Goal: Task Accomplishment & Management: Manage account settings

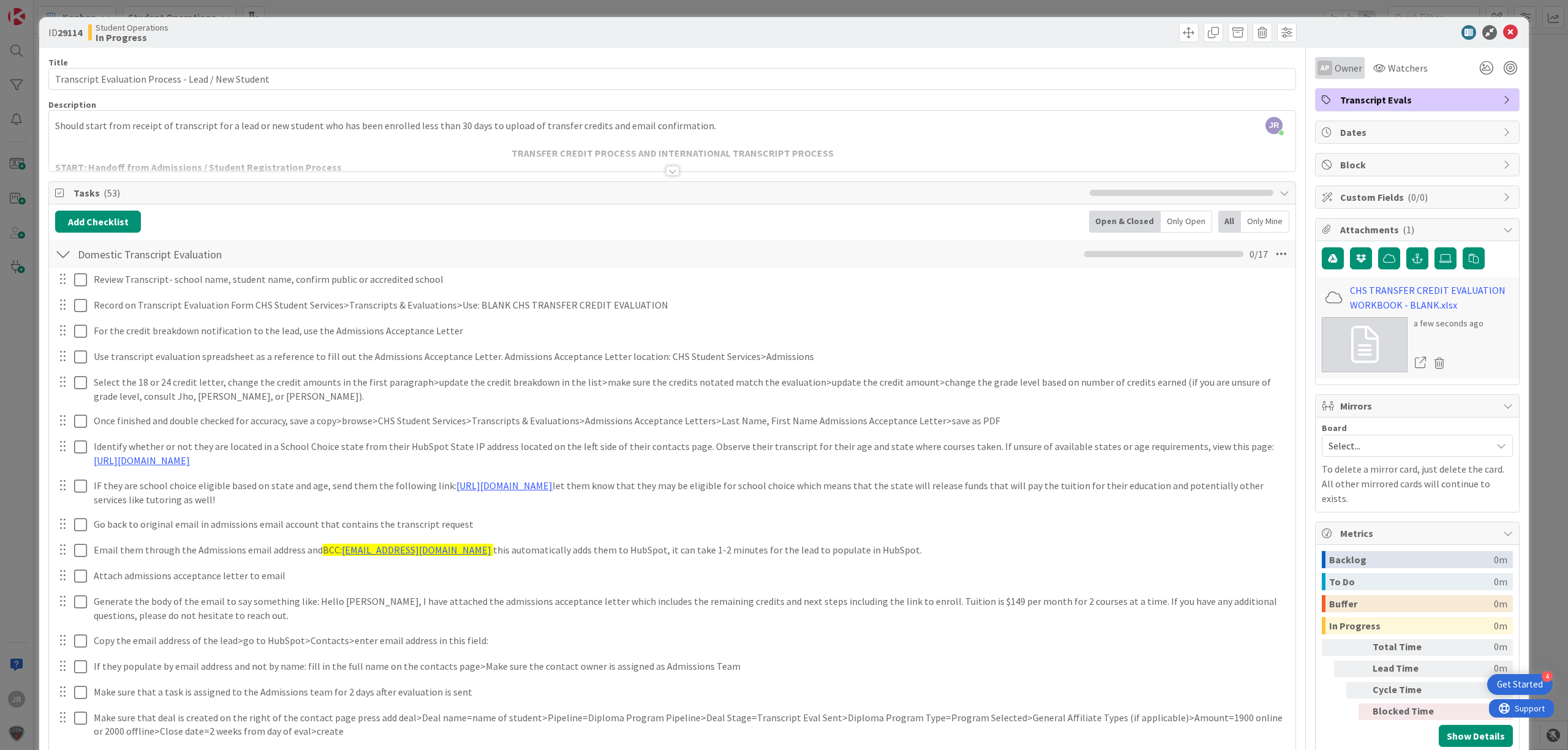
click at [1335, 70] on span "Owner" at bounding box center [1348, 68] width 28 height 15
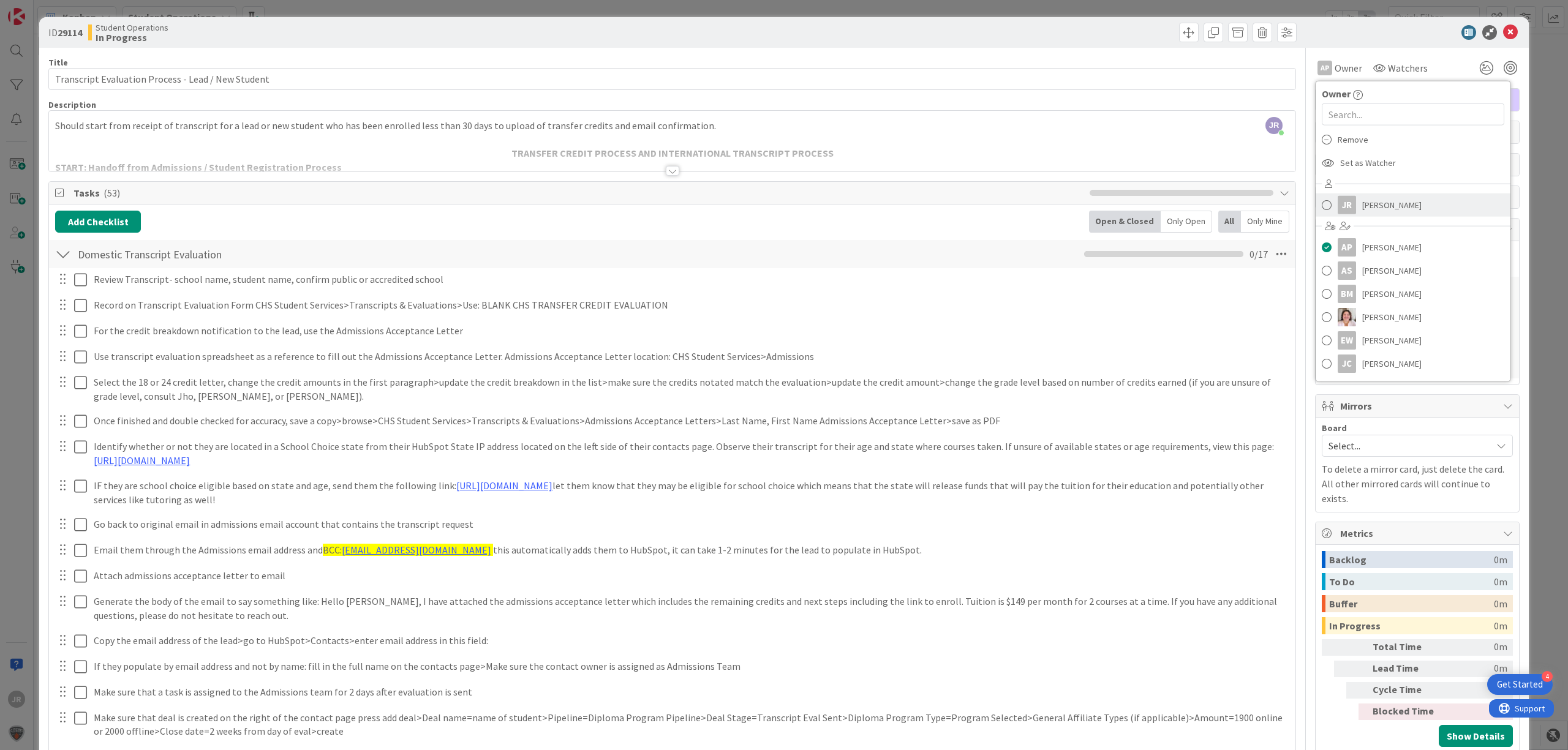
click at [1363, 199] on span "[PERSON_NAME]" at bounding box center [1392, 205] width 60 height 19
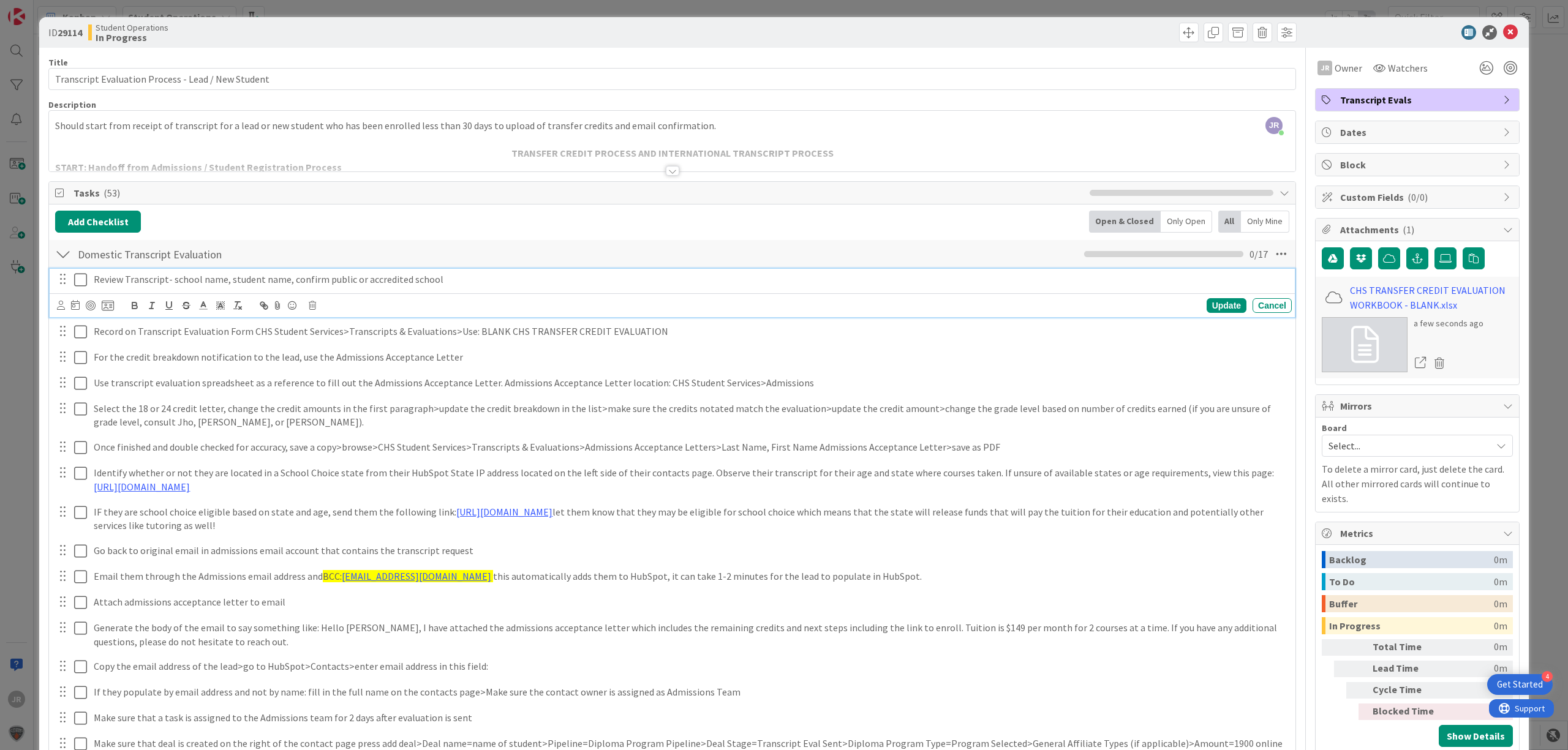
click at [78, 285] on icon at bounding box center [80, 280] width 13 height 15
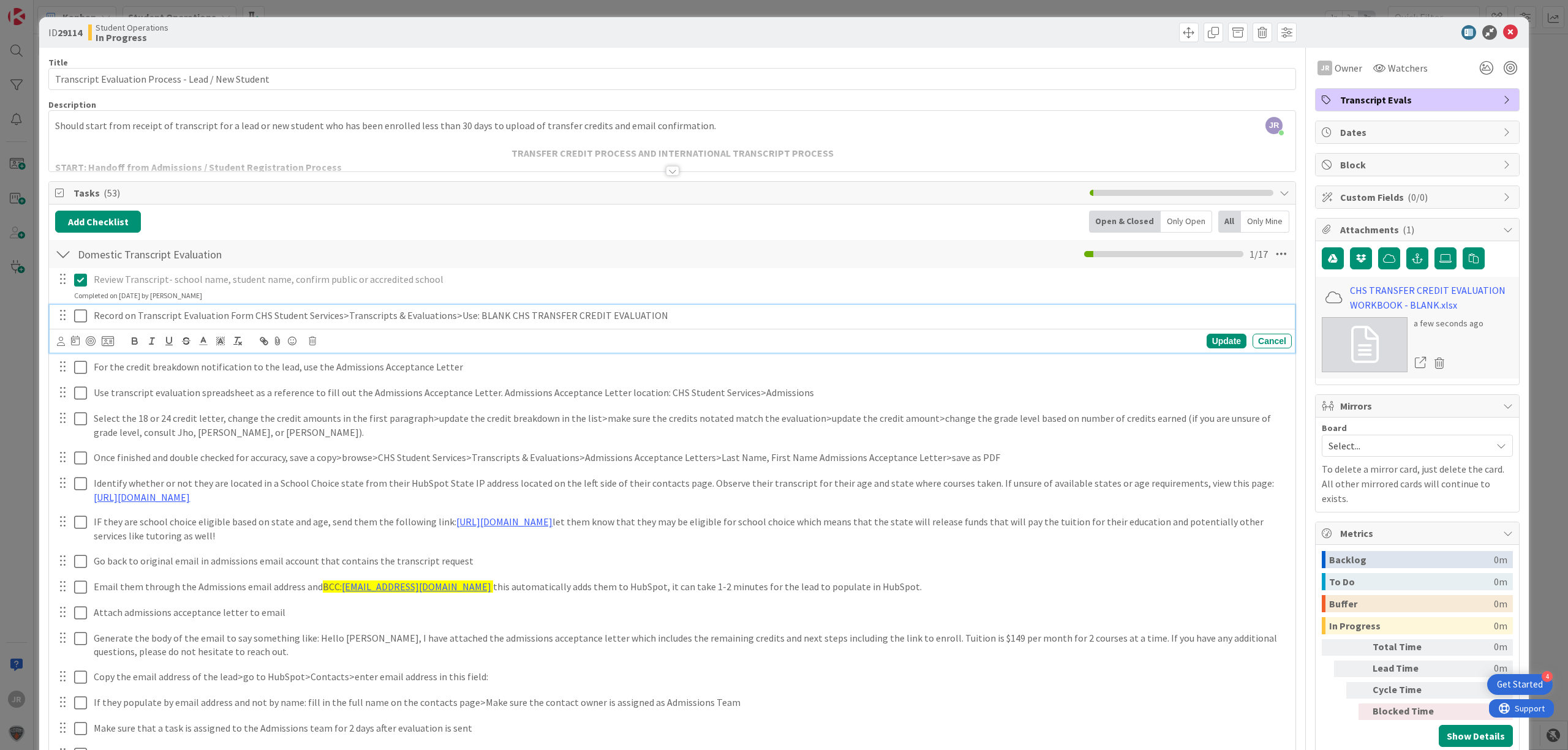
click at [79, 319] on icon at bounding box center [80, 316] width 13 height 15
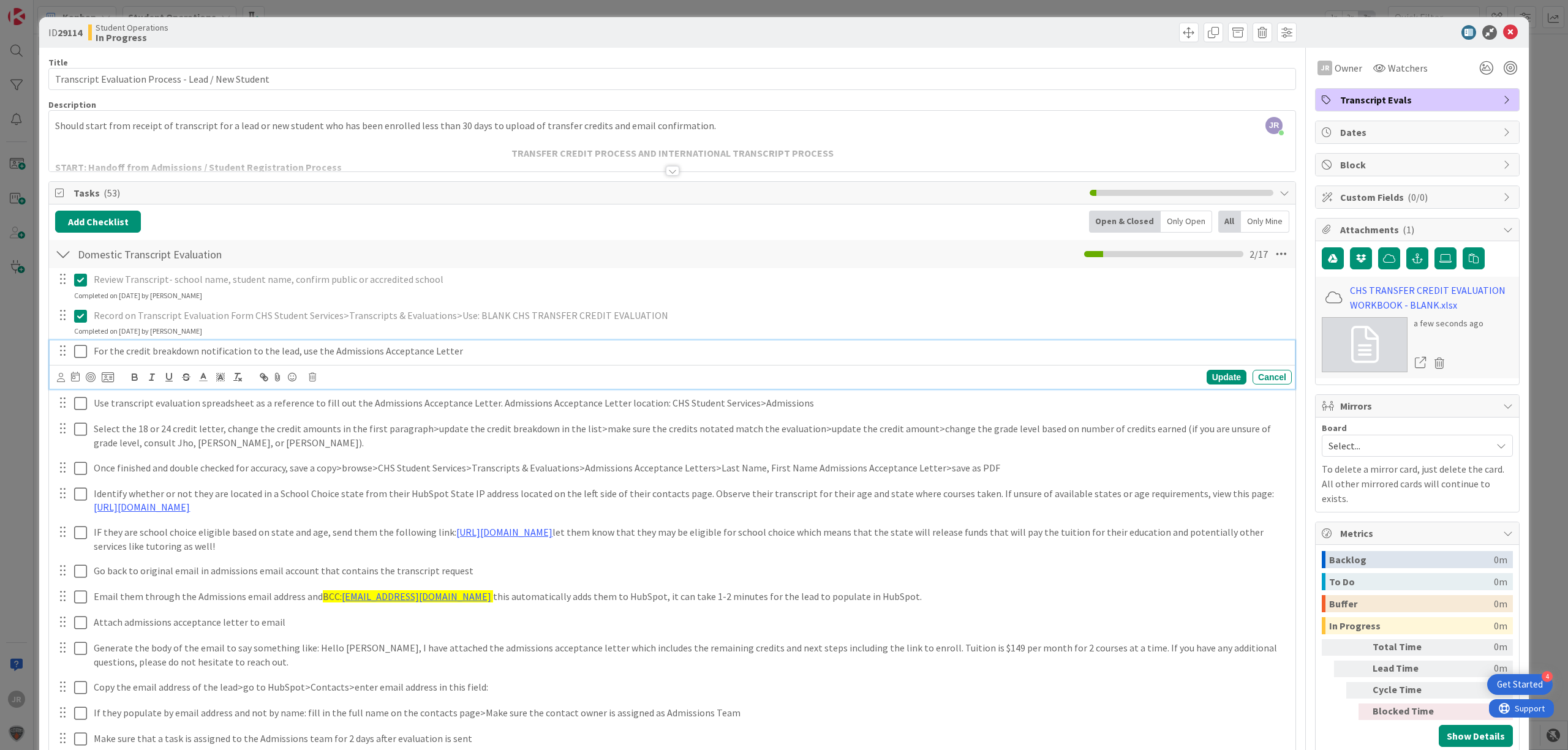
click at [74, 359] on icon at bounding box center [80, 352] width 13 height 15
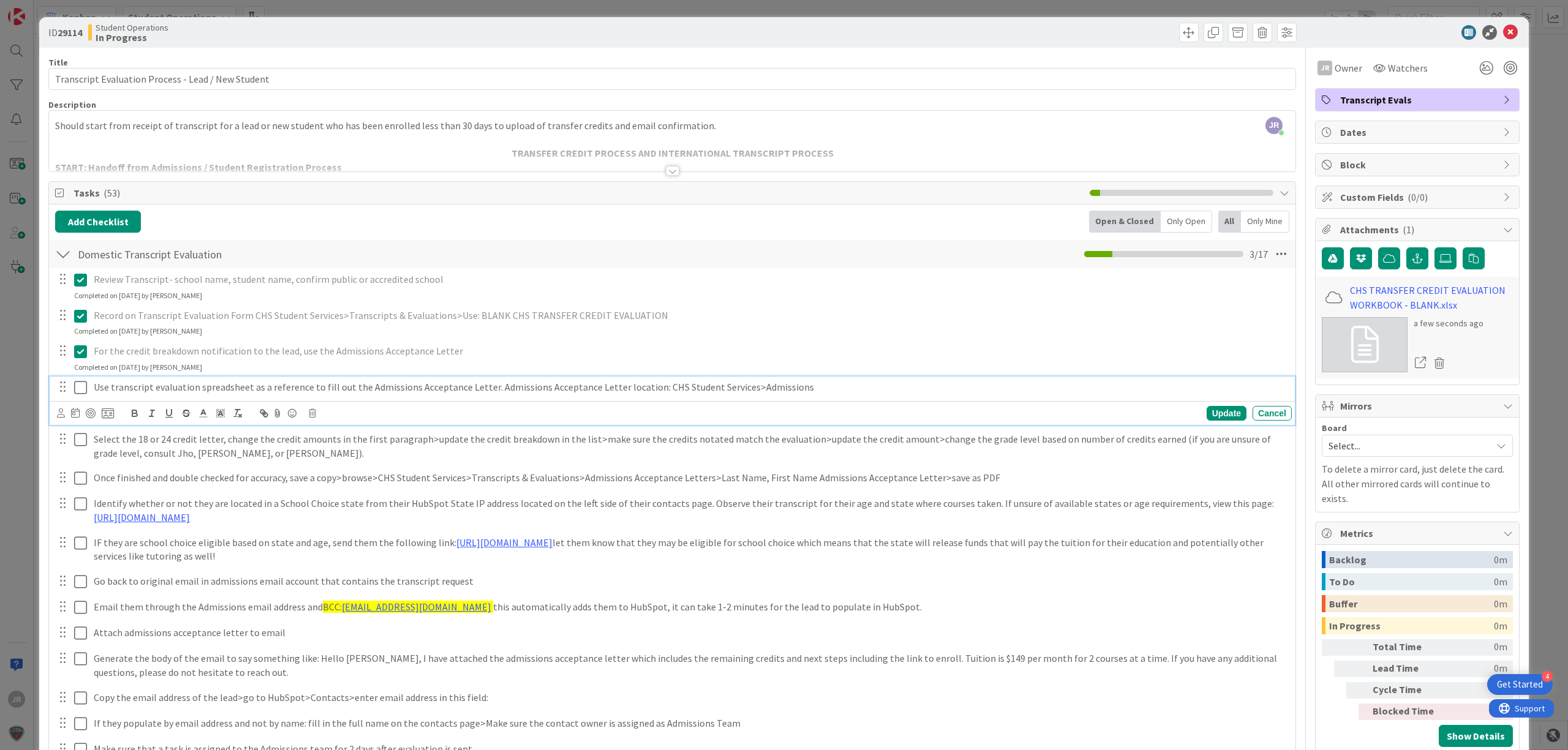
click at [77, 393] on icon at bounding box center [80, 388] width 13 height 15
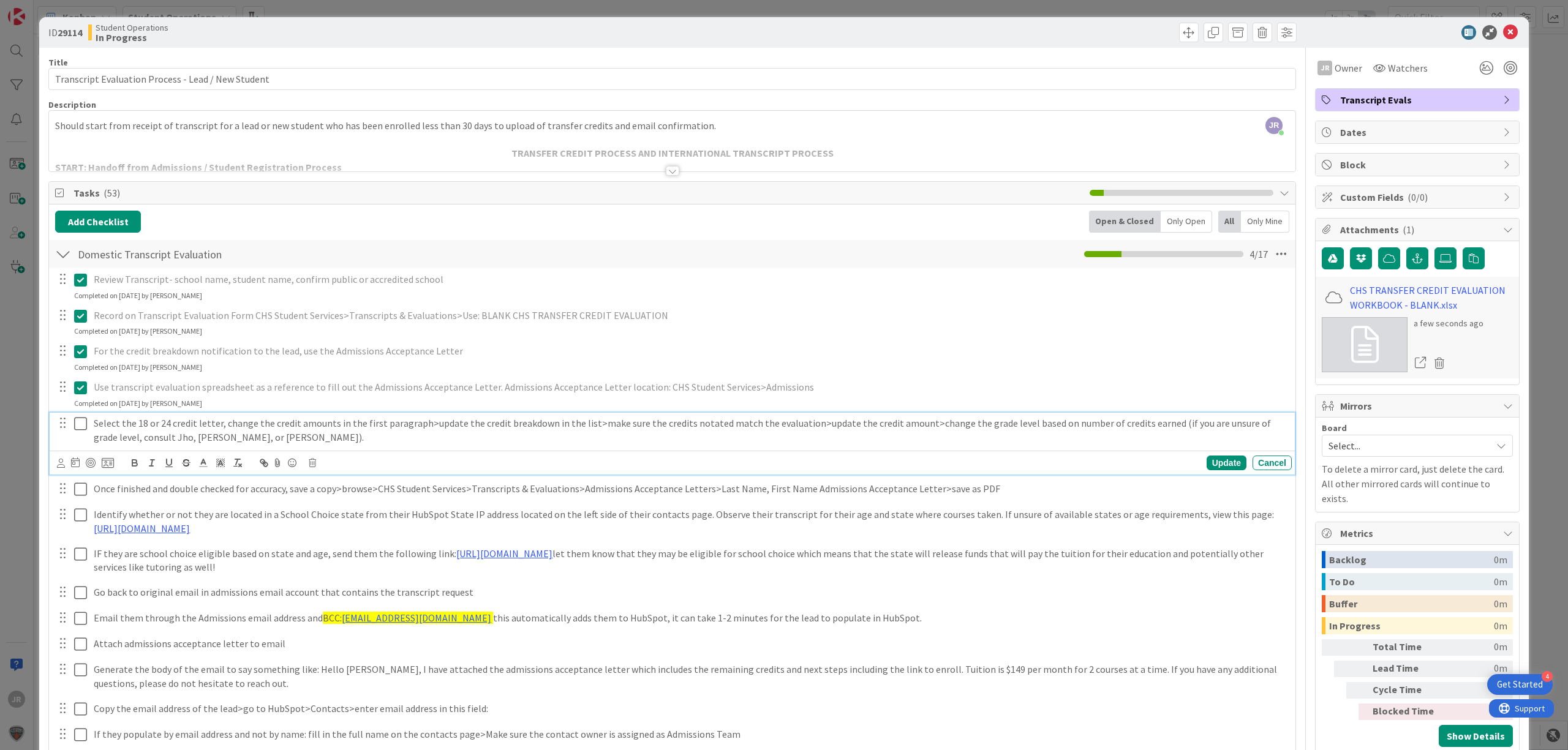
click at [83, 431] on icon at bounding box center [80, 424] width 13 height 15
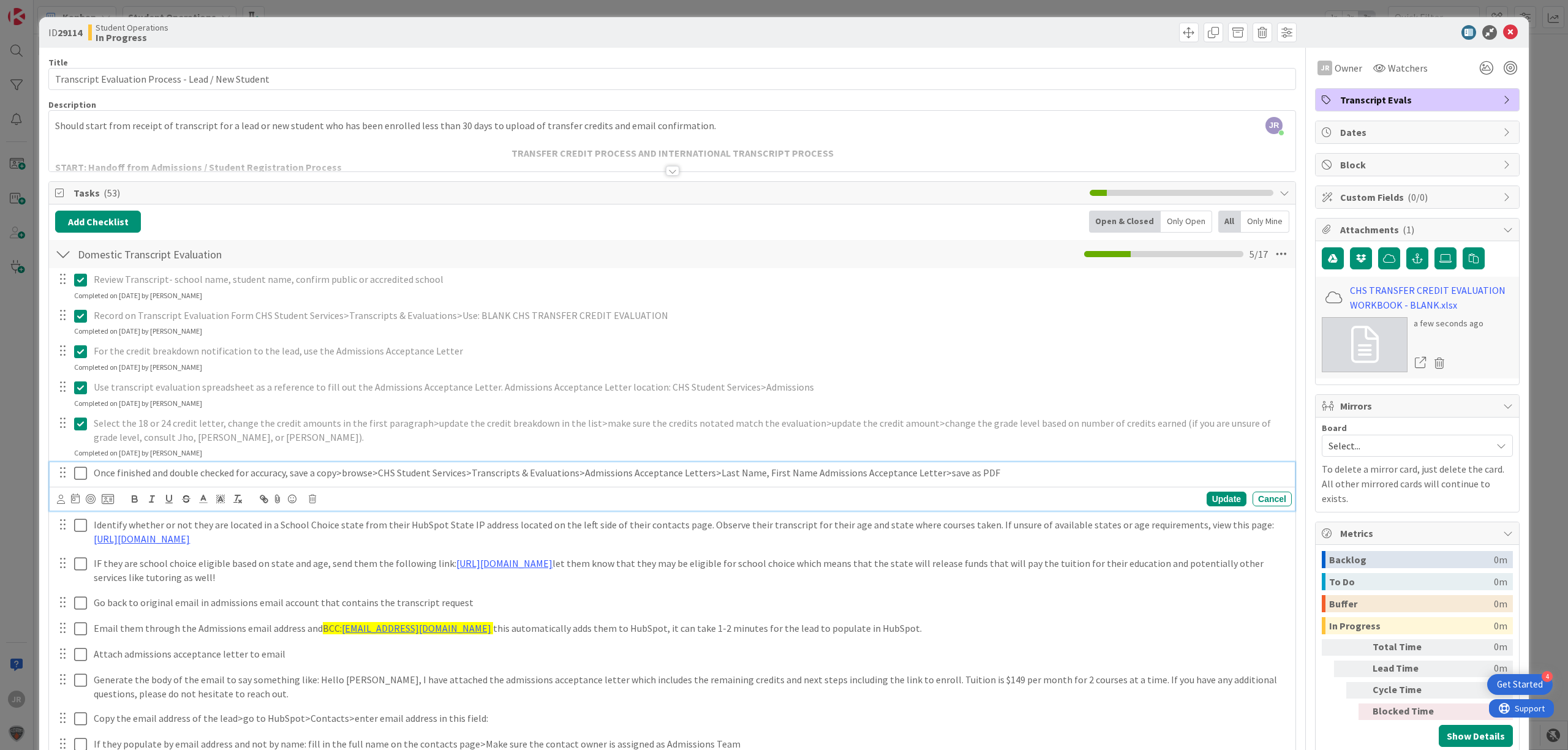
click at [82, 469] on icon at bounding box center [80, 473] width 13 height 15
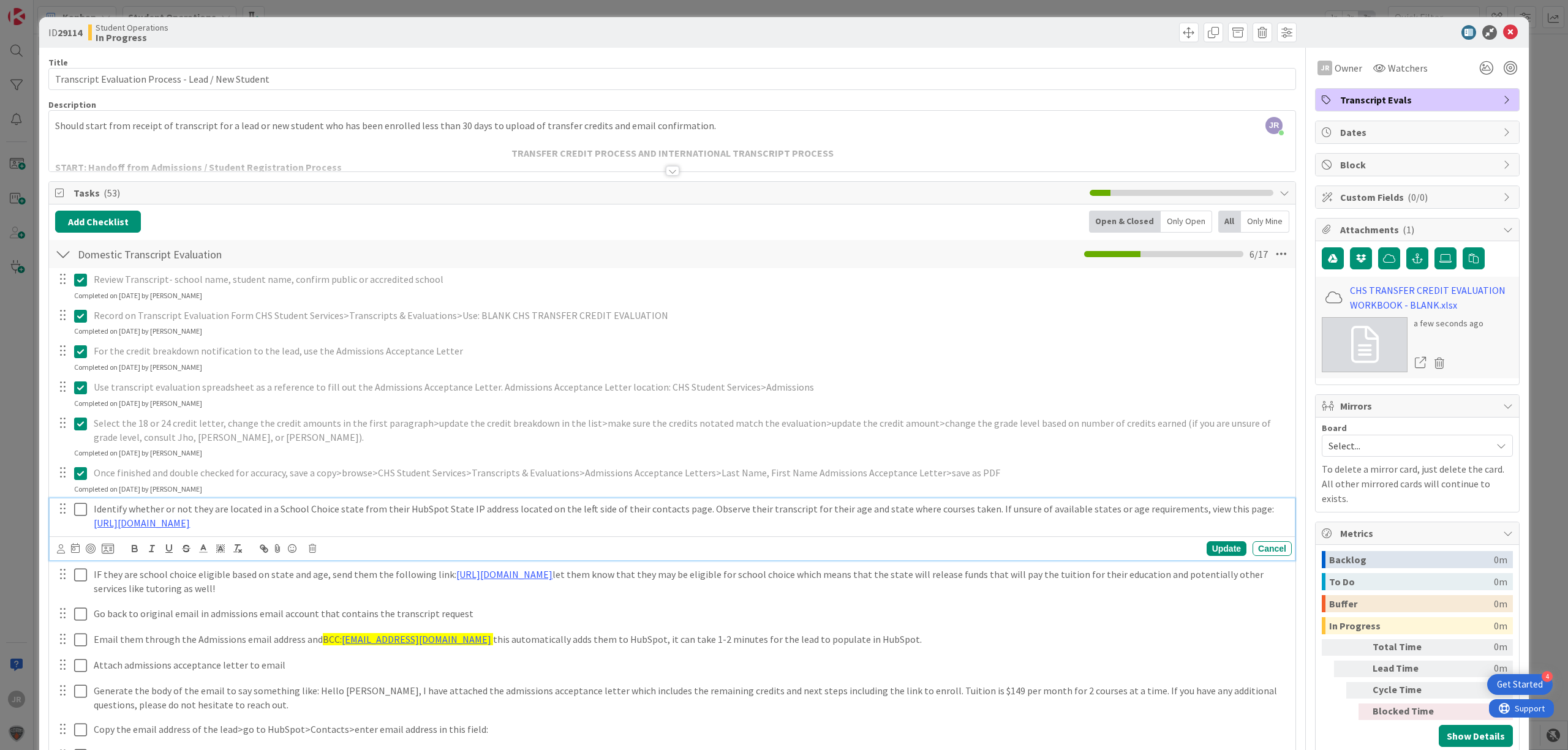
click at [86, 517] on icon at bounding box center [80, 510] width 13 height 15
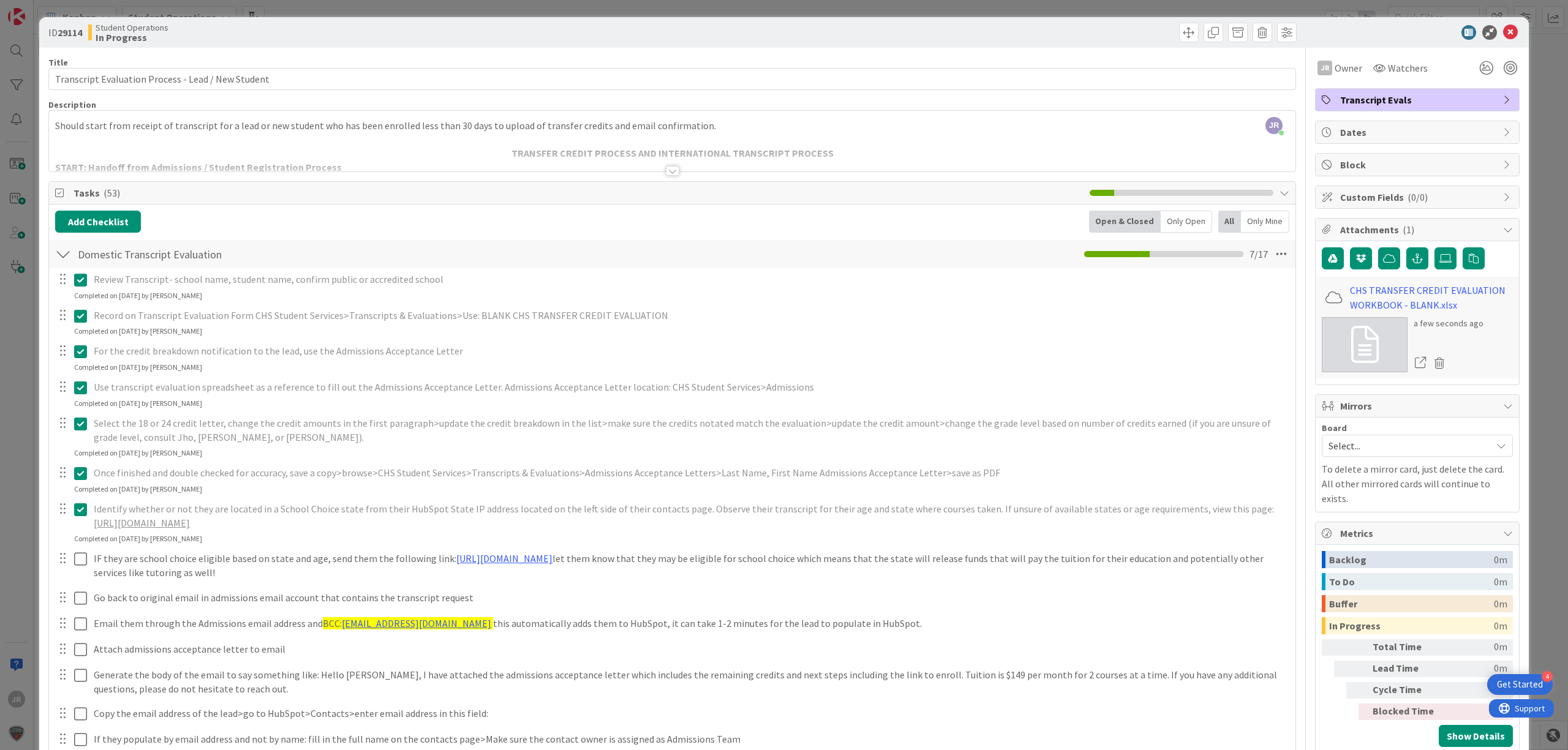
scroll to position [245, 0]
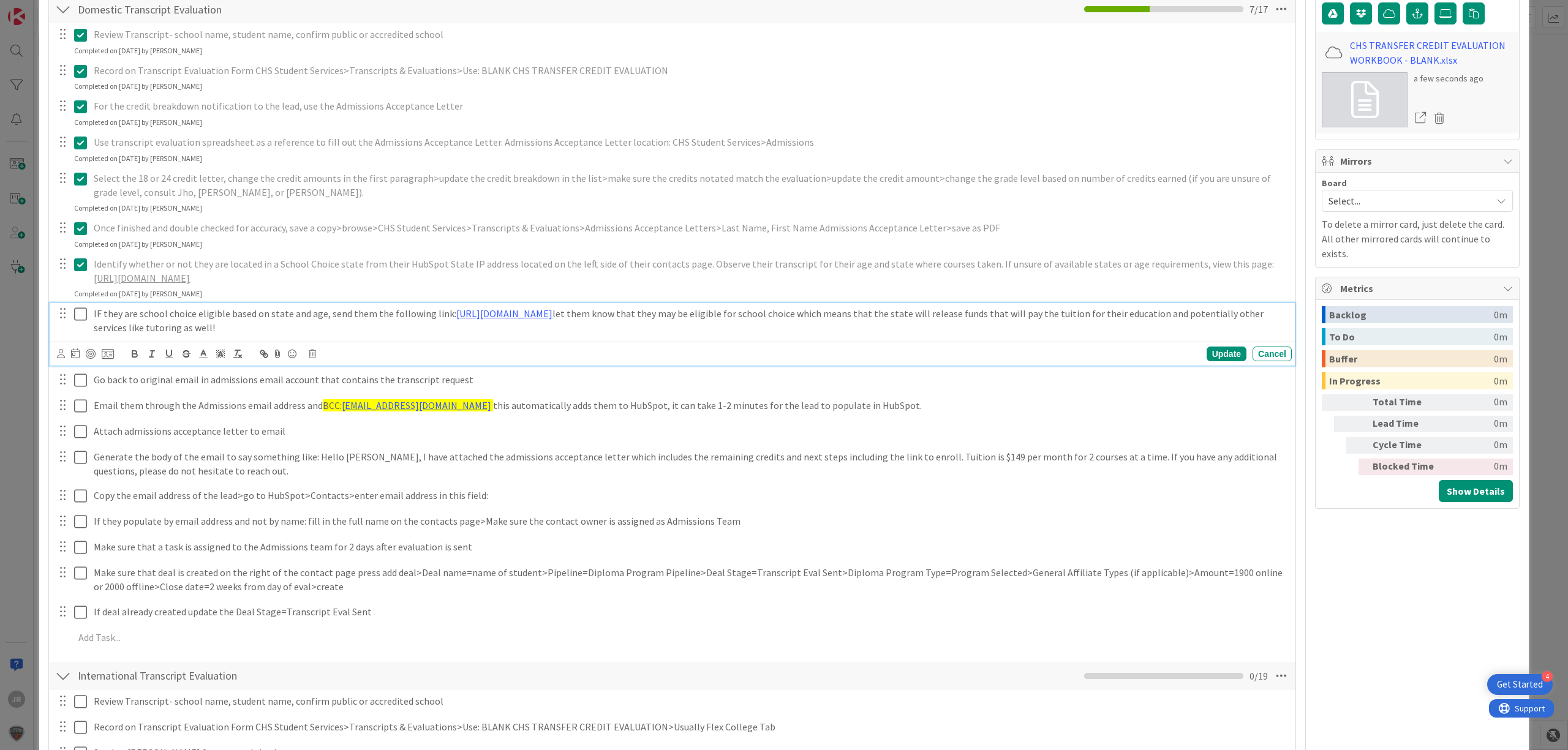
click at [79, 311] on icon at bounding box center [80, 314] width 13 height 15
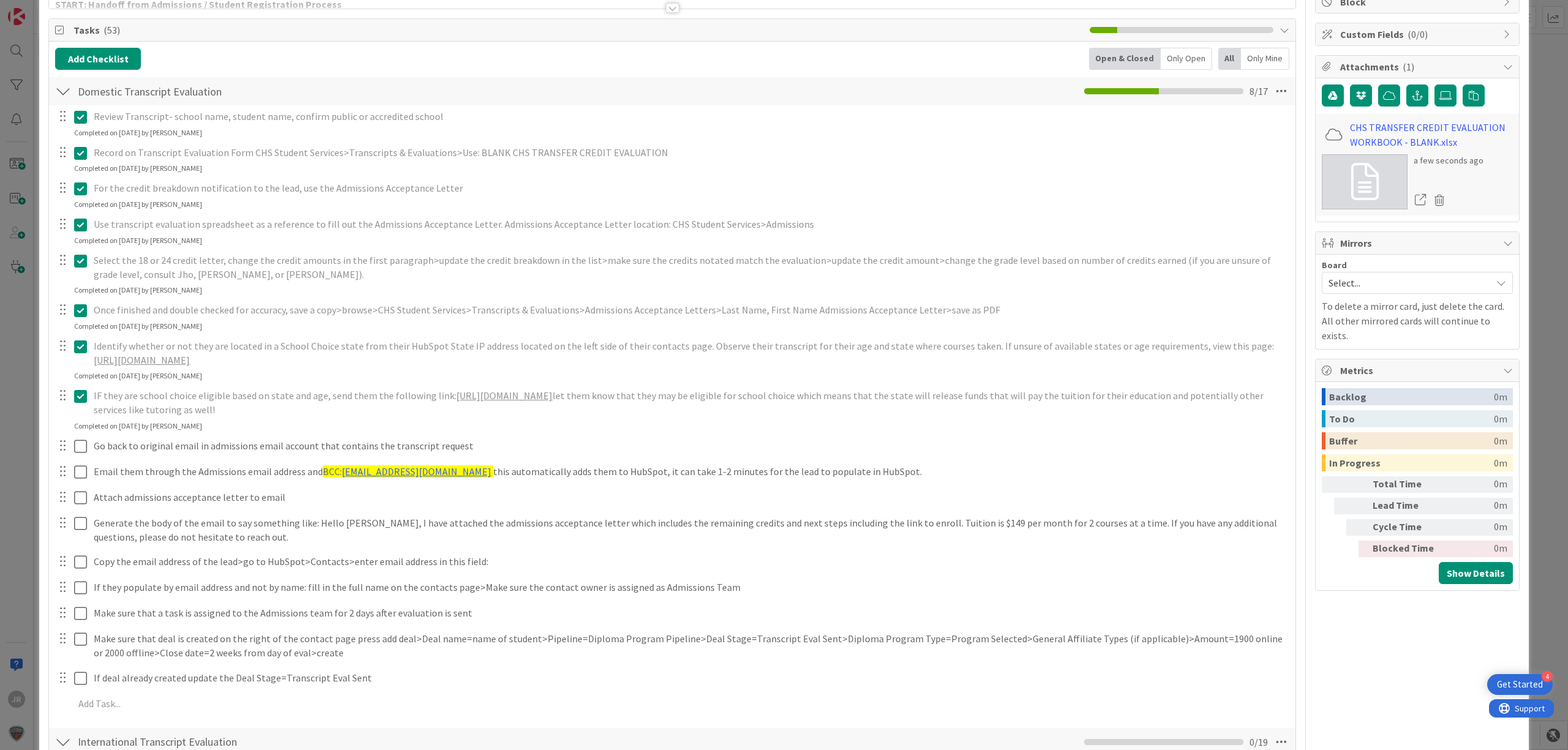
scroll to position [0, 0]
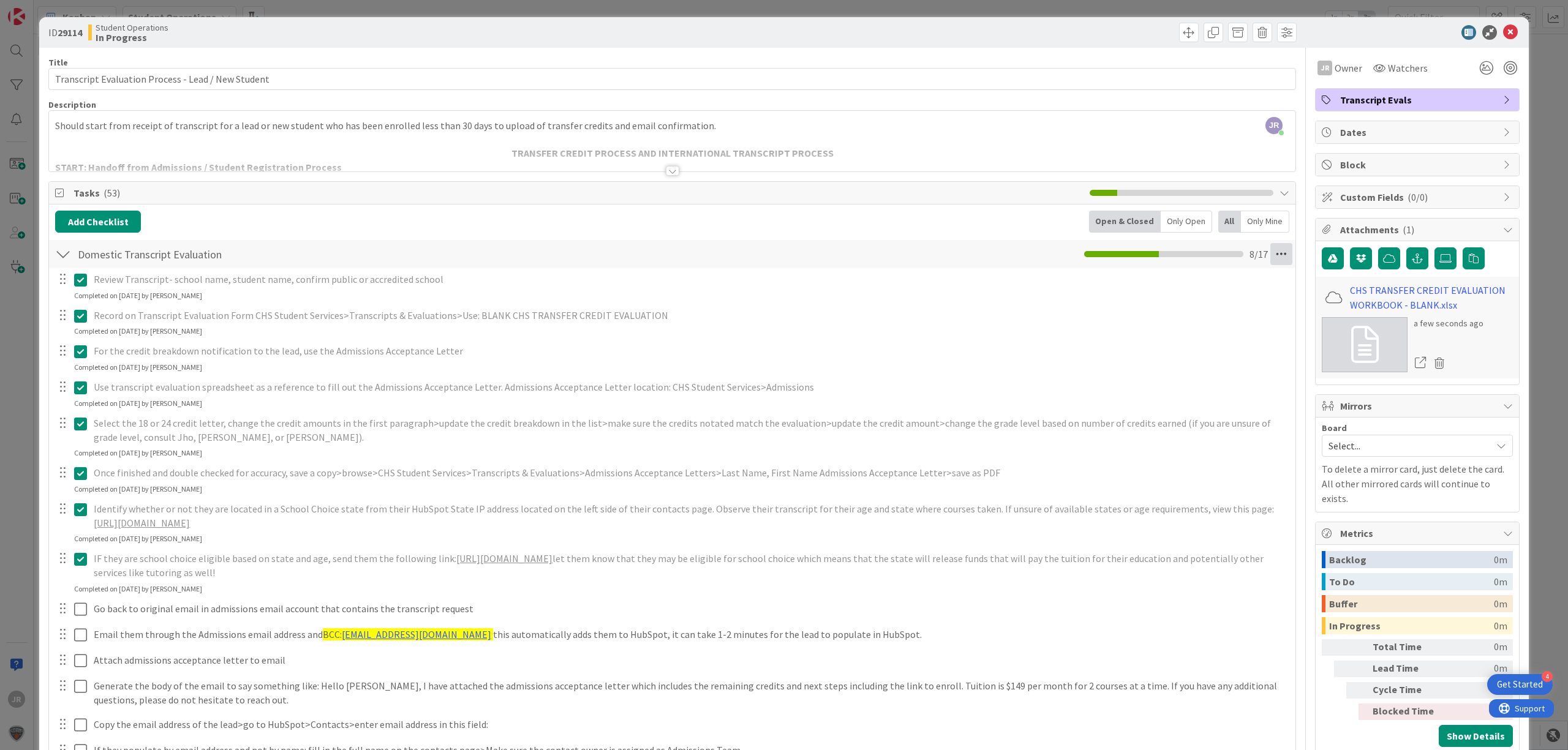
click at [1273, 263] on icon at bounding box center [1281, 254] width 22 height 22
click at [79, 284] on icon at bounding box center [80, 280] width 13 height 15
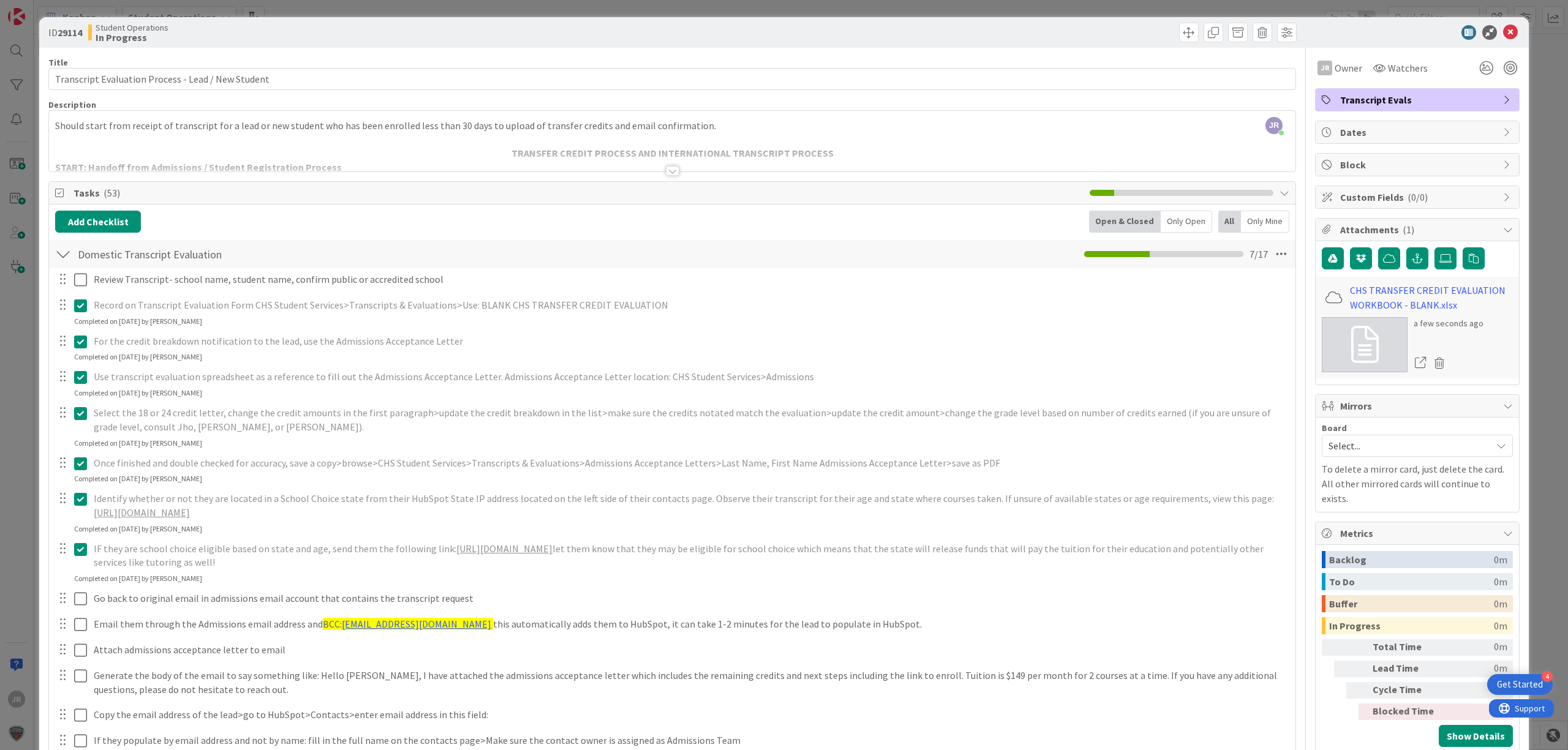
click at [83, 326] on div "Record on Transcript Evaluation Form CHS Student Services>Transcripts & Evaluat…" at bounding box center [672, 311] width 1245 height 33
click at [77, 312] on icon at bounding box center [80, 306] width 13 height 15
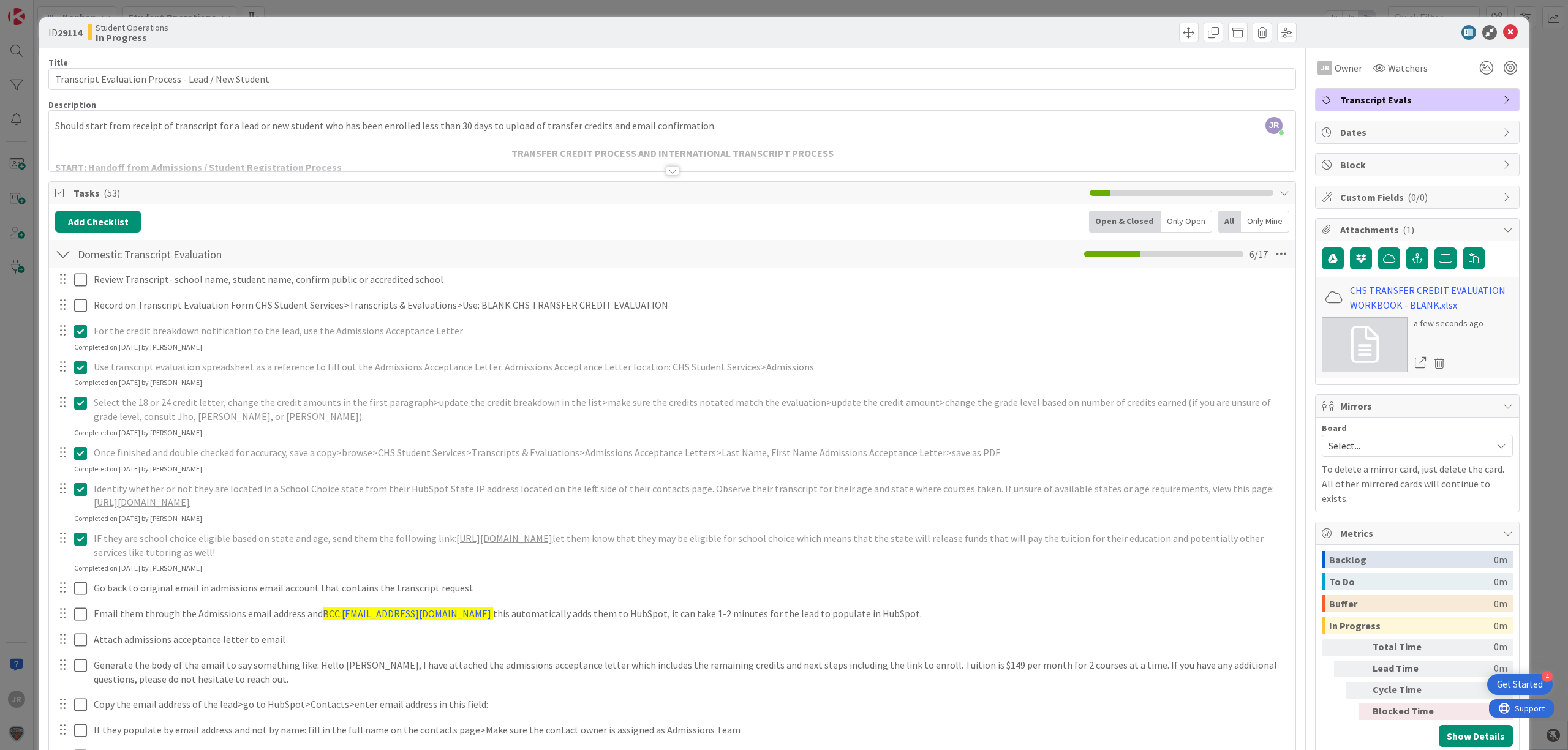
click at [80, 362] on div "Review Transcript- school name, student name, confirm public or accredited scho…" at bounding box center [672, 565] width 1235 height 594
click at [84, 375] on icon at bounding box center [80, 368] width 13 height 15
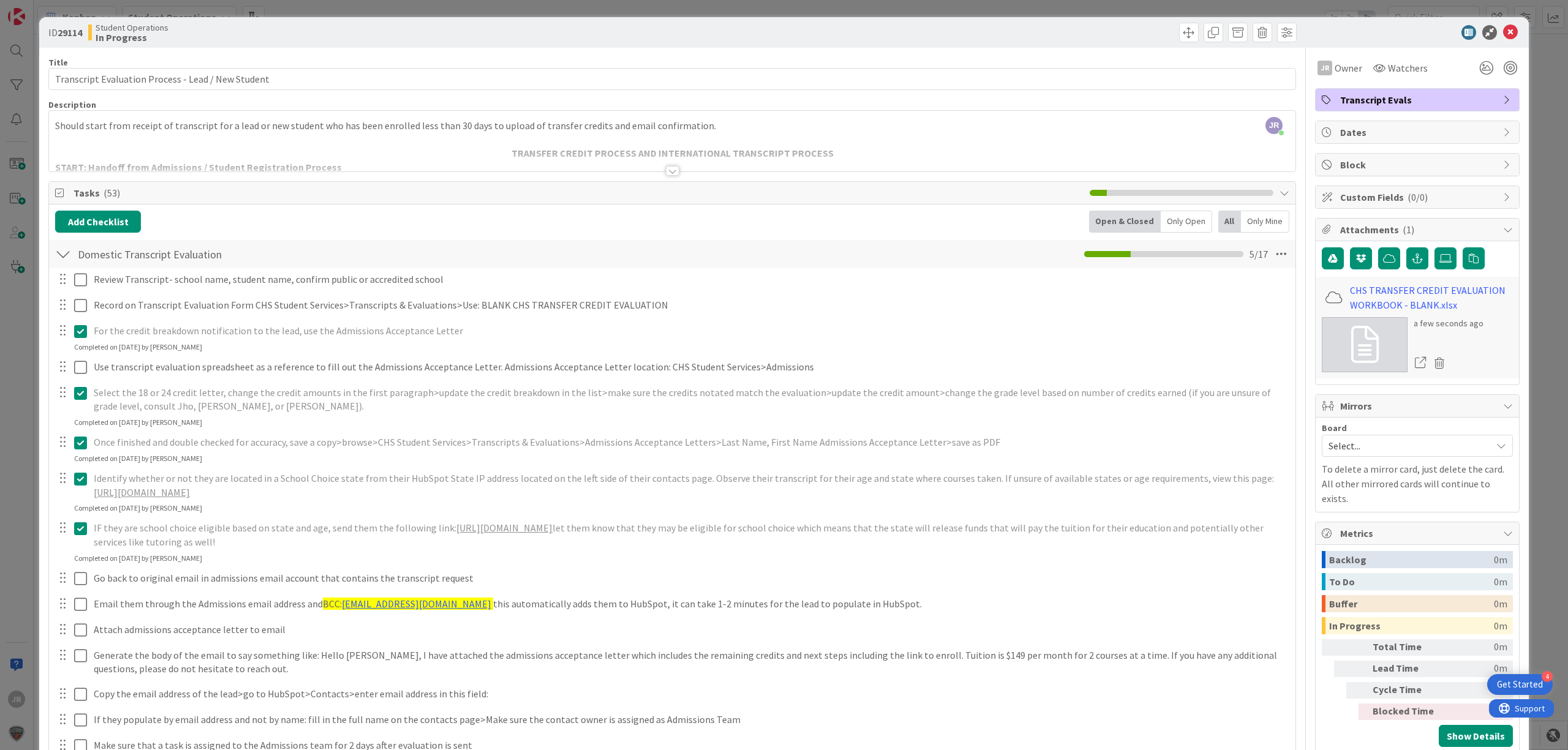
click at [80, 334] on icon at bounding box center [80, 331] width 13 height 15
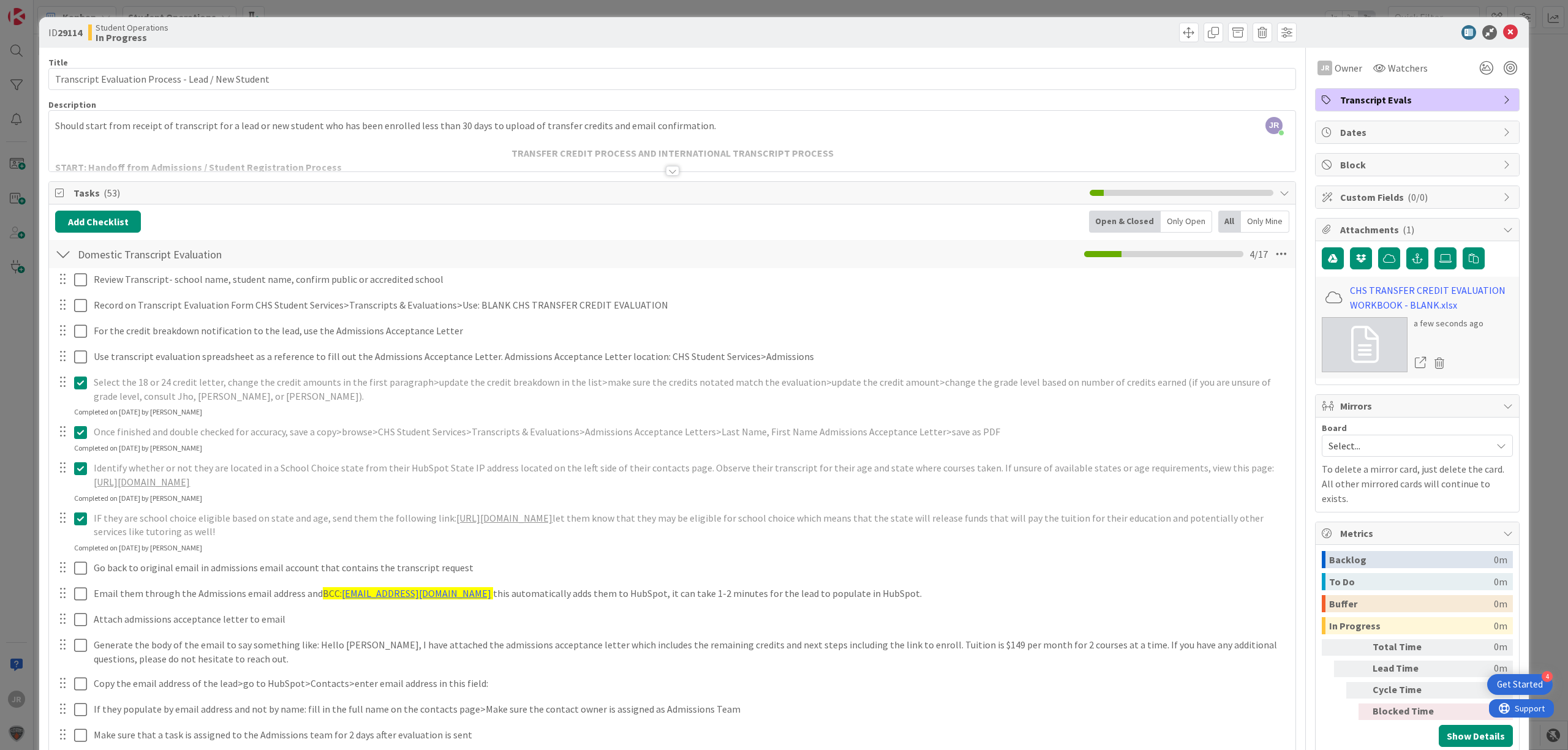
click at [81, 410] on div "Select the 18 or 24 credit letter, change the credit amounts in the first parag…" at bounding box center [672, 395] width 1245 height 46
click at [83, 436] on icon at bounding box center [80, 432] width 13 height 15
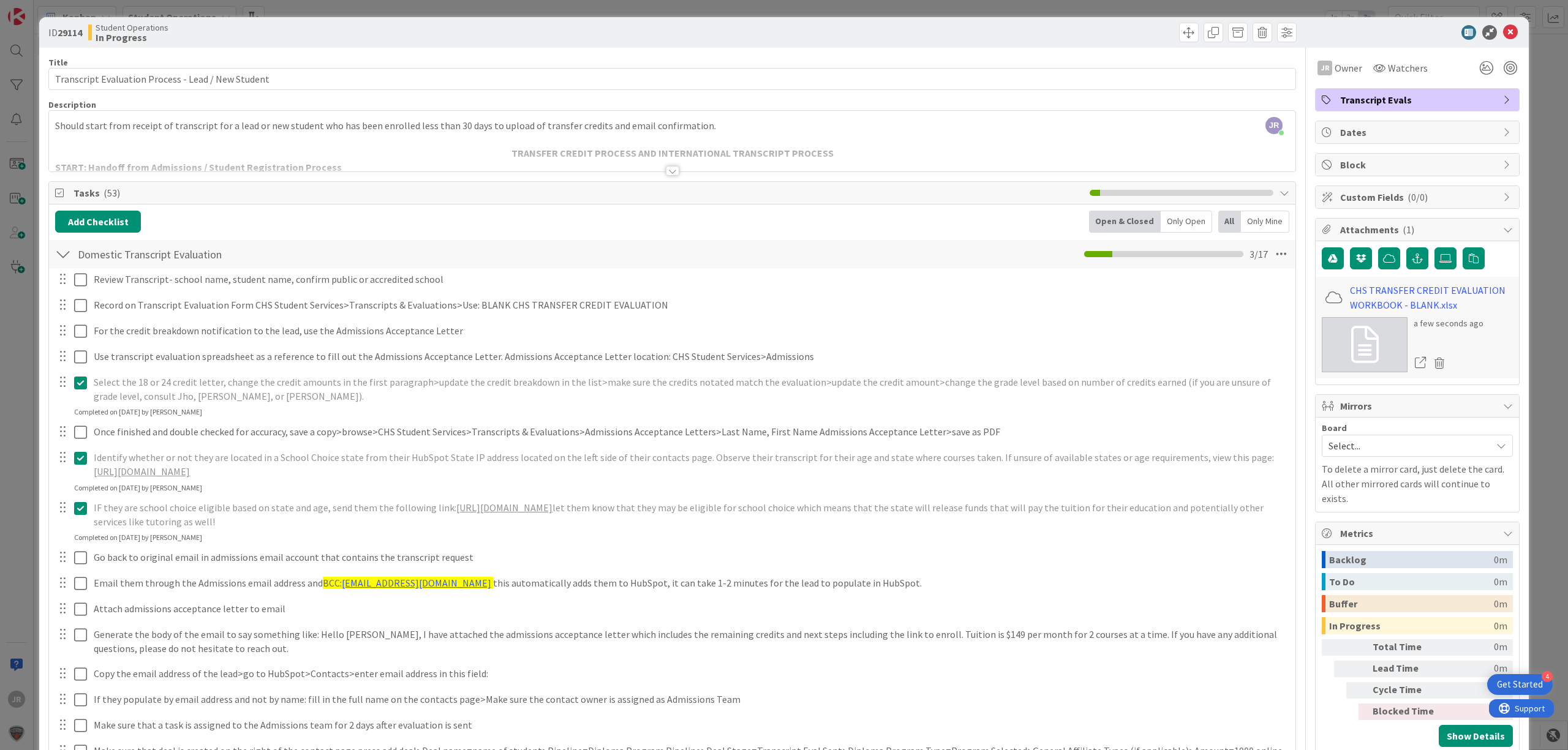
click at [78, 381] on icon at bounding box center [80, 383] width 13 height 15
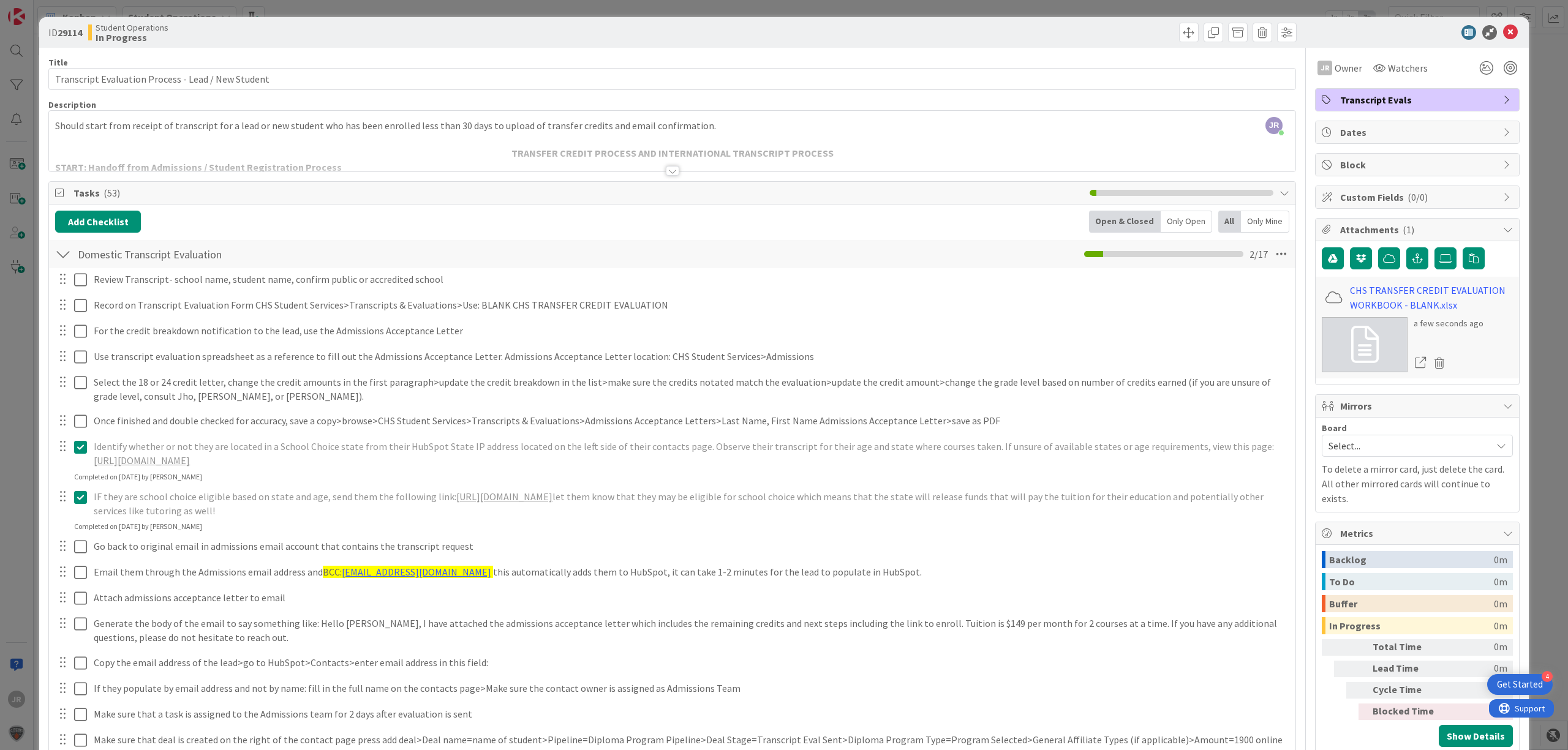
click at [80, 469] on div at bounding box center [71, 453] width 34 height 35
click at [86, 491] on icon at bounding box center [80, 497] width 13 height 15
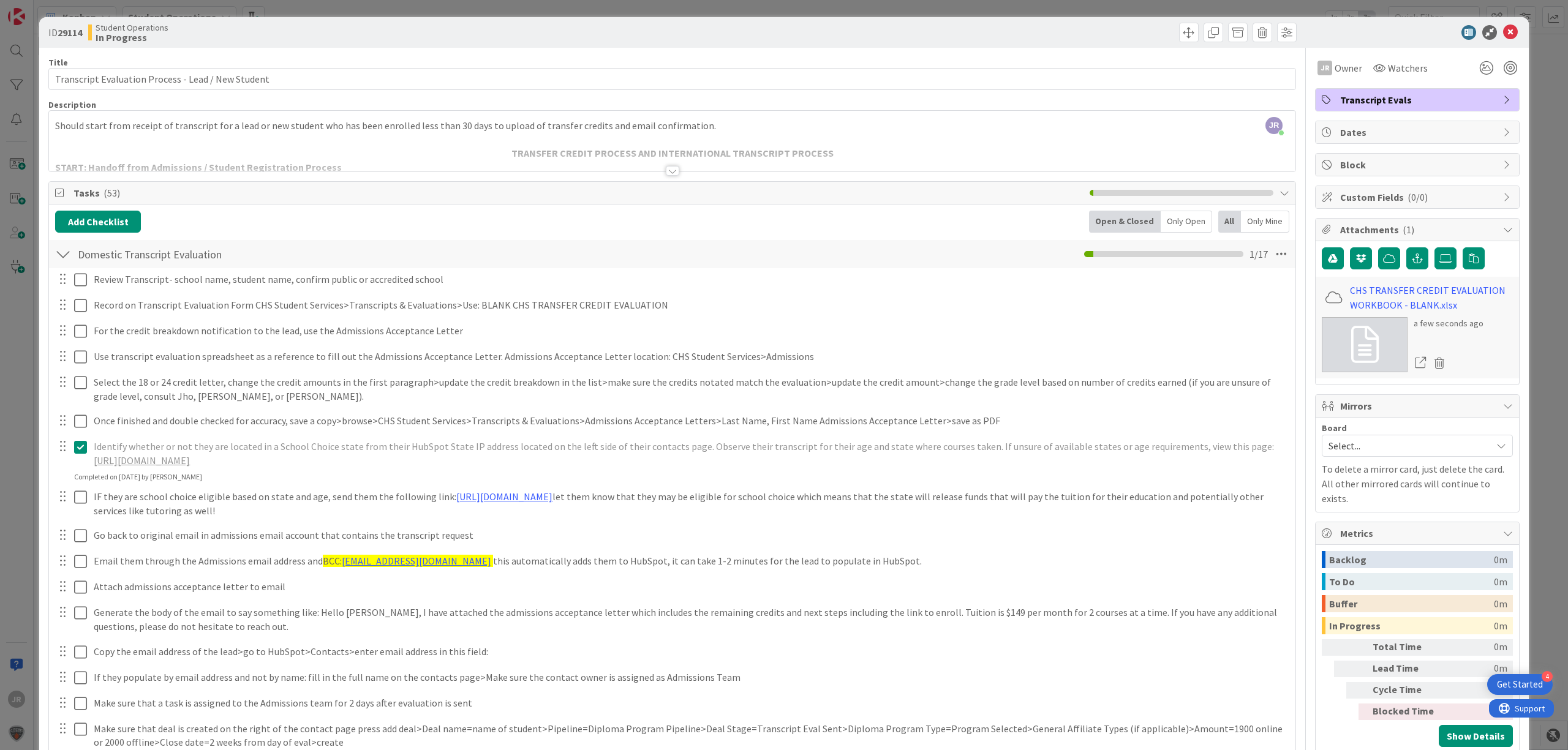
click at [82, 446] on icon at bounding box center [80, 447] width 13 height 15
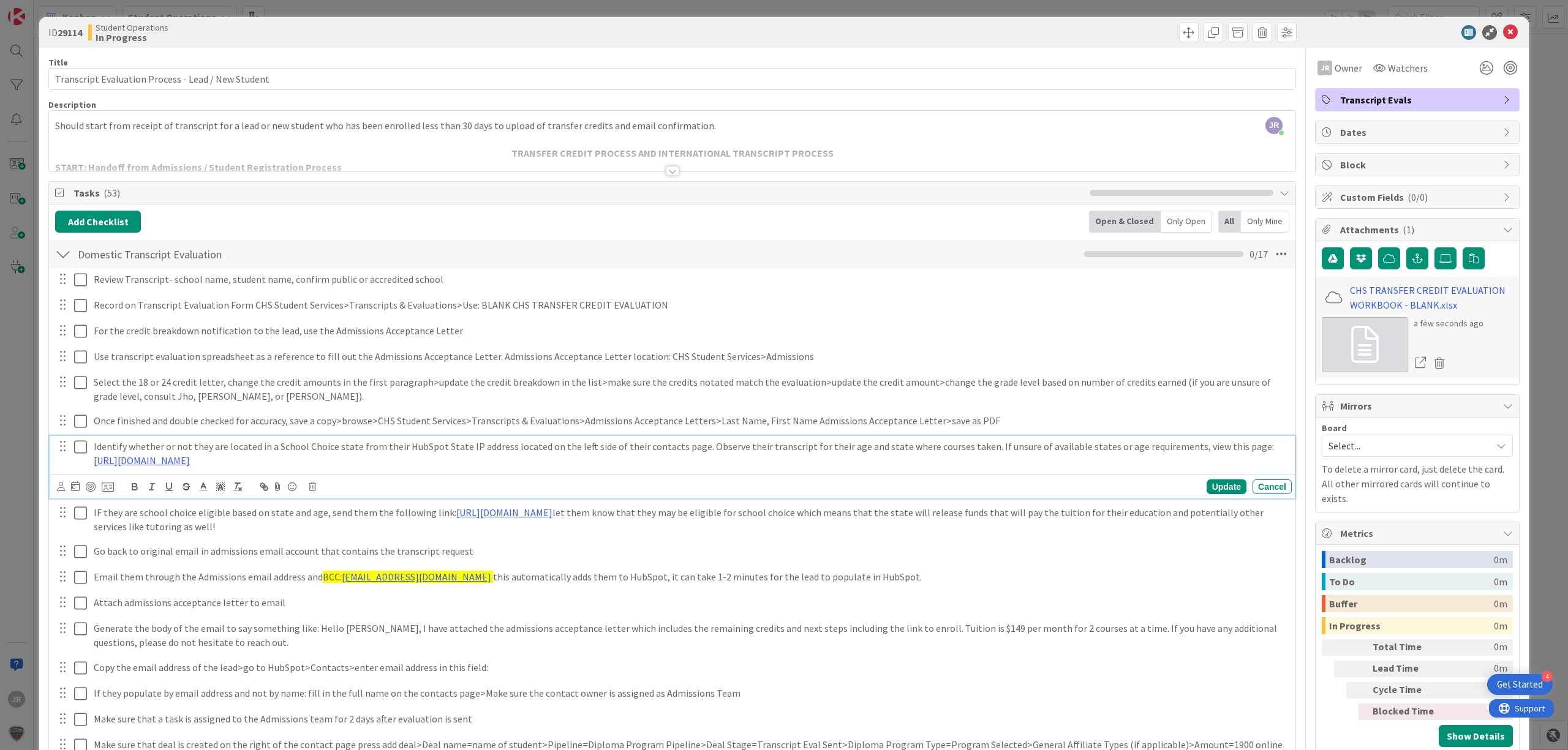
scroll to position [490, 0]
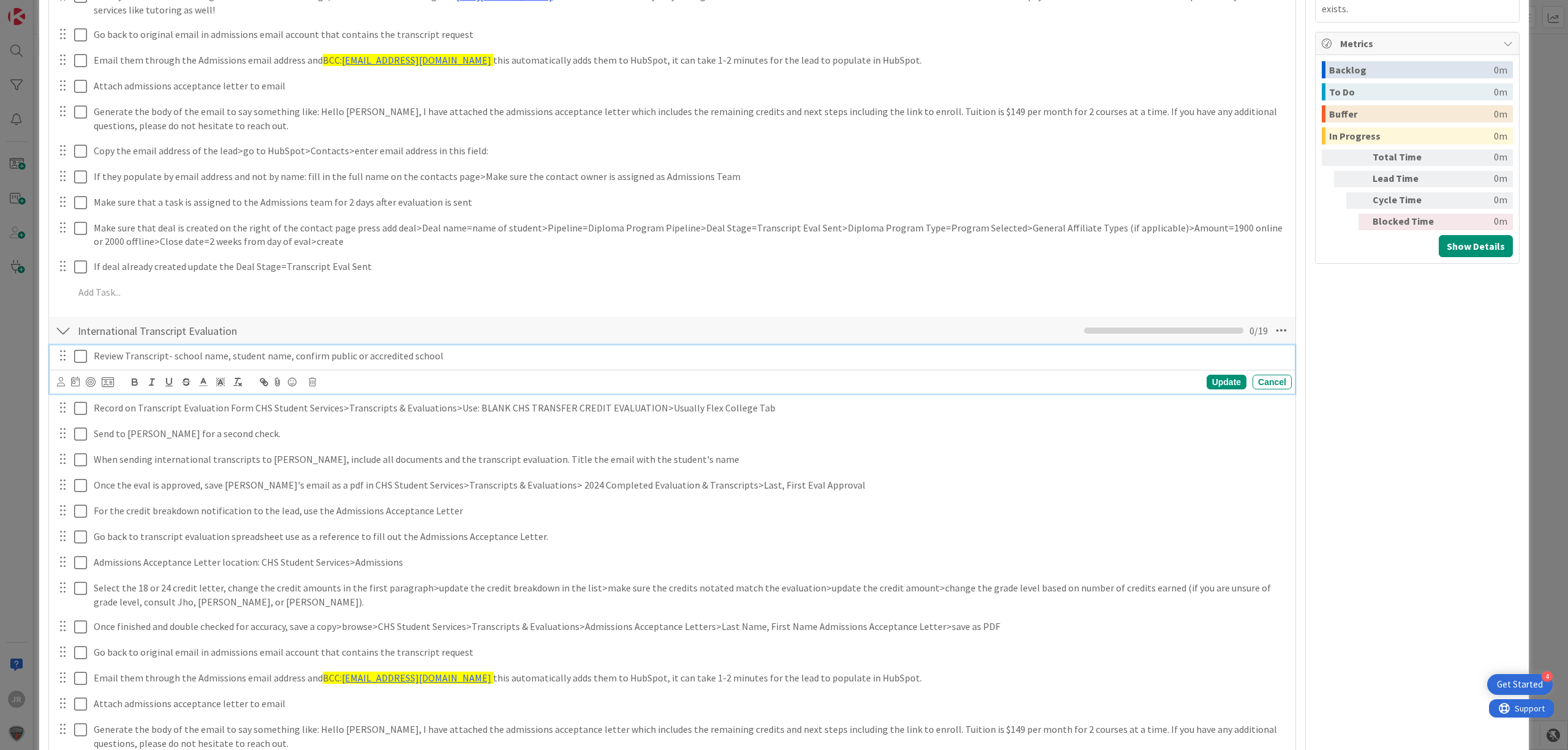
click at [81, 377] on div "Review Transcript- school name, student name, confirm public or accredited scho…" at bounding box center [672, 369] width 1245 height 48
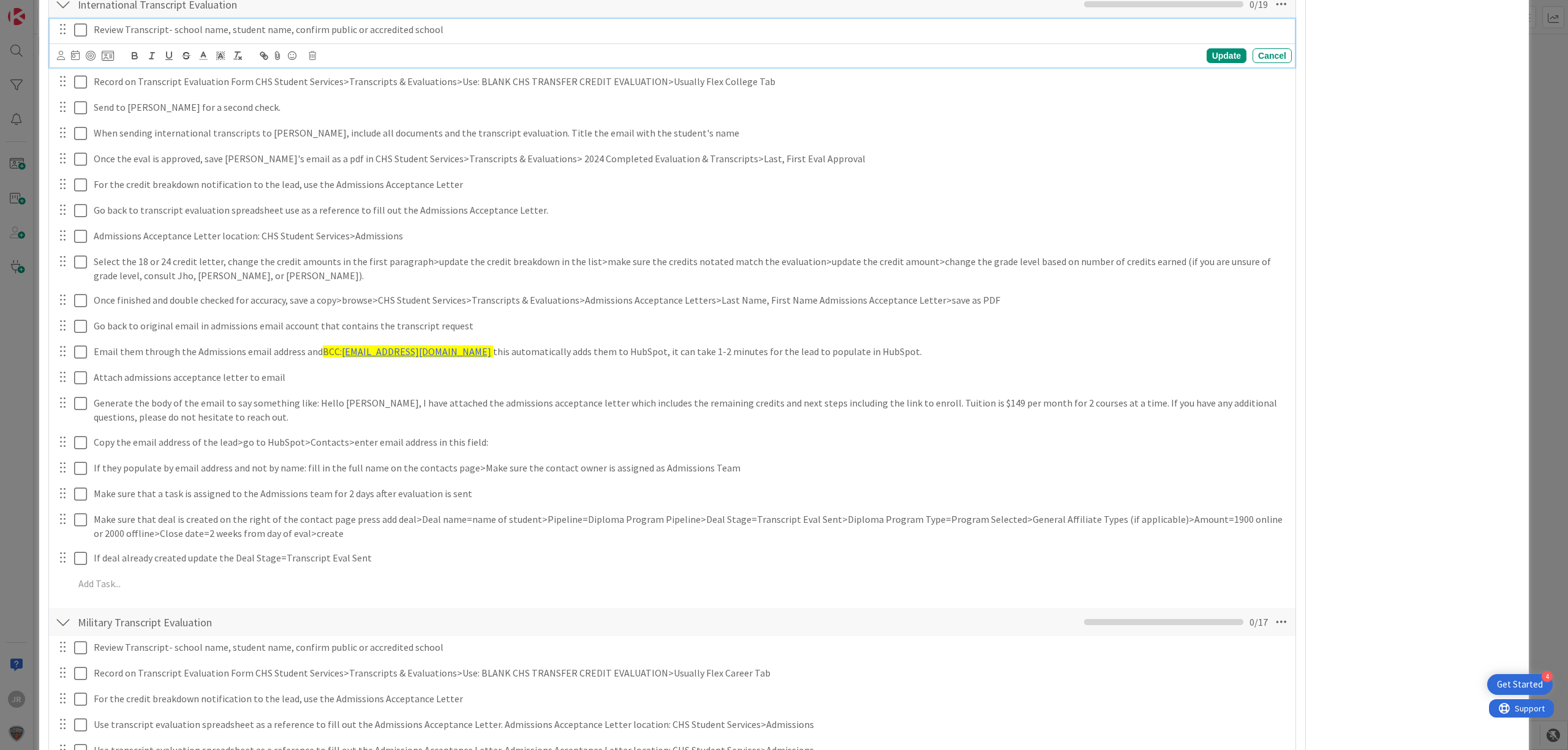
scroll to position [408, 0]
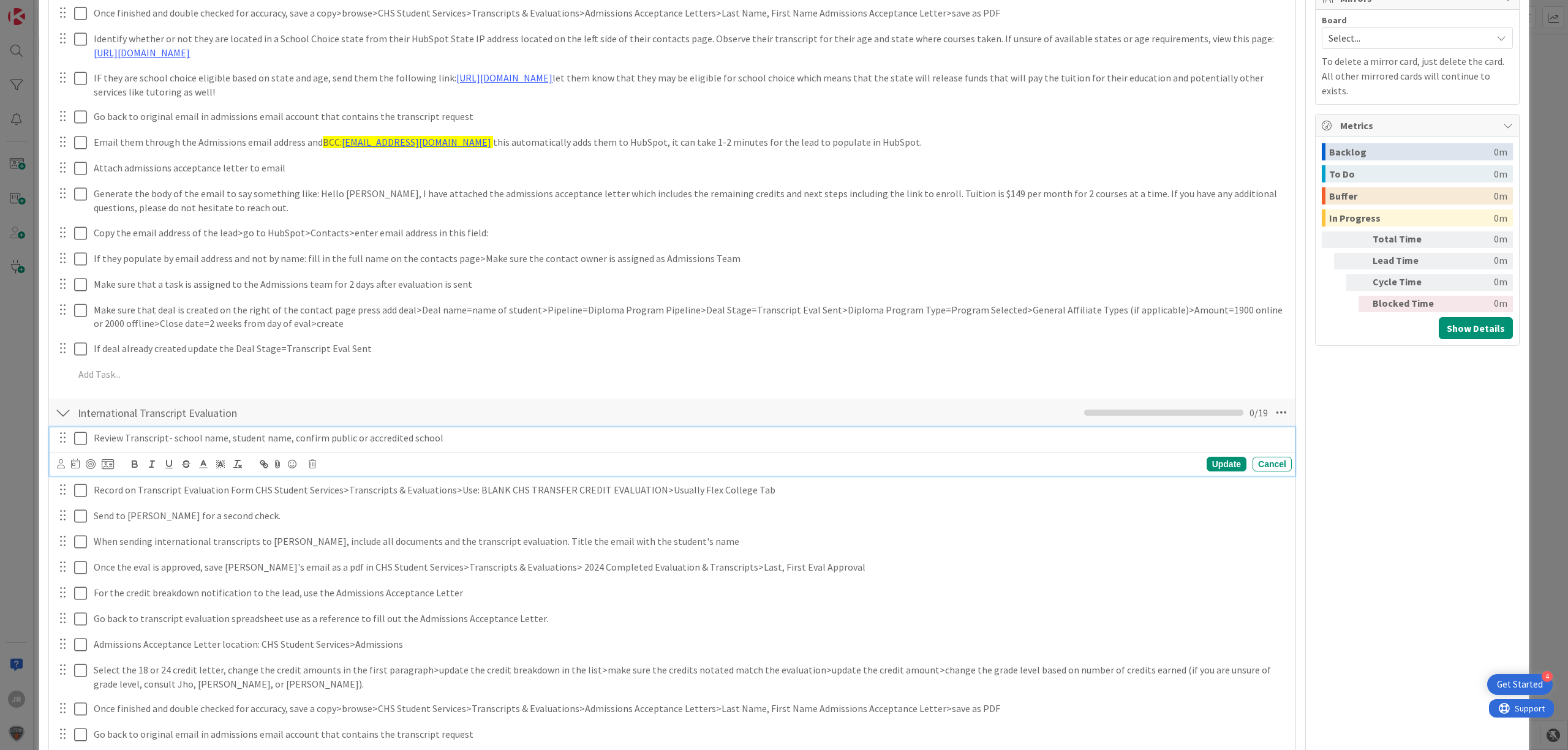
click at [81, 441] on icon at bounding box center [80, 438] width 13 height 15
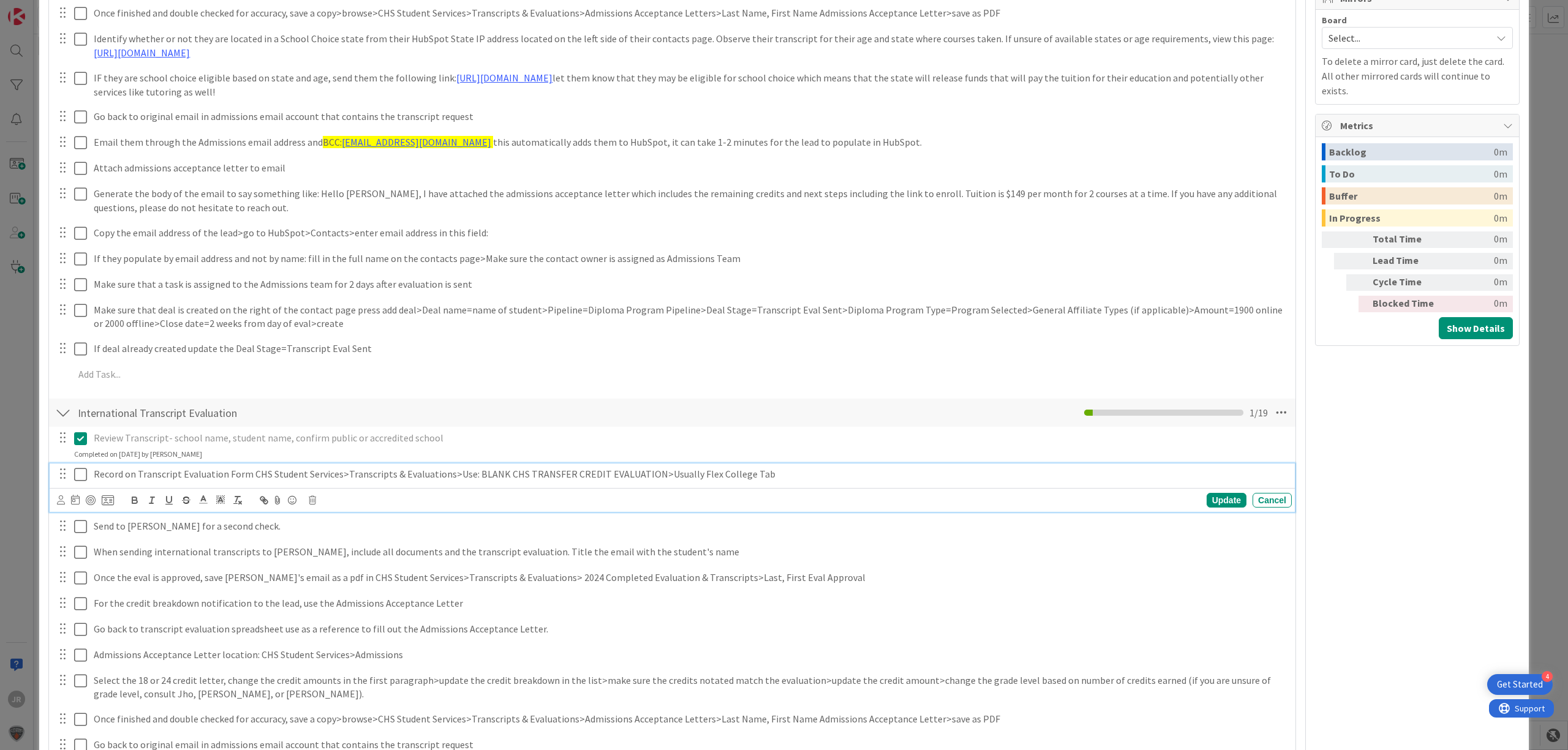
click at [79, 483] on button at bounding box center [82, 475] width 15 height 19
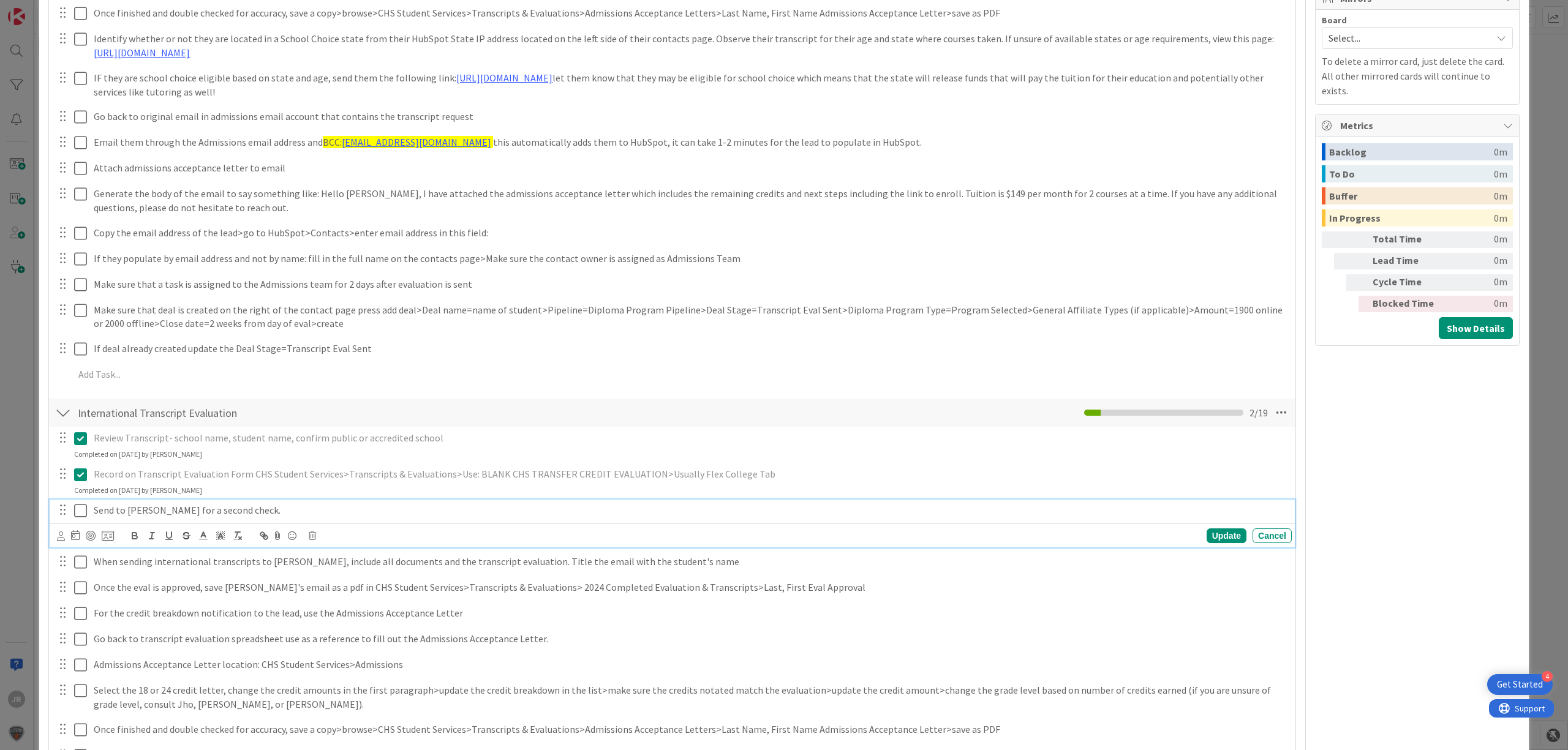
click at [79, 504] on icon at bounding box center [80, 511] width 13 height 15
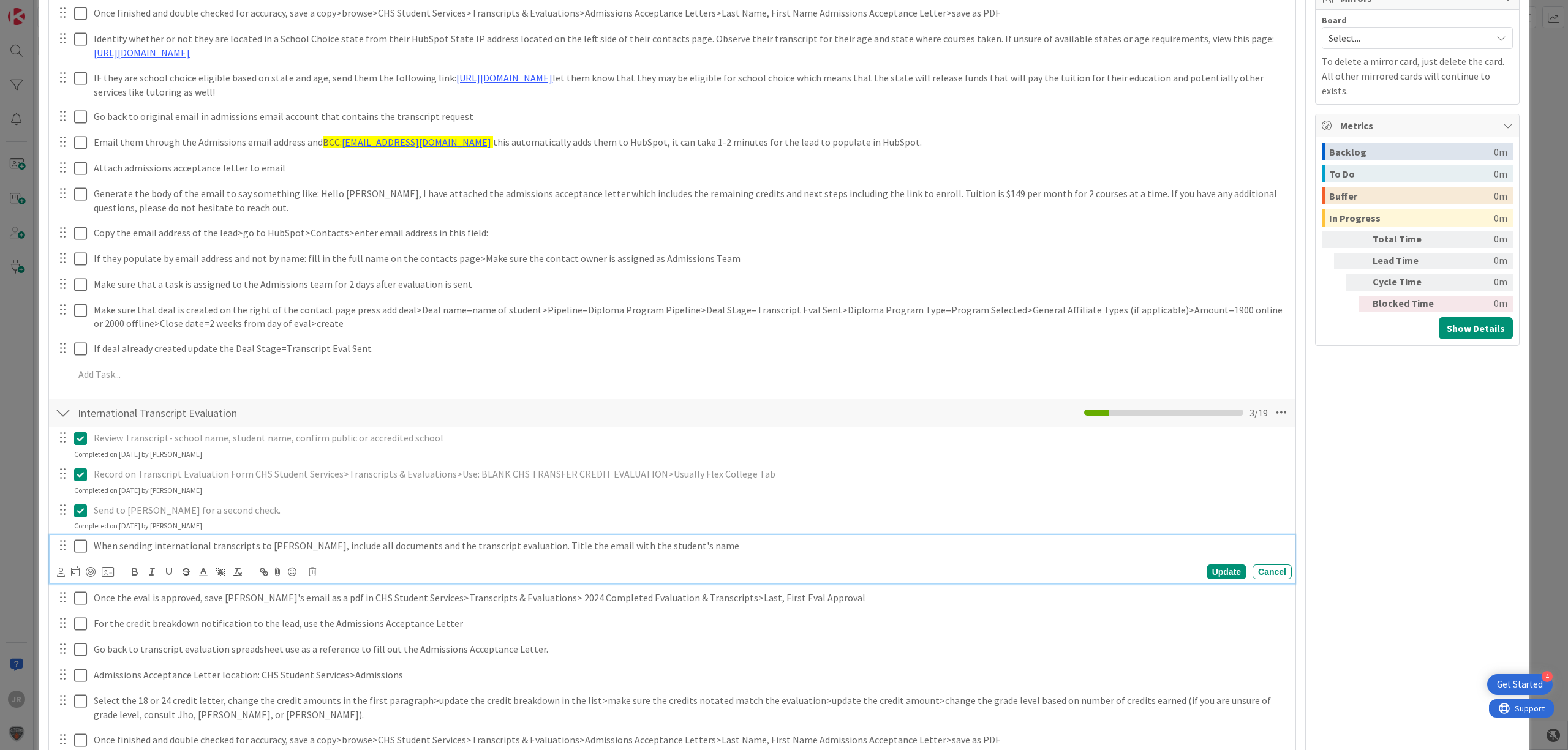
click at [81, 539] on icon at bounding box center [80, 546] width 13 height 15
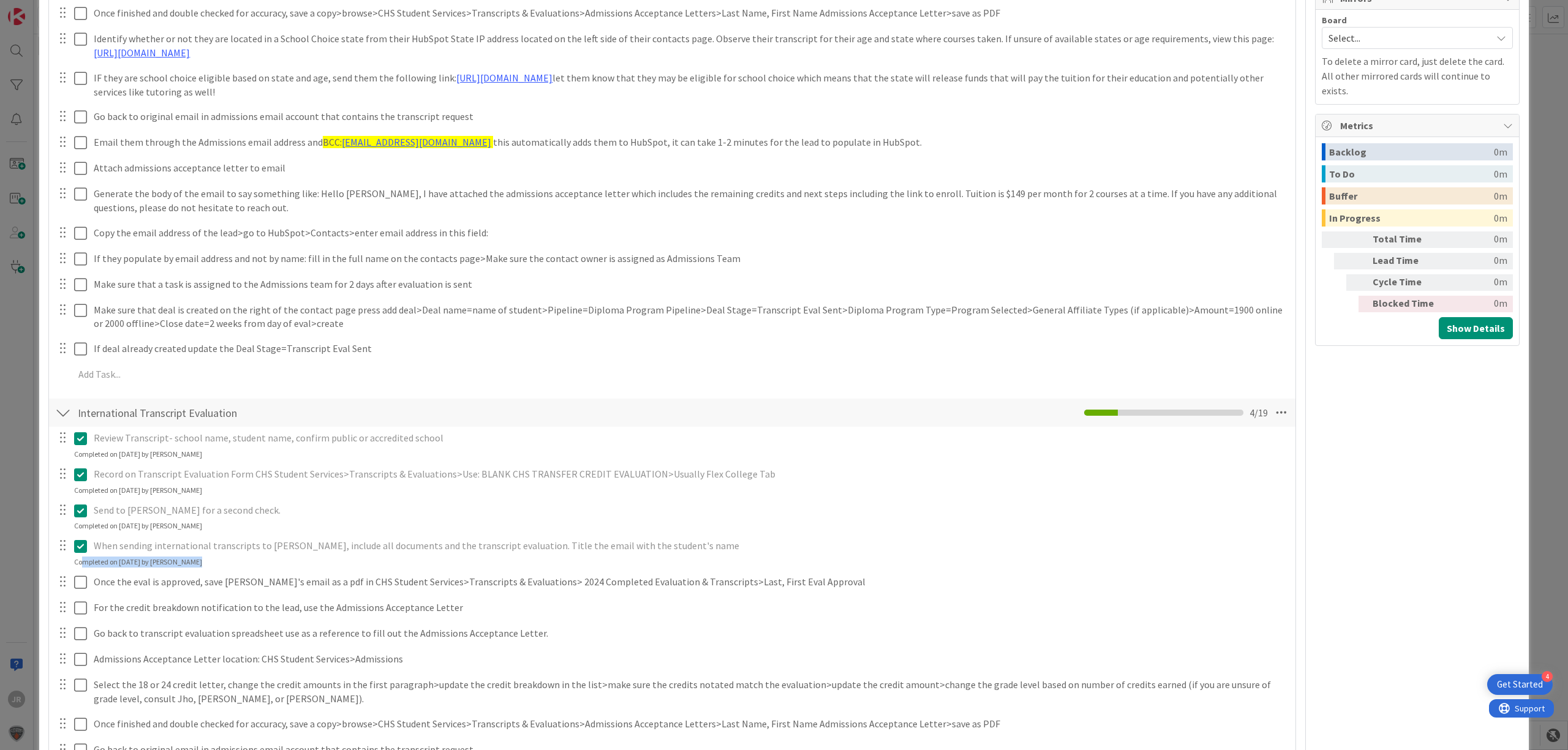
drag, startPoint x: 81, startPoint y: 568, endPoint x: 81, endPoint y: 578, distance: 10.0
click at [81, 577] on div "Review Transcript- school name, student name, confirm public or accredited scho…" at bounding box center [672, 725] width 1235 height 596
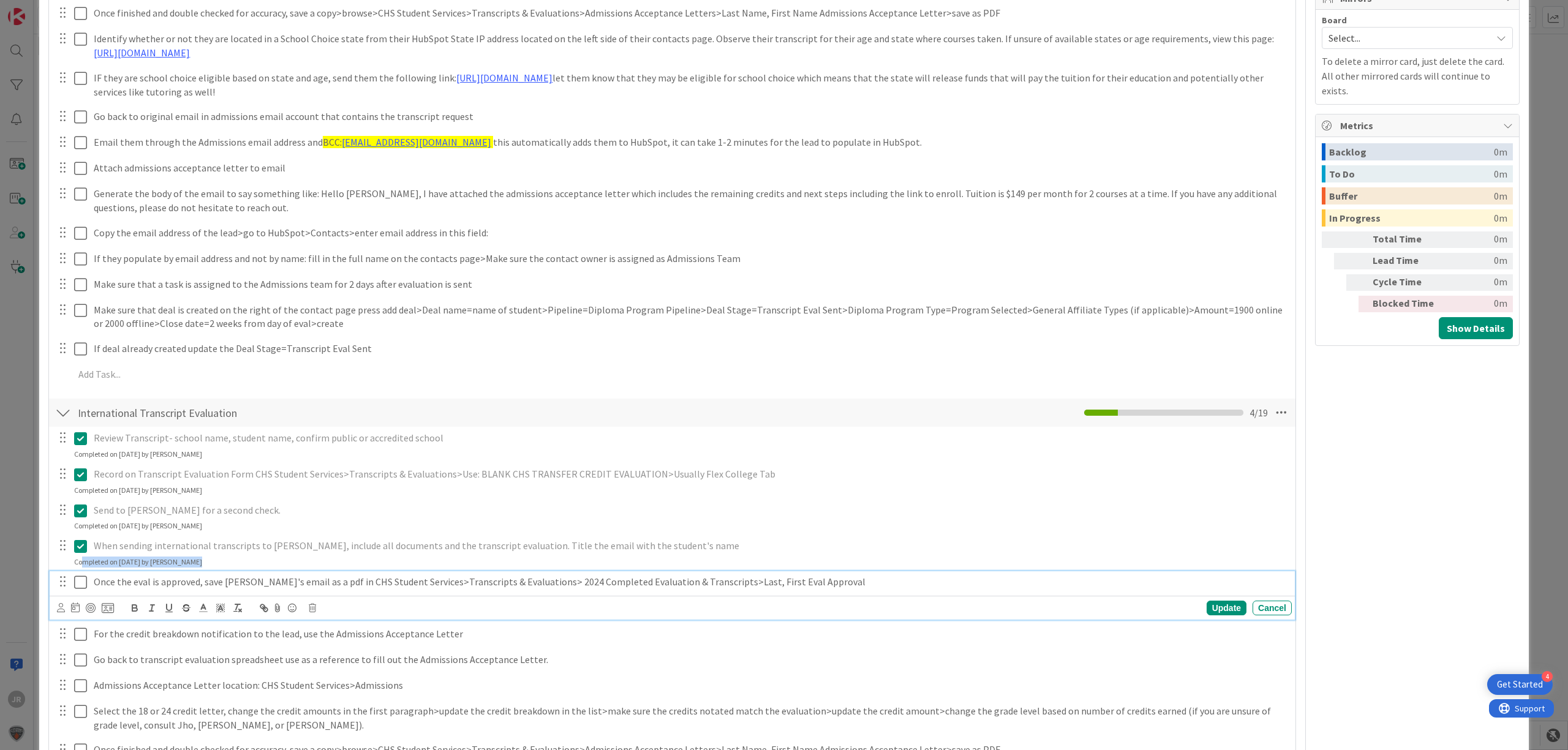
click at [81, 578] on icon at bounding box center [80, 583] width 13 height 15
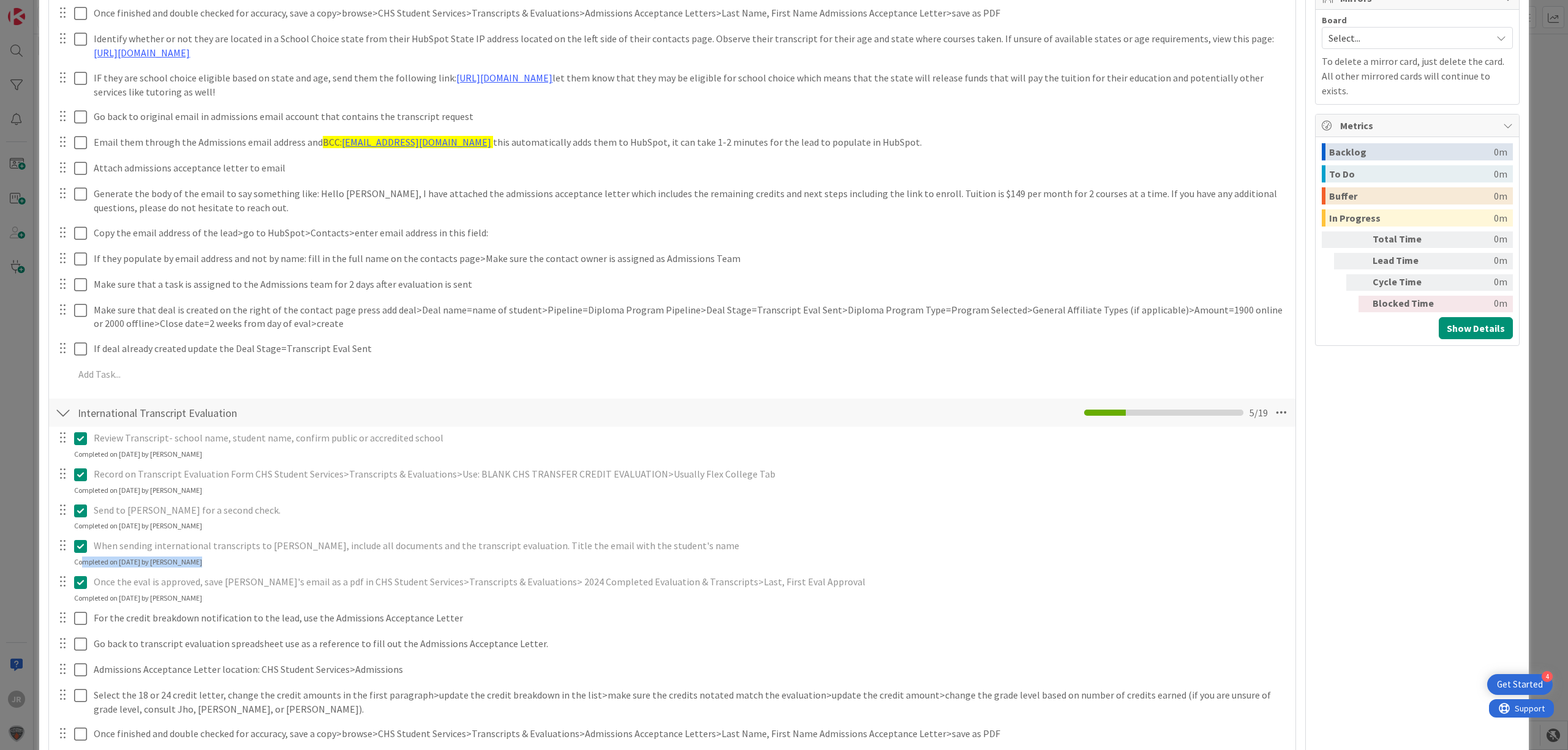
click at [83, 580] on icon at bounding box center [80, 583] width 13 height 15
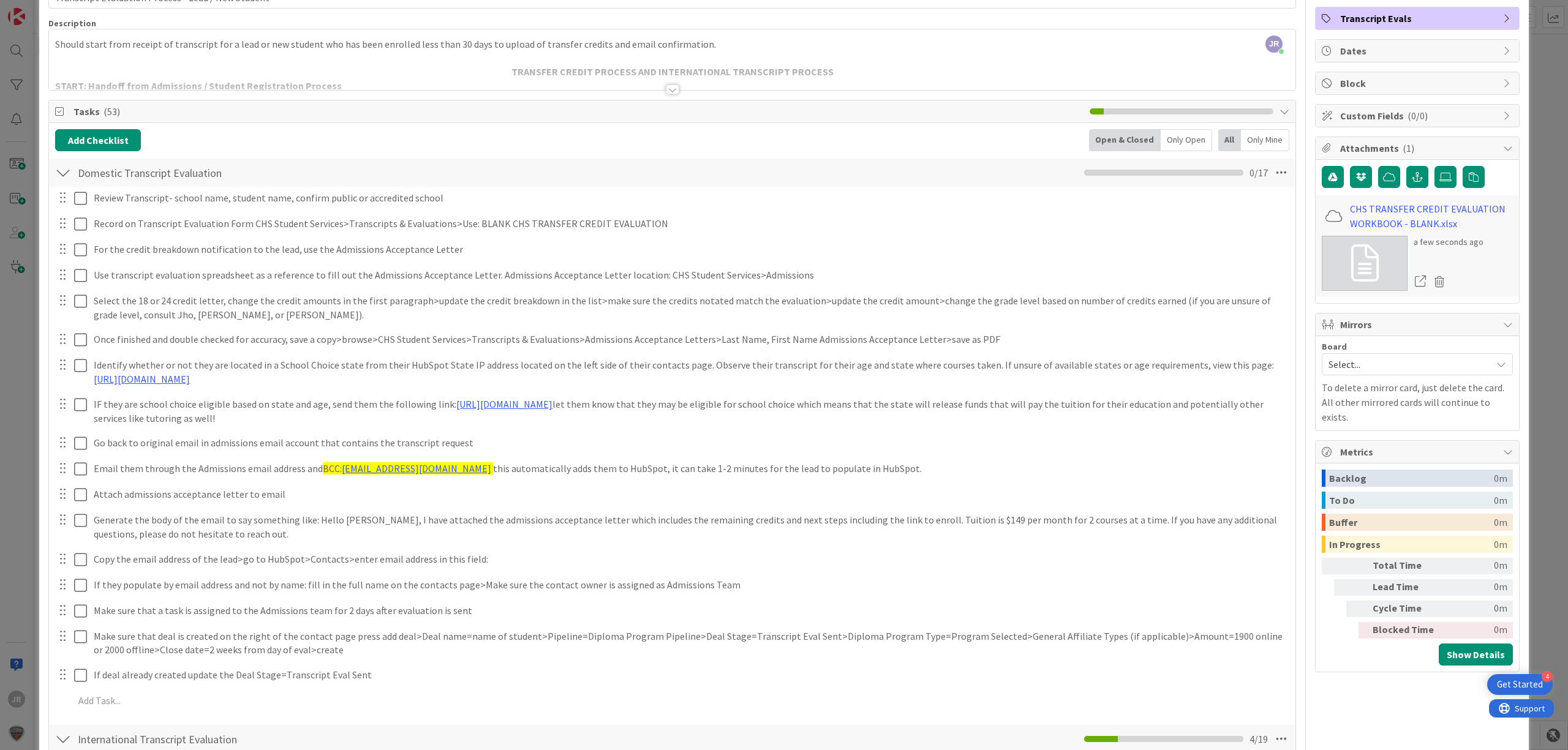
scroll to position [0, 0]
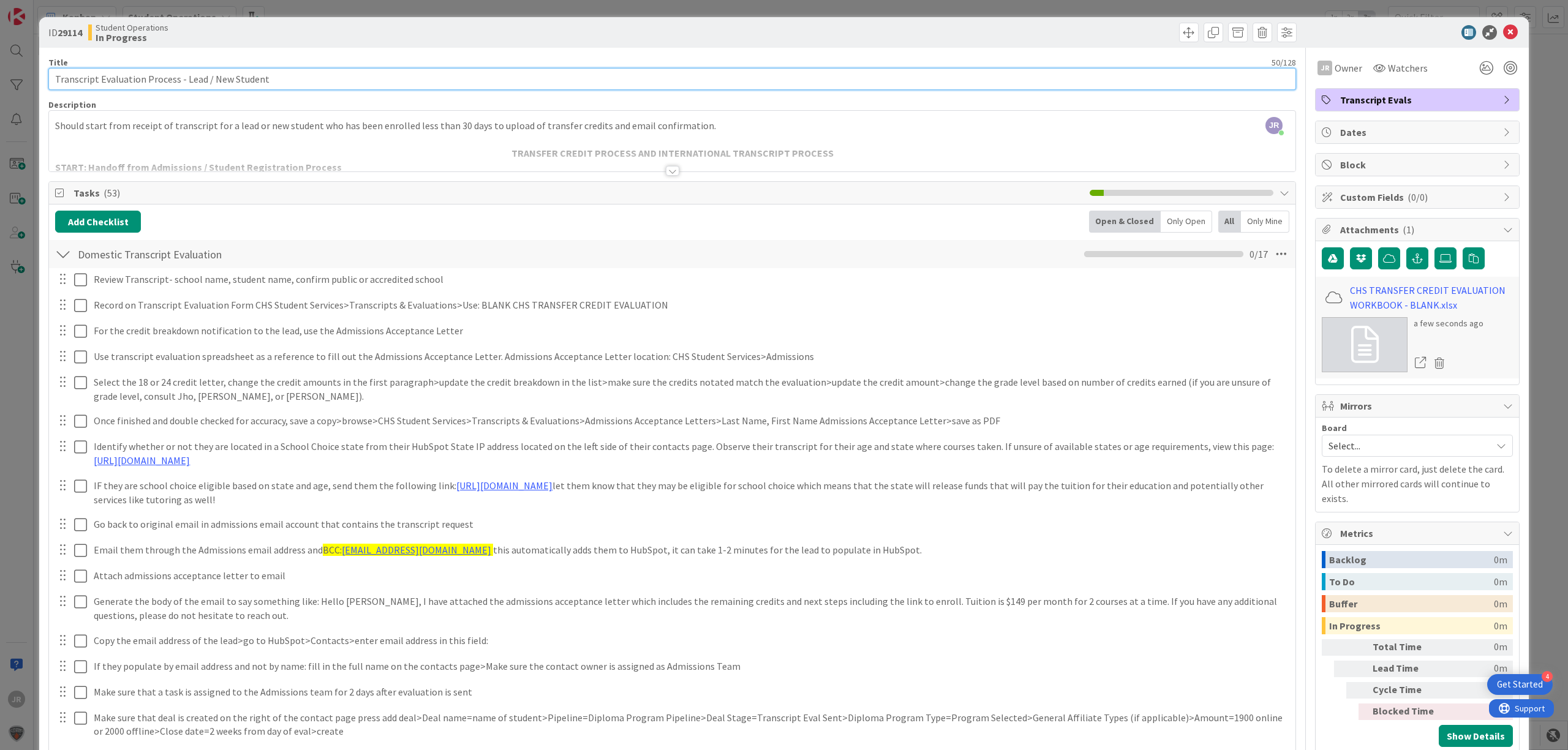
click at [435, 71] on input "Transcript Evaluation Process - Lead / New Student" at bounding box center [672, 79] width 1248 height 22
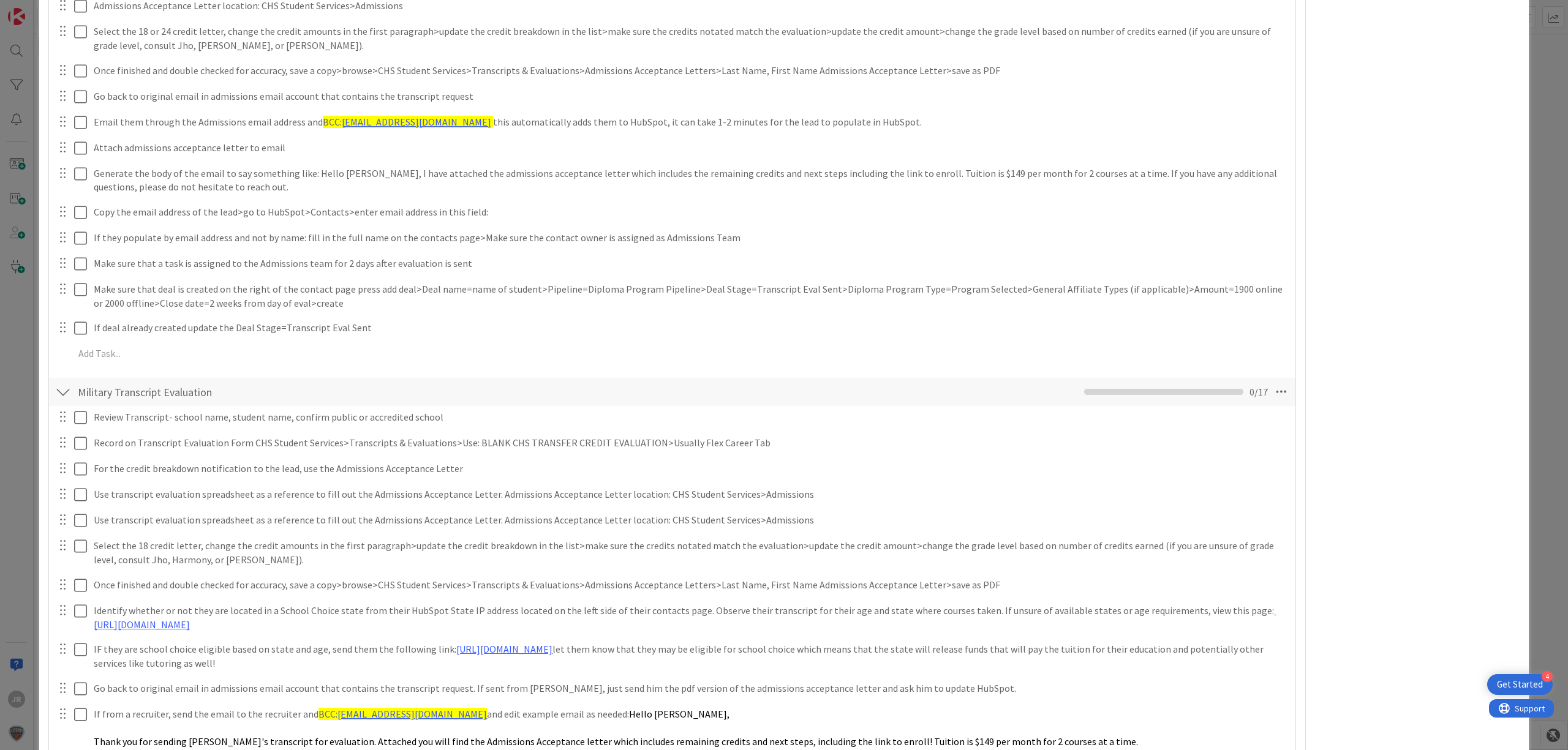
scroll to position [1459, 0]
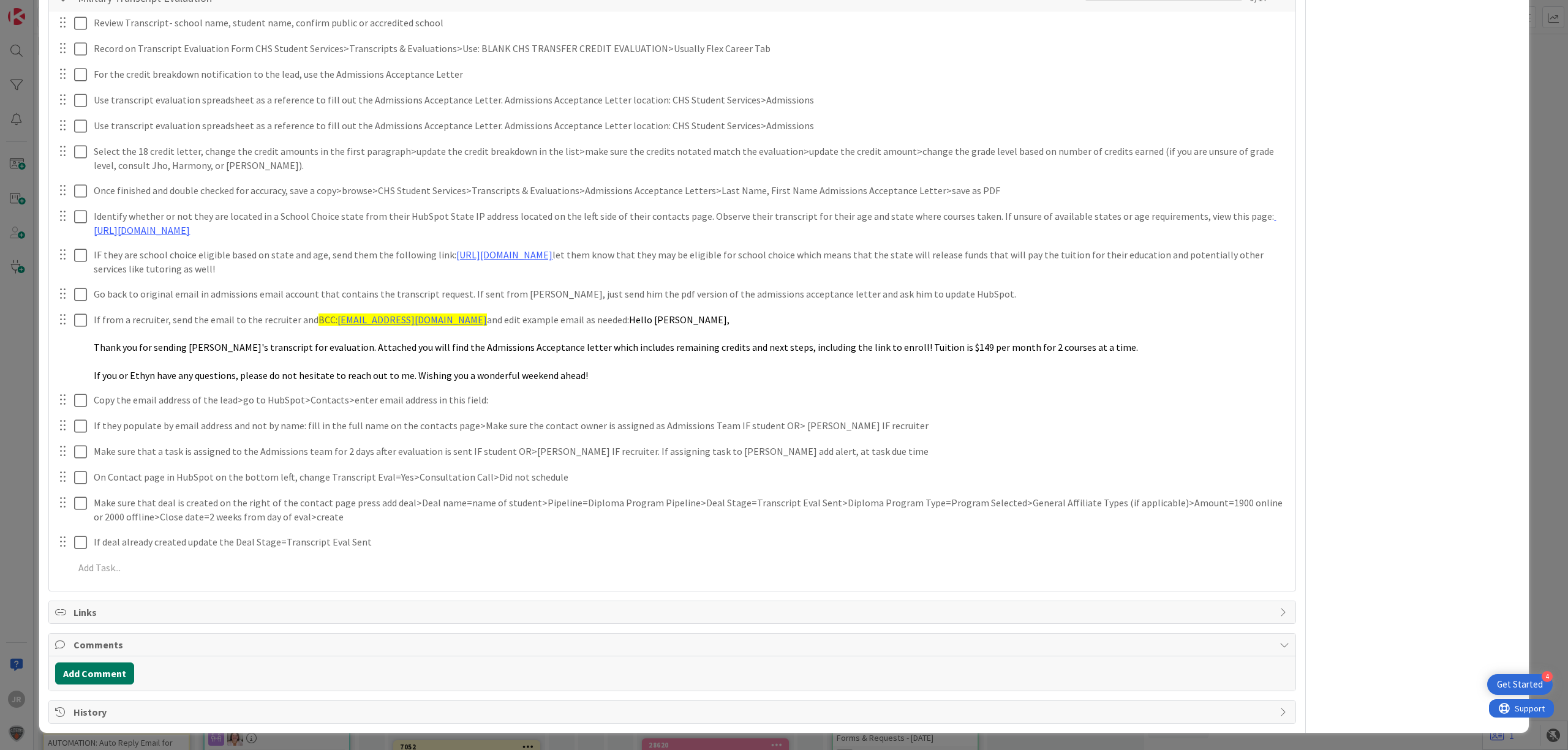
type input "Transcript Evaluation Process - Lead / New Student - [PERSON_NAME] (internation…"
click at [106, 663] on button "Add Comment" at bounding box center [95, 674] width 79 height 22
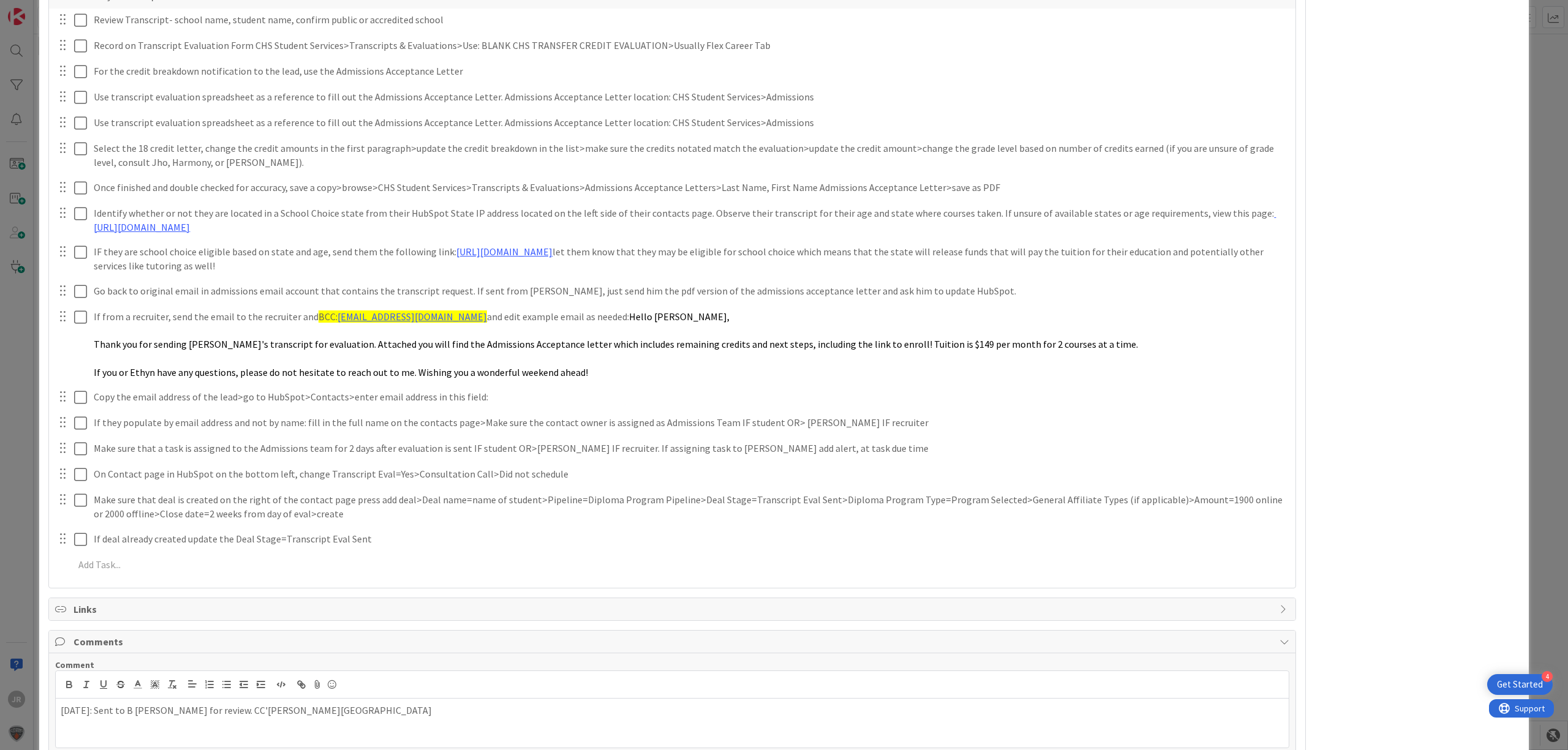
click at [234, 718] on p "[DATE]: Sent to B [PERSON_NAME] for review. CC'[PERSON_NAME][GEOGRAPHIC_DATA]" at bounding box center [672, 711] width 1223 height 14
click at [339, 705] on p "[DATE]: Sent to [PERSON_NAME] for review. CC'd [PERSON_NAME]" at bounding box center [672, 711] width 1223 height 14
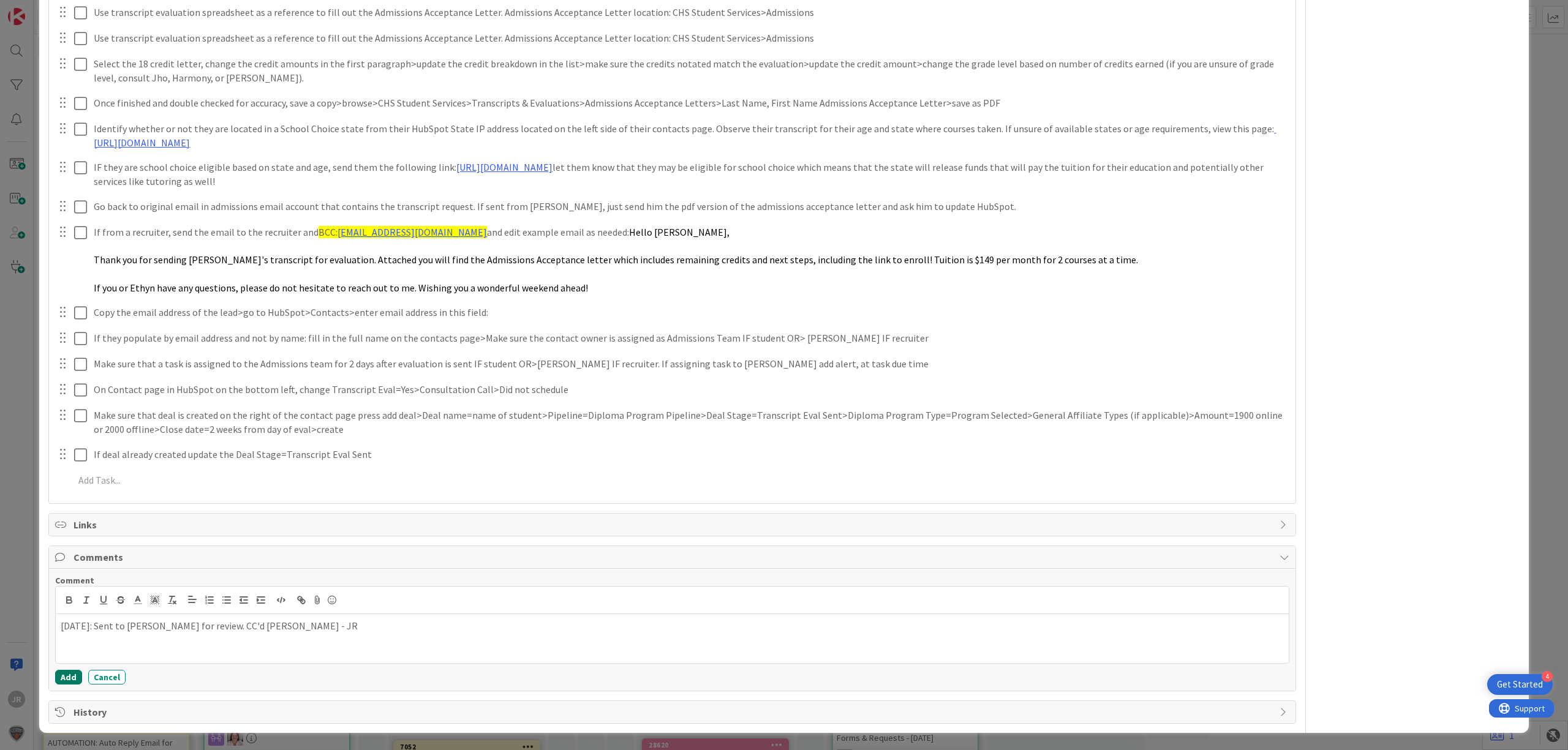
click at [67, 679] on button "Add" at bounding box center [68, 677] width 27 height 15
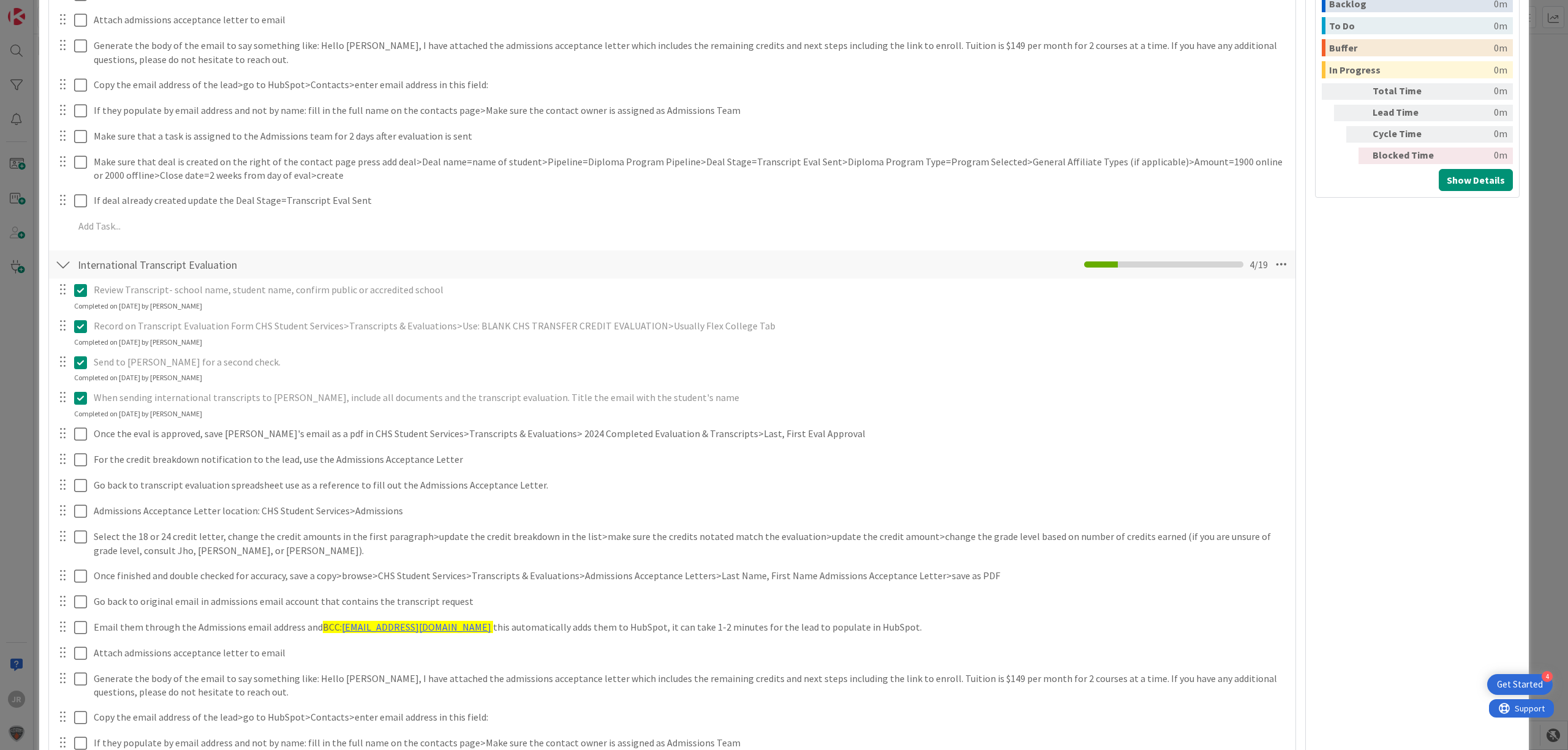
scroll to position [0, 0]
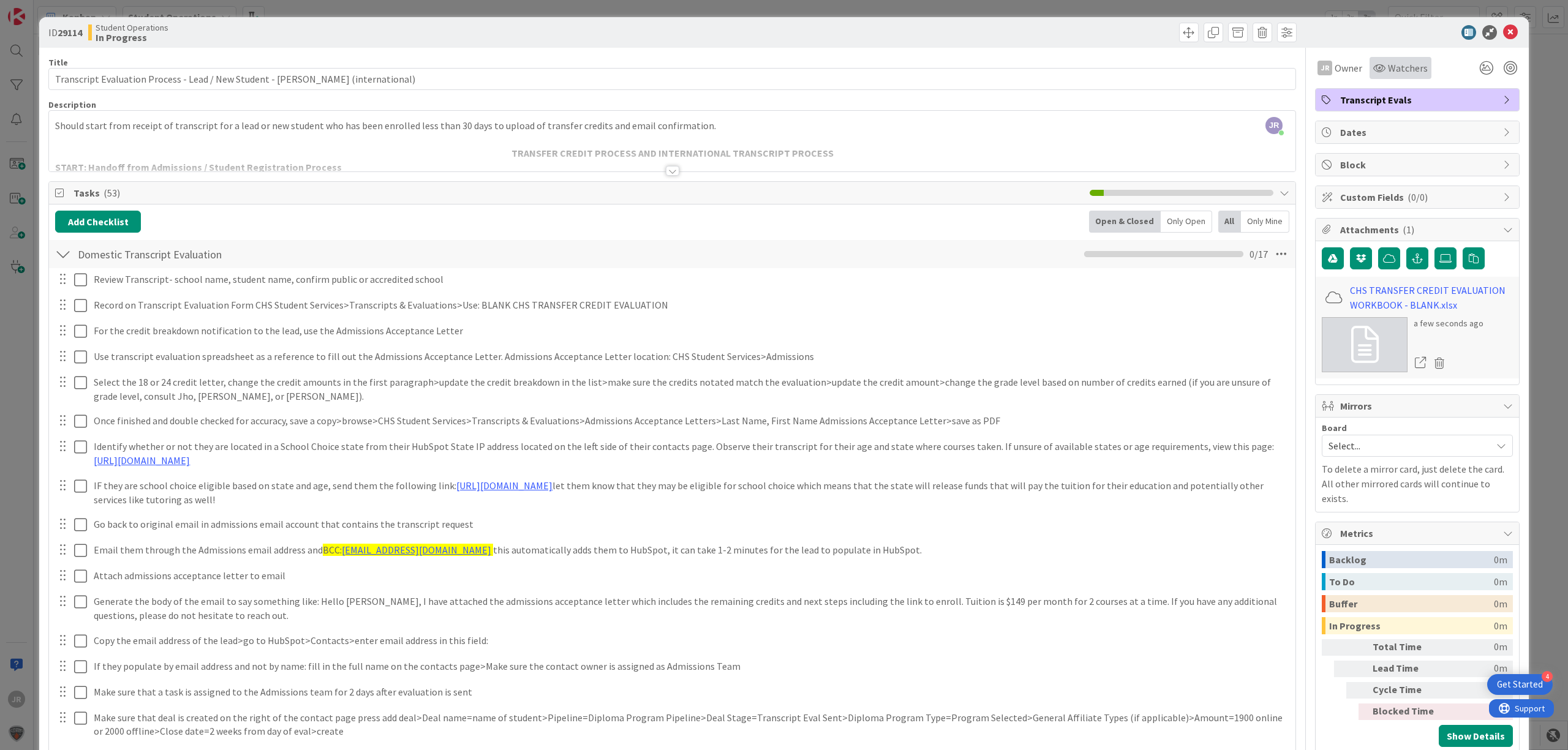
click at [1388, 62] on span "Watchers" at bounding box center [1408, 68] width 40 height 15
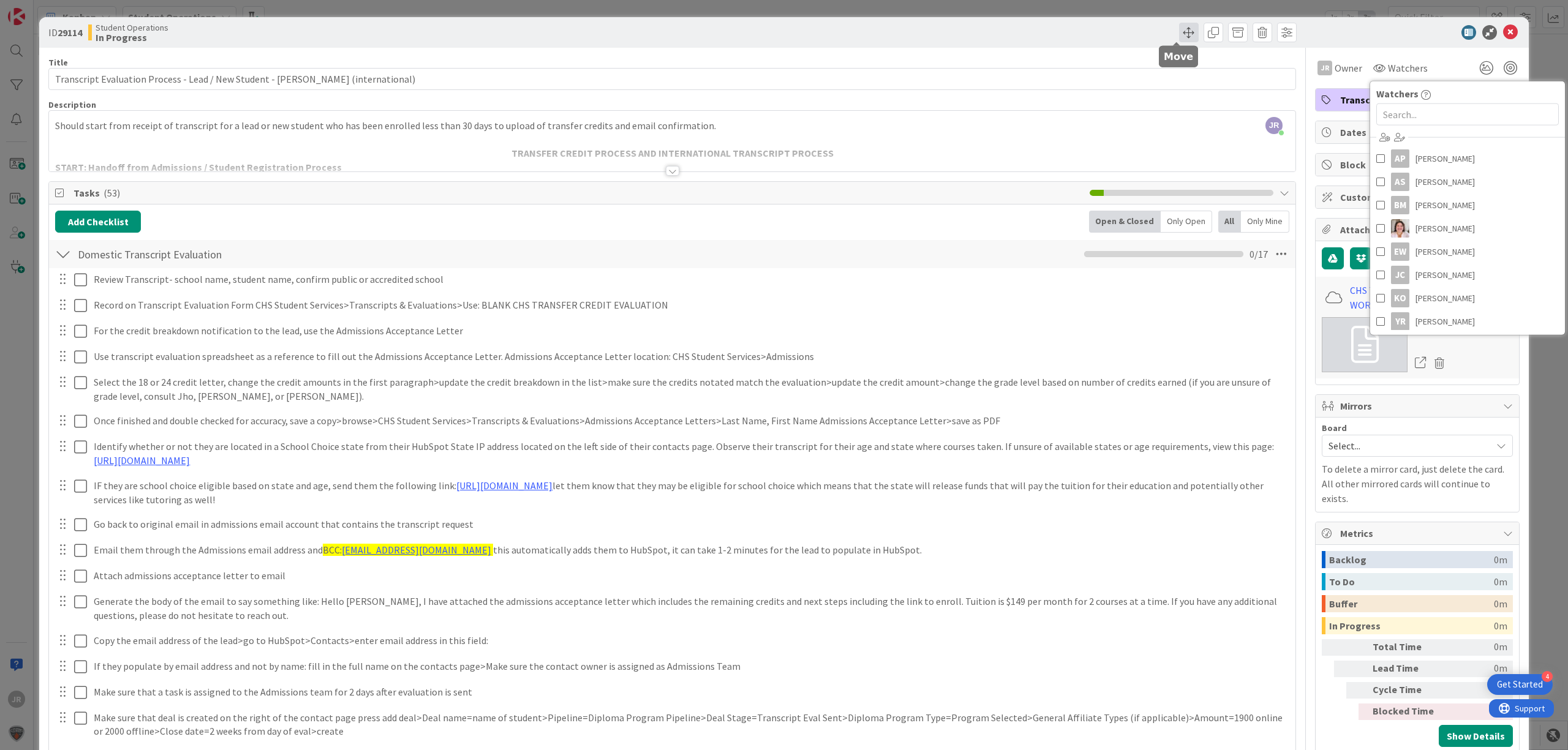
click at [1179, 34] on span at bounding box center [1188, 32] width 19 height 19
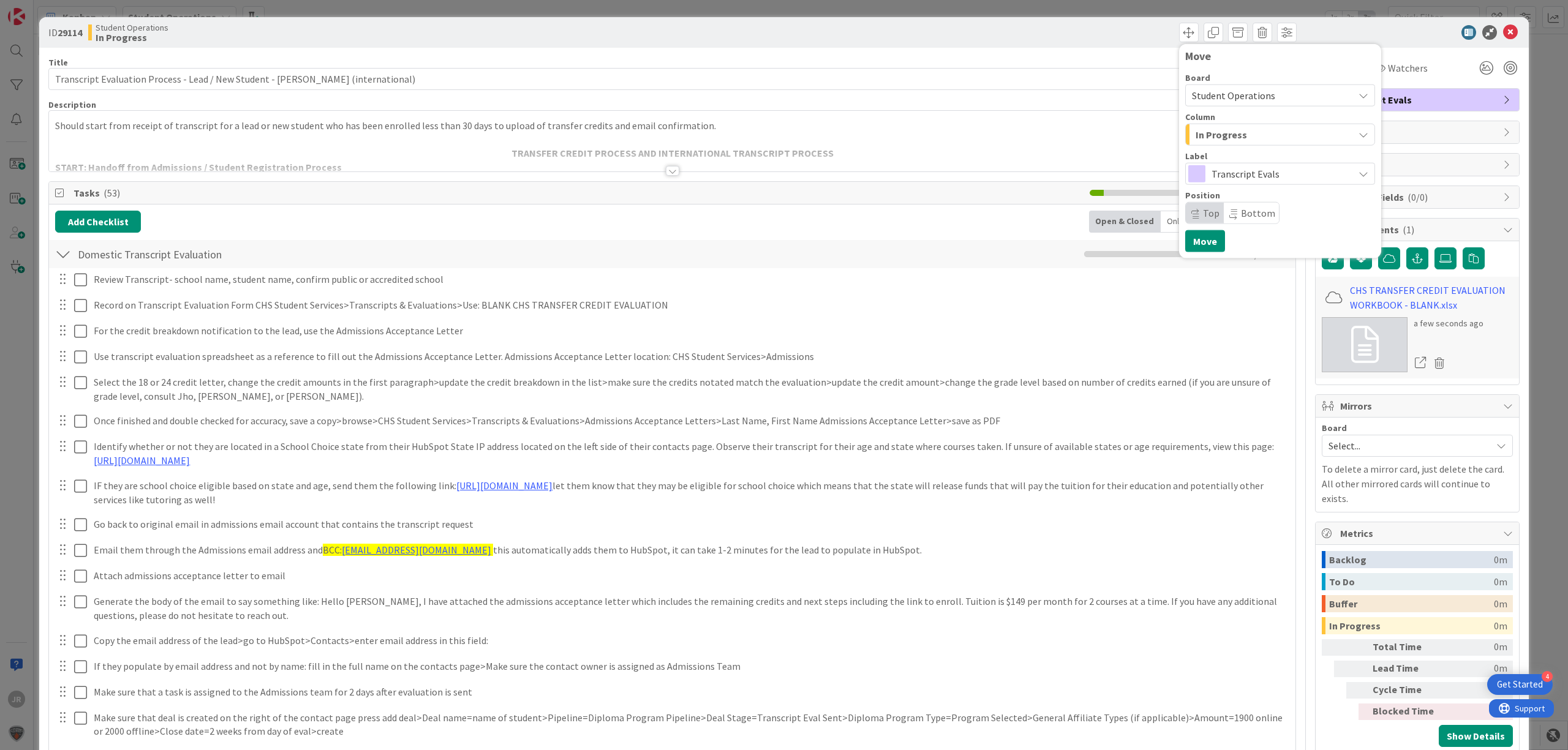
click at [1211, 132] on span "In Progress" at bounding box center [1221, 134] width 51 height 16
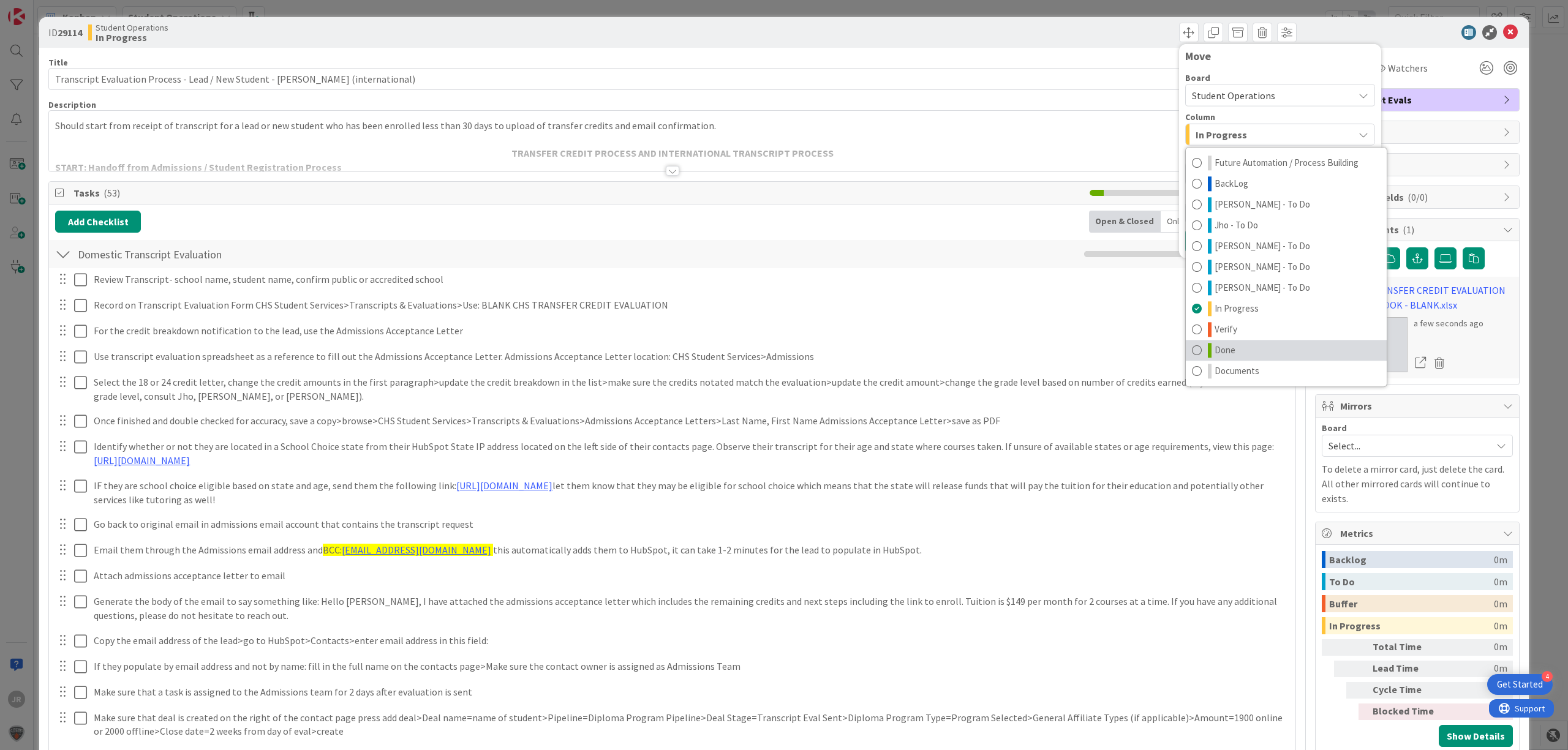
click at [1261, 350] on link "Done" at bounding box center [1287, 350] width 201 height 21
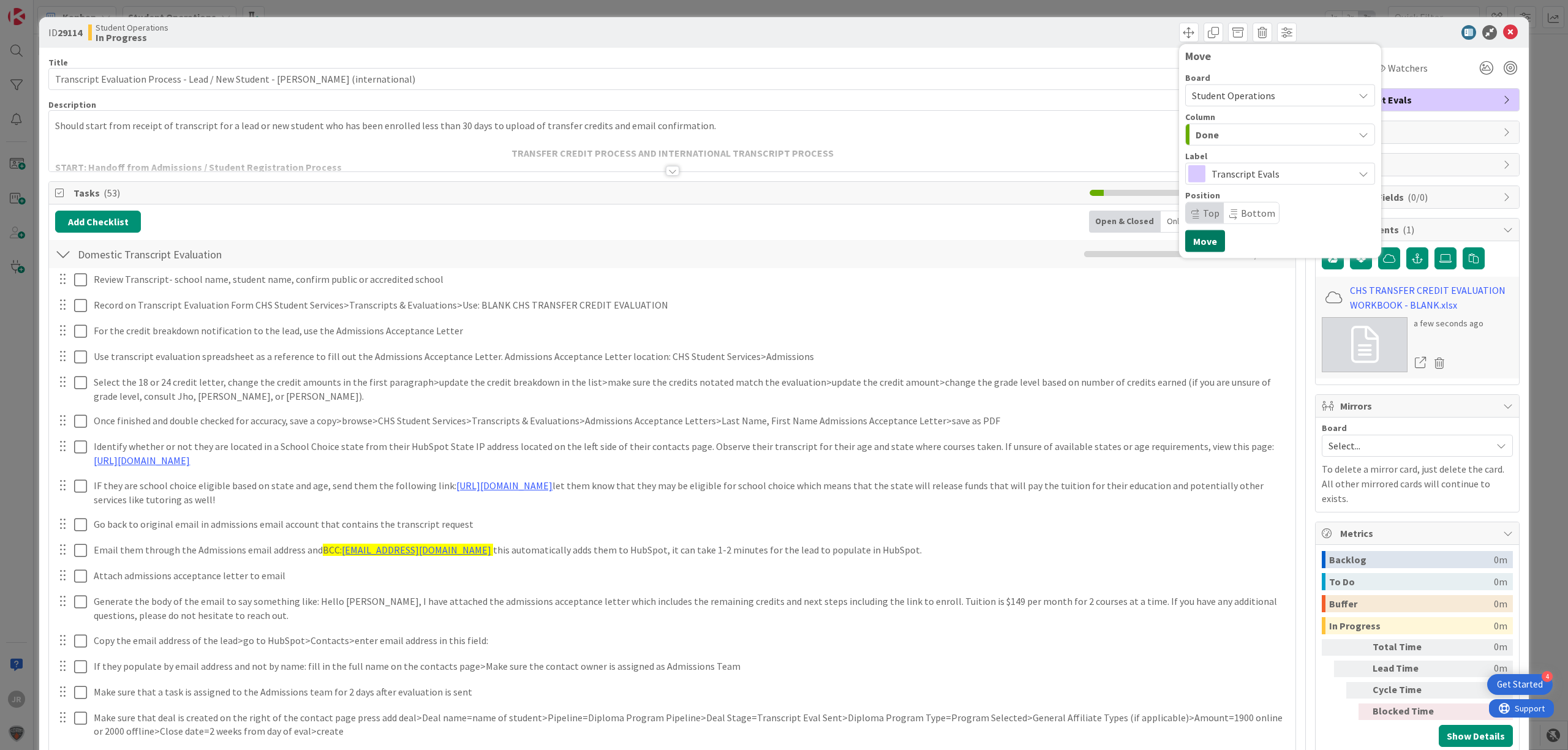
click at [1200, 243] on button "Move" at bounding box center [1206, 241] width 40 height 22
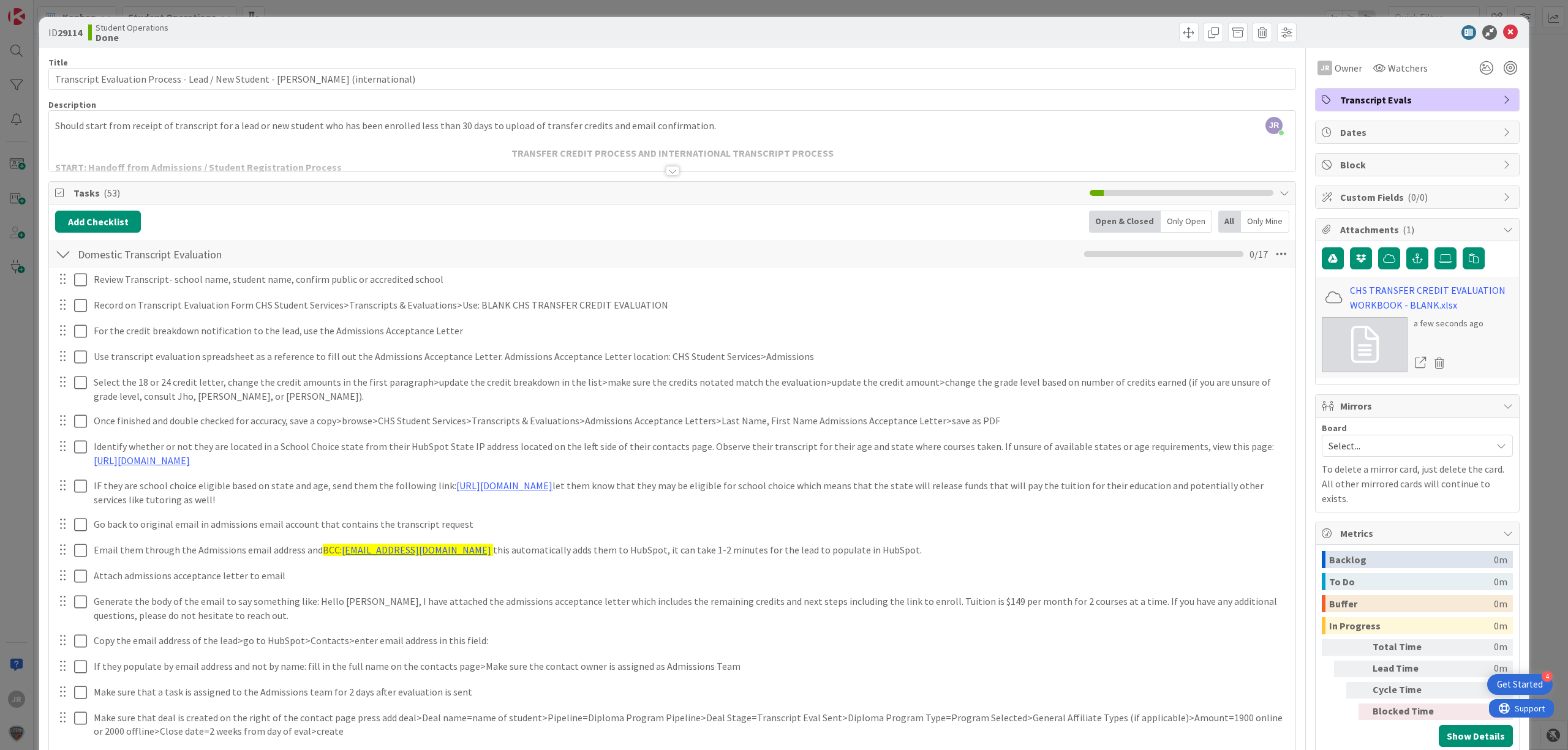
click at [1041, 3] on div "ID 29114 Student Operations Done Move Move Title 83 / 128 Transcript Evaluation…" at bounding box center [784, 375] width 1568 height 750
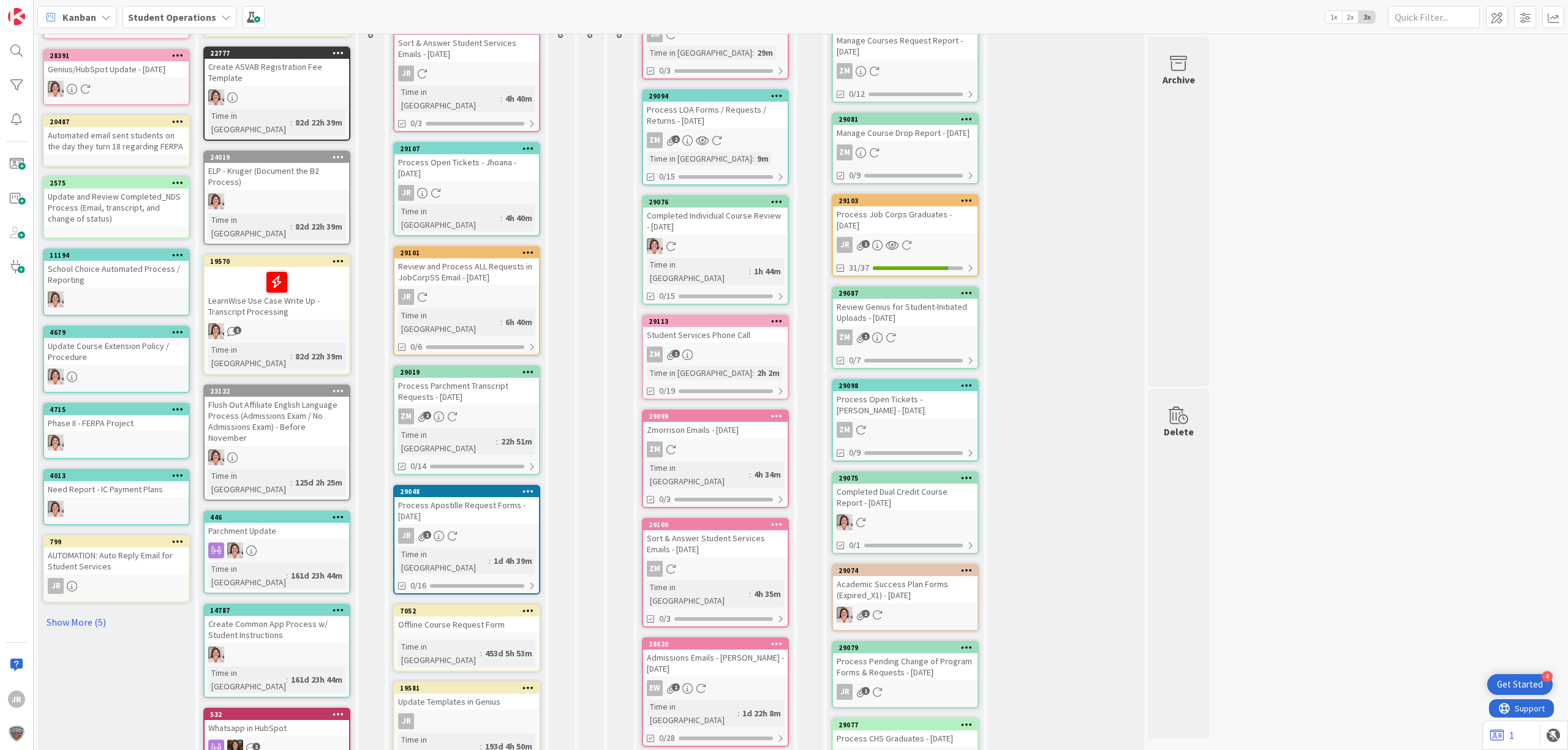
scroll to position [245, 0]
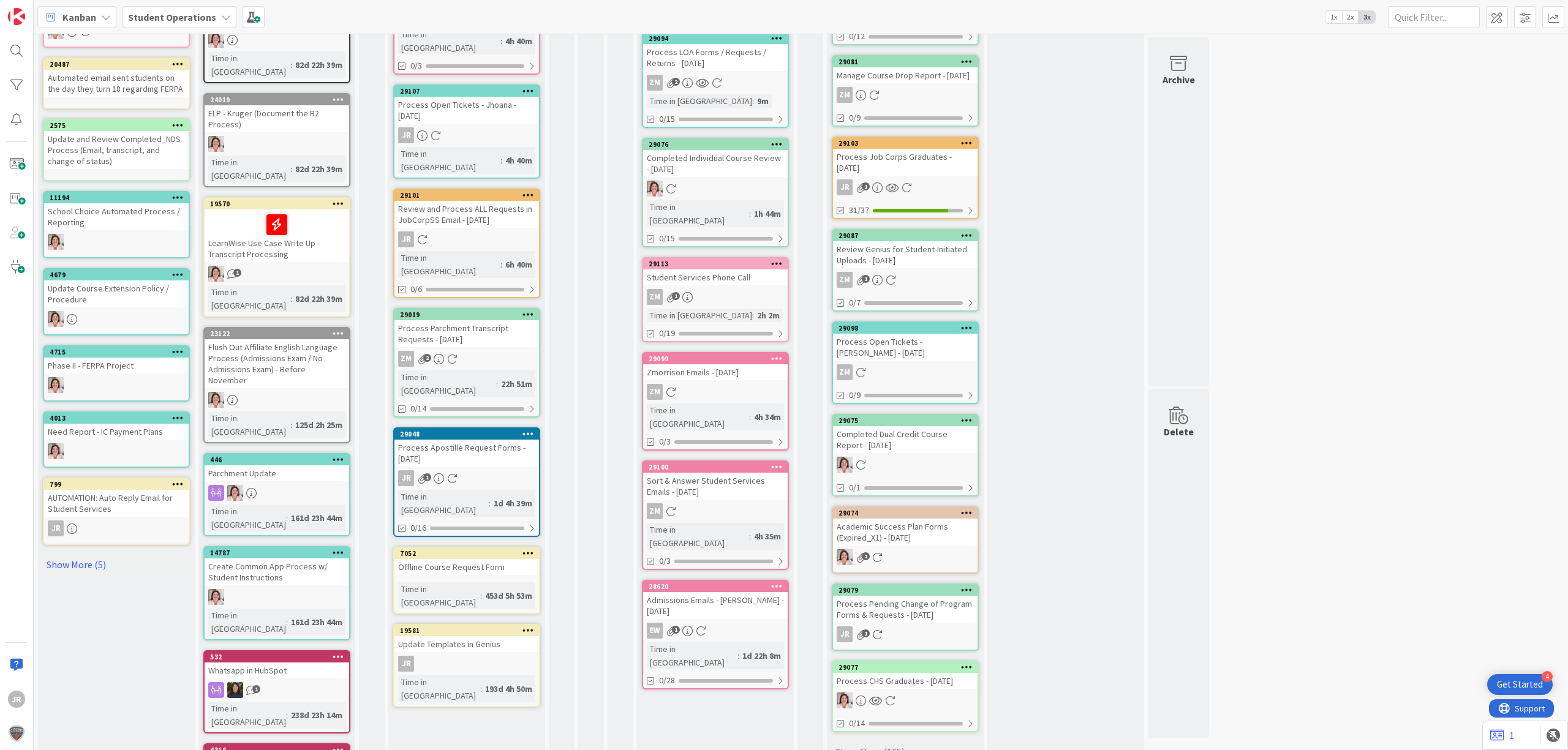
click at [523, 310] on icon at bounding box center [528, 314] width 12 height 9
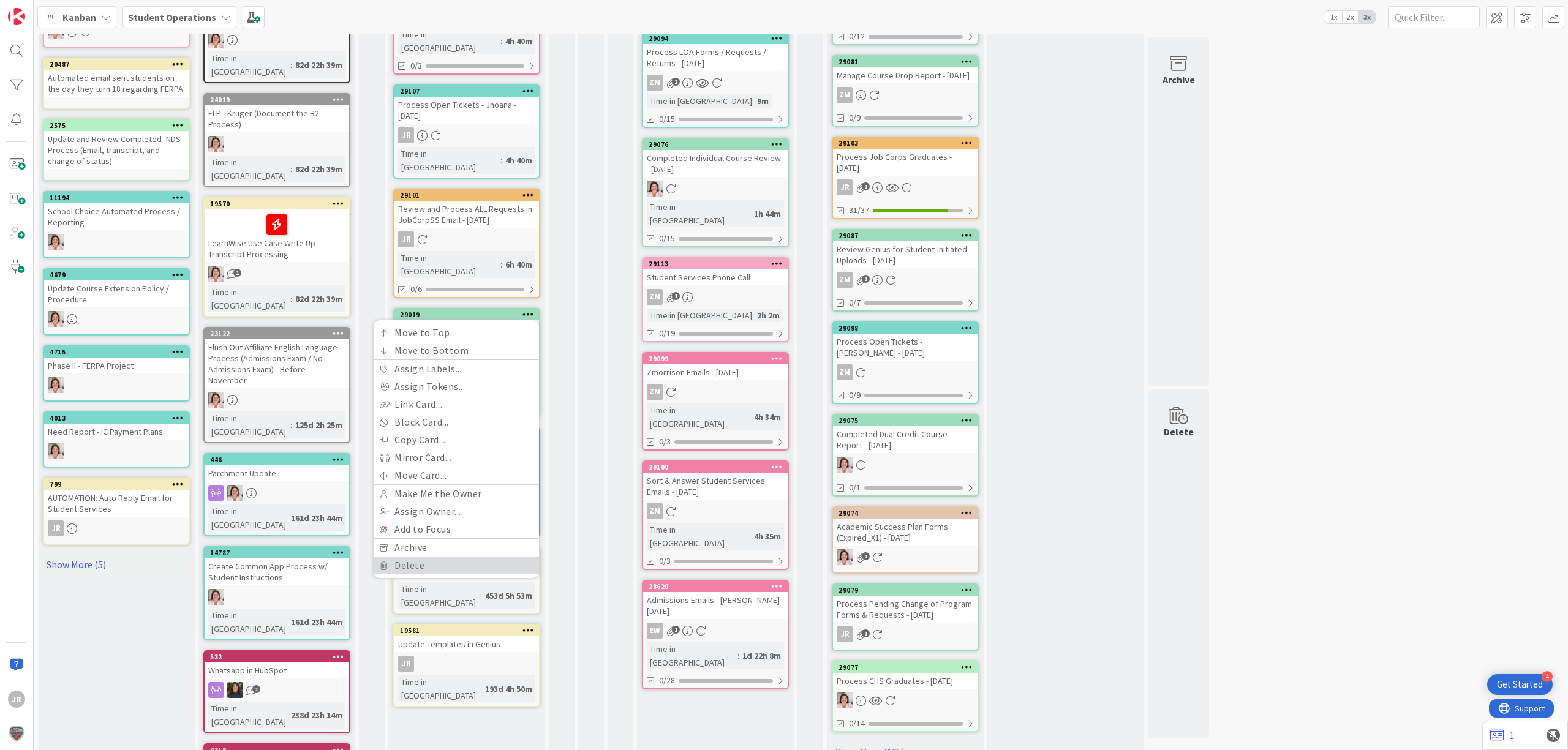
click at [451, 557] on link "Delete" at bounding box center [456, 565] width 165 height 18
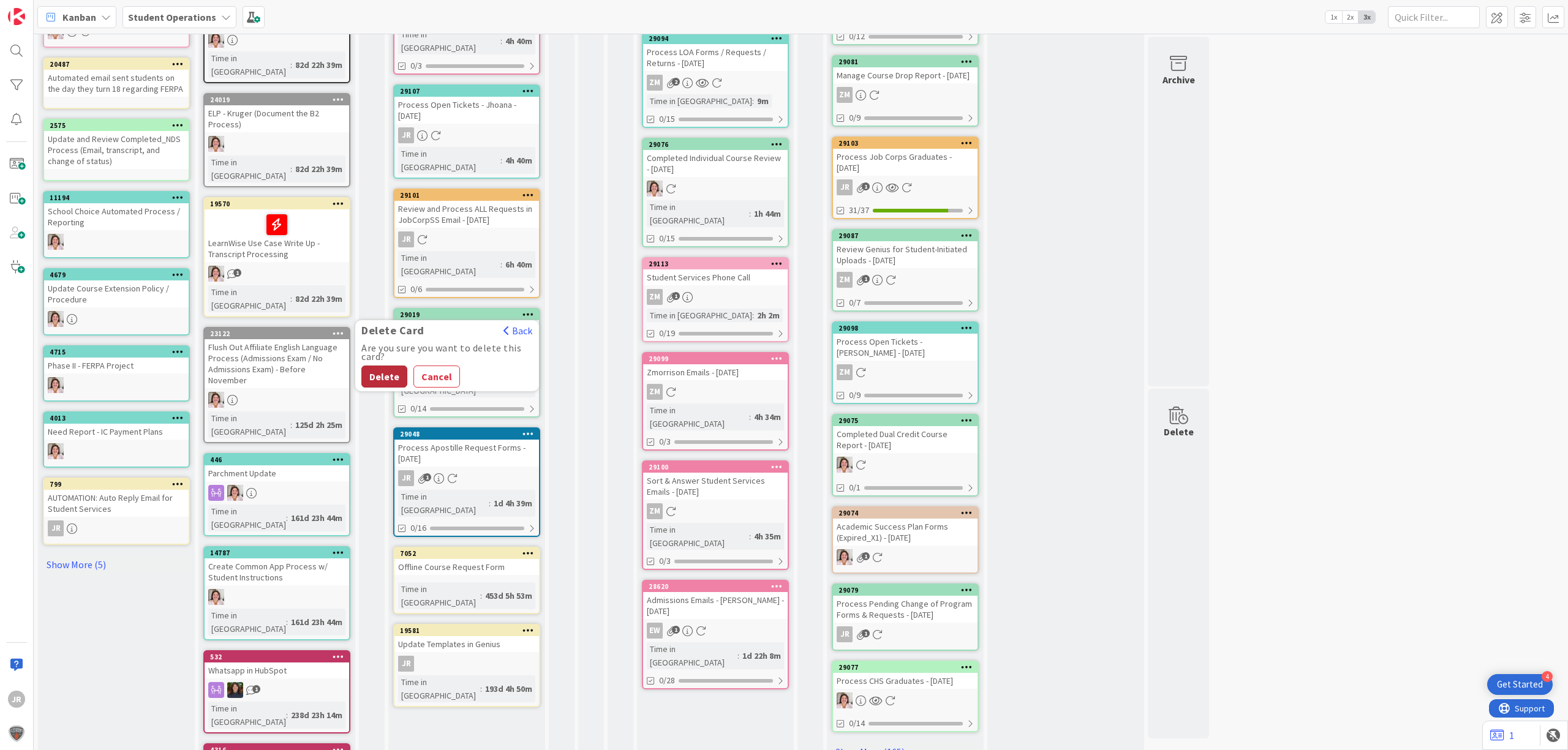
click at [383, 365] on button "Delete" at bounding box center [385, 376] width 46 height 22
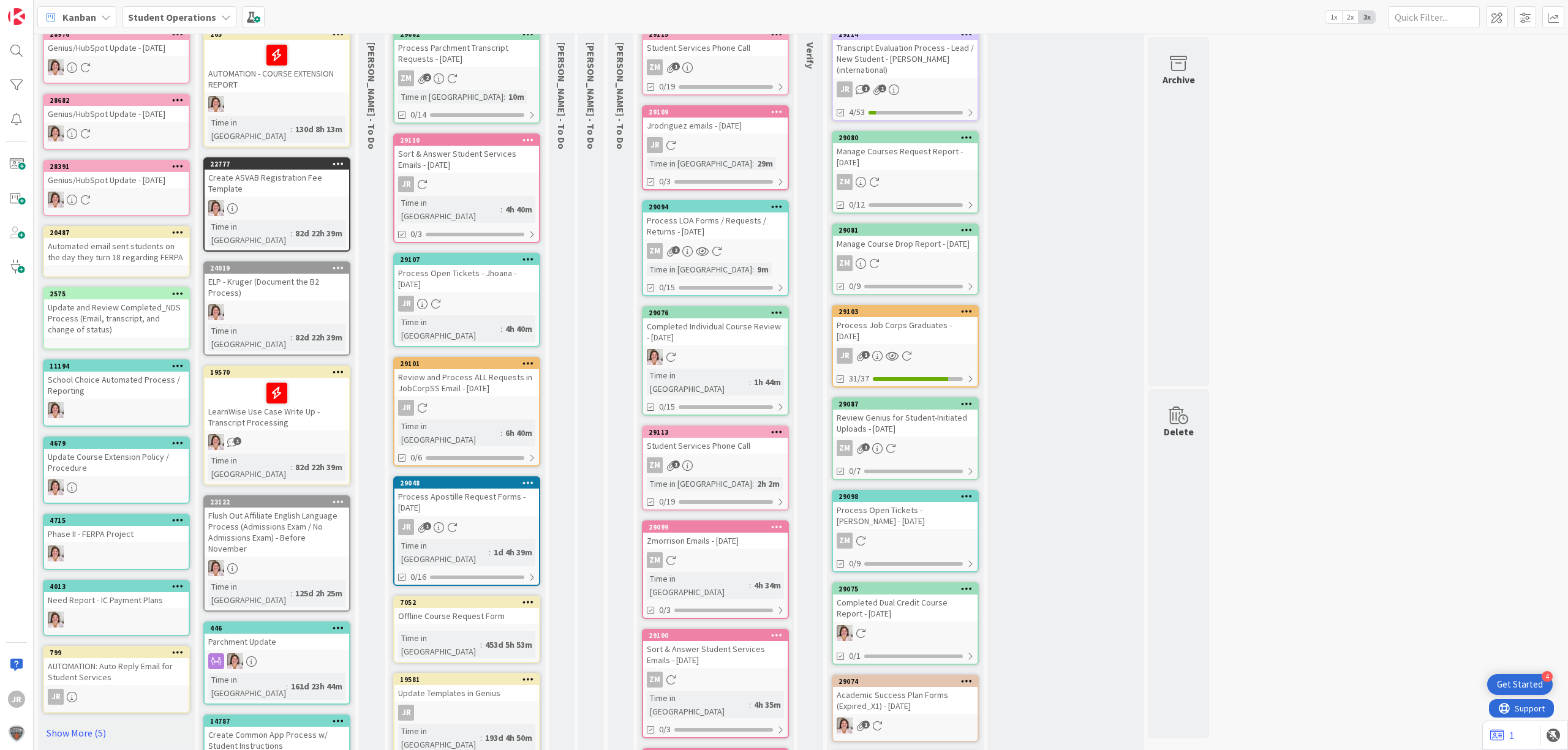
scroll to position [0, 0]
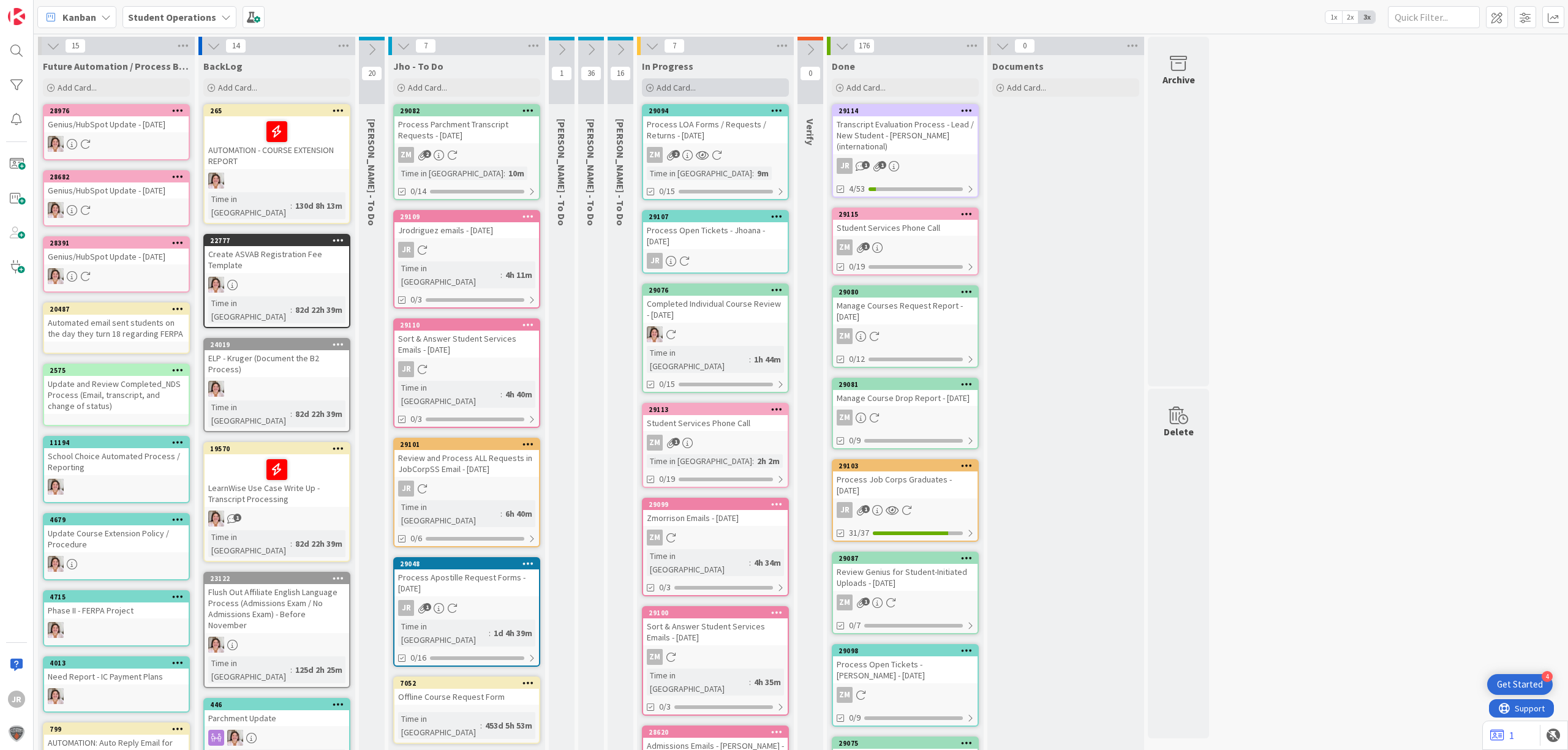
click at [735, 87] on div "Add Card..." at bounding box center [716, 87] width 147 height 19
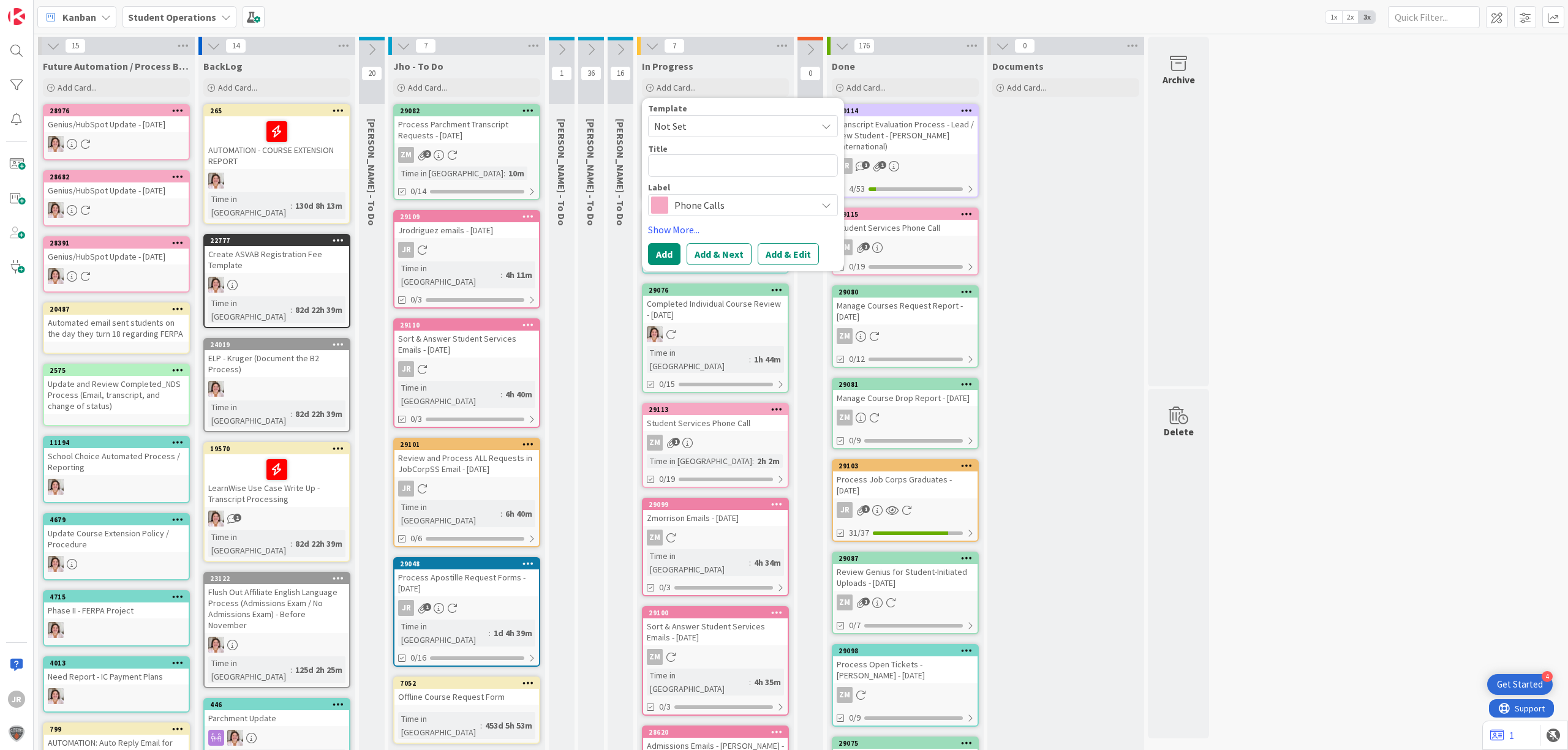
click at [726, 121] on span "Not Set" at bounding box center [731, 126] width 153 height 16
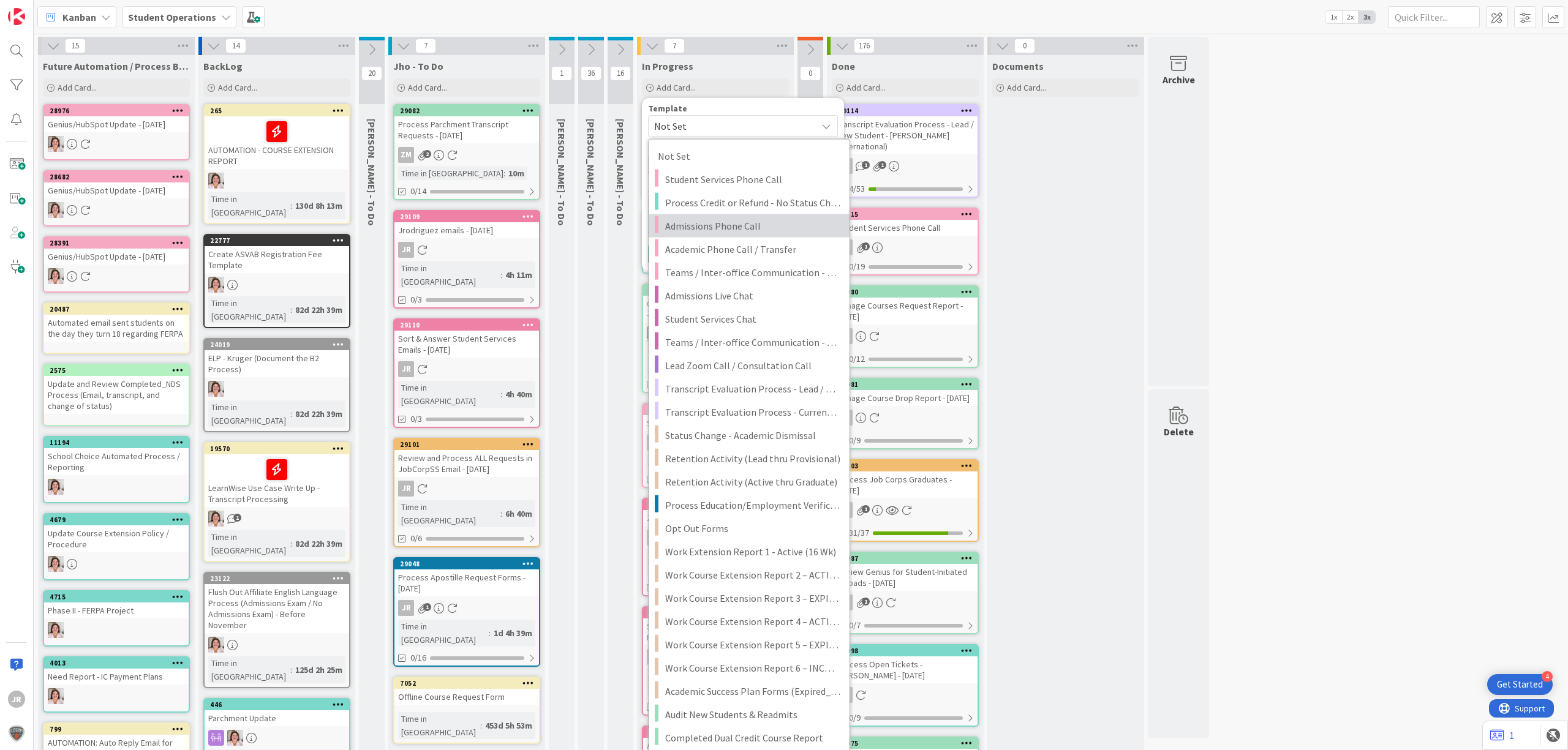
click at [755, 231] on span "Admissions Phone Call" at bounding box center [752, 225] width 175 height 16
type textarea "x"
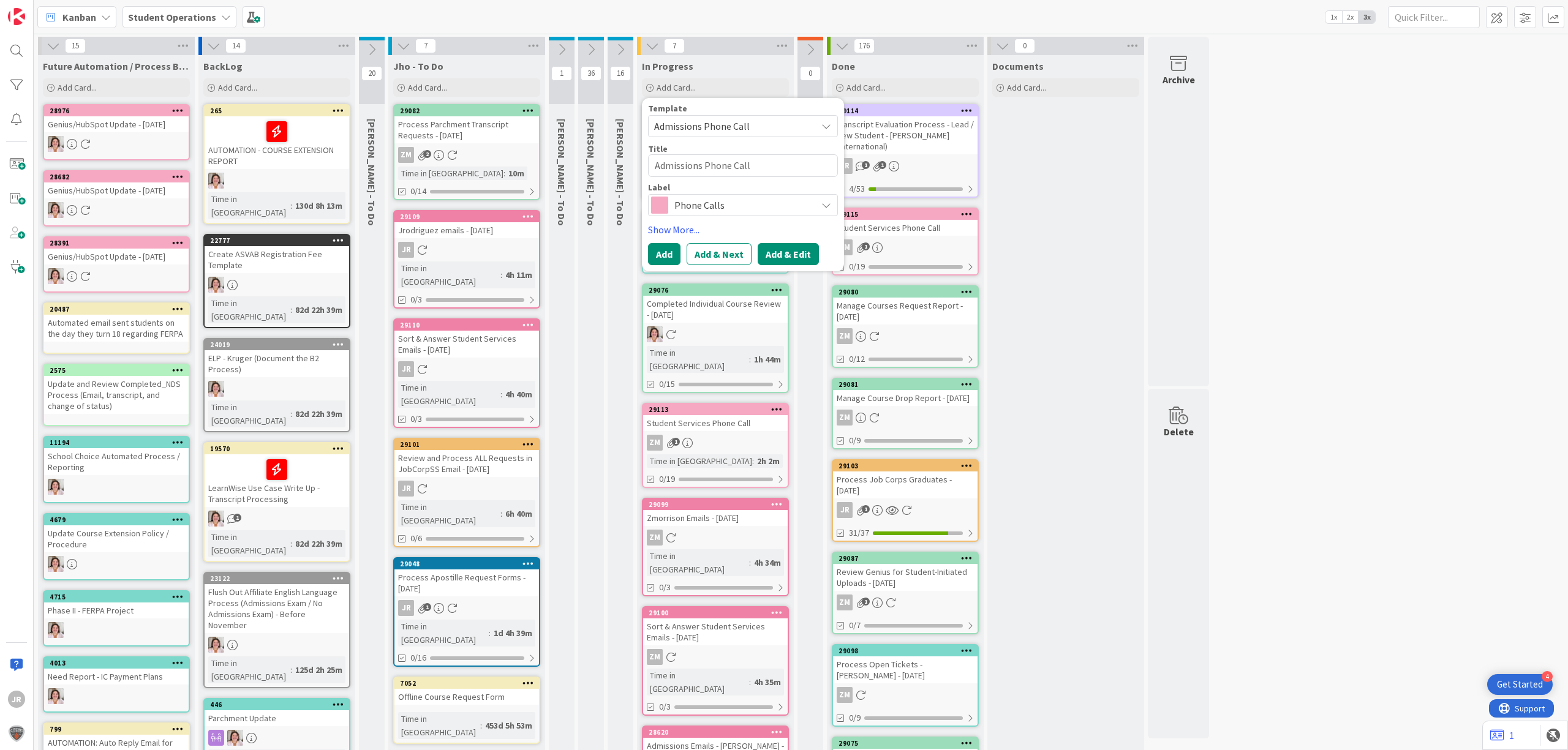
click at [770, 263] on button "Add & Edit" at bounding box center [788, 254] width 61 height 22
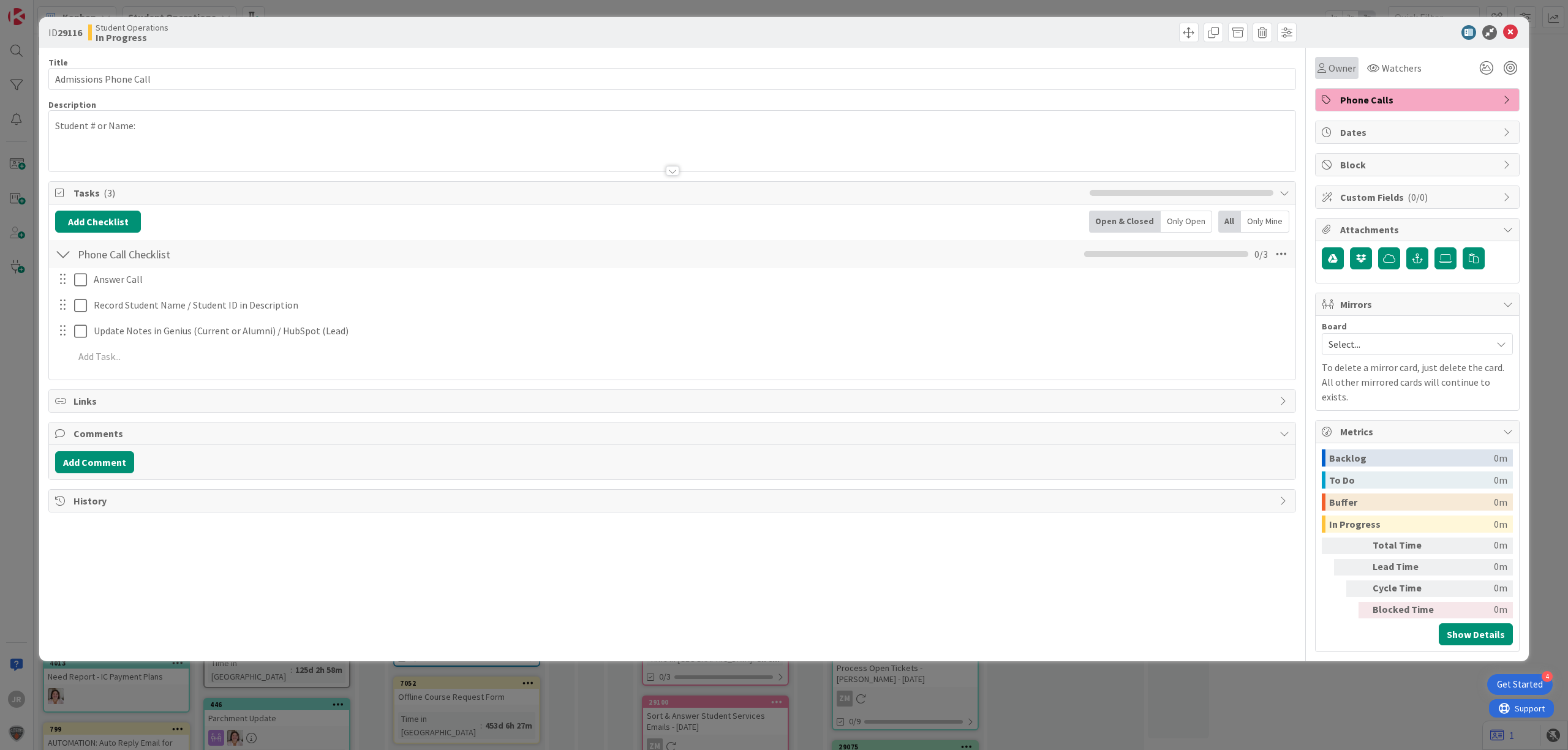
click at [1344, 68] on span "Owner" at bounding box center [1342, 68] width 28 height 15
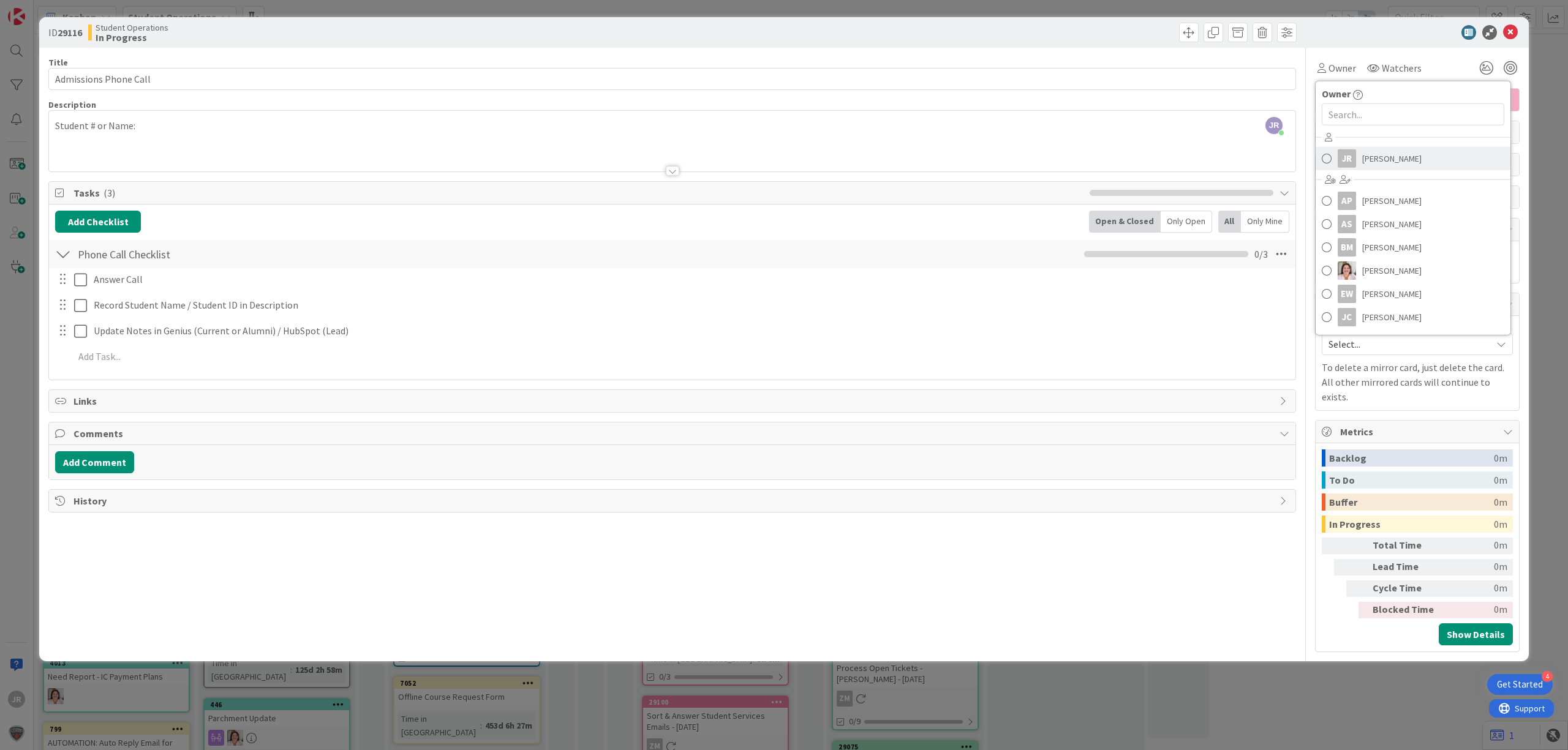
click at [1368, 160] on span "[PERSON_NAME]" at bounding box center [1392, 158] width 60 height 19
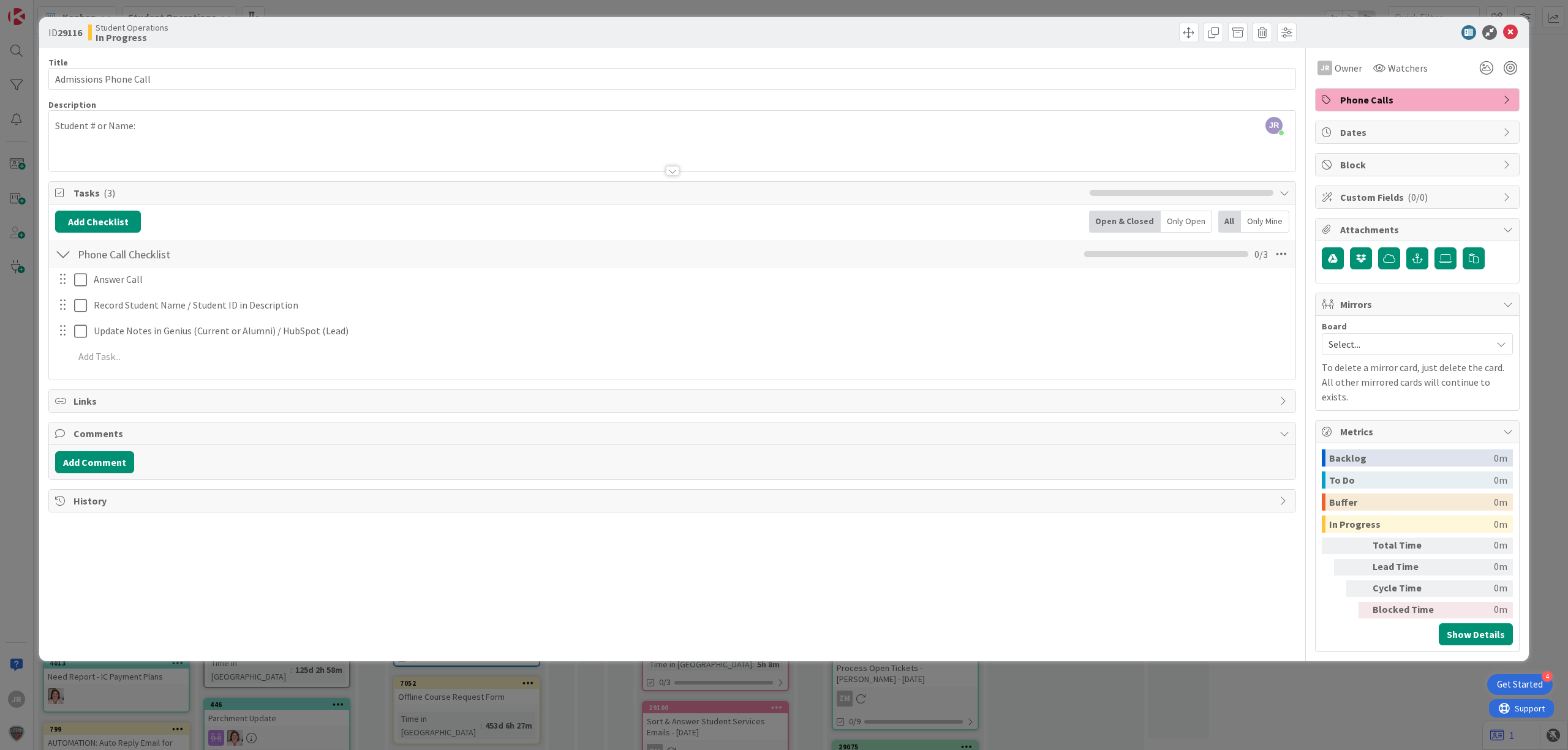
click at [257, 91] on div "Title 22 / 128 Admissions Phone Call Description JR [PERSON_NAME] just joined S…" at bounding box center [672, 350] width 1248 height 604
click at [255, 86] on input "Admissions Phone Call" at bounding box center [672, 79] width 1248 height 22
click at [212, 89] on input "Admissions Phone Call -" at bounding box center [672, 79] width 1248 height 22
type input "Admissions Phone Call - [PERSON_NAME]"
click at [191, 124] on div "JR [PERSON_NAME] joined 3 m ago Student # or Name:" at bounding box center [672, 141] width 1247 height 60
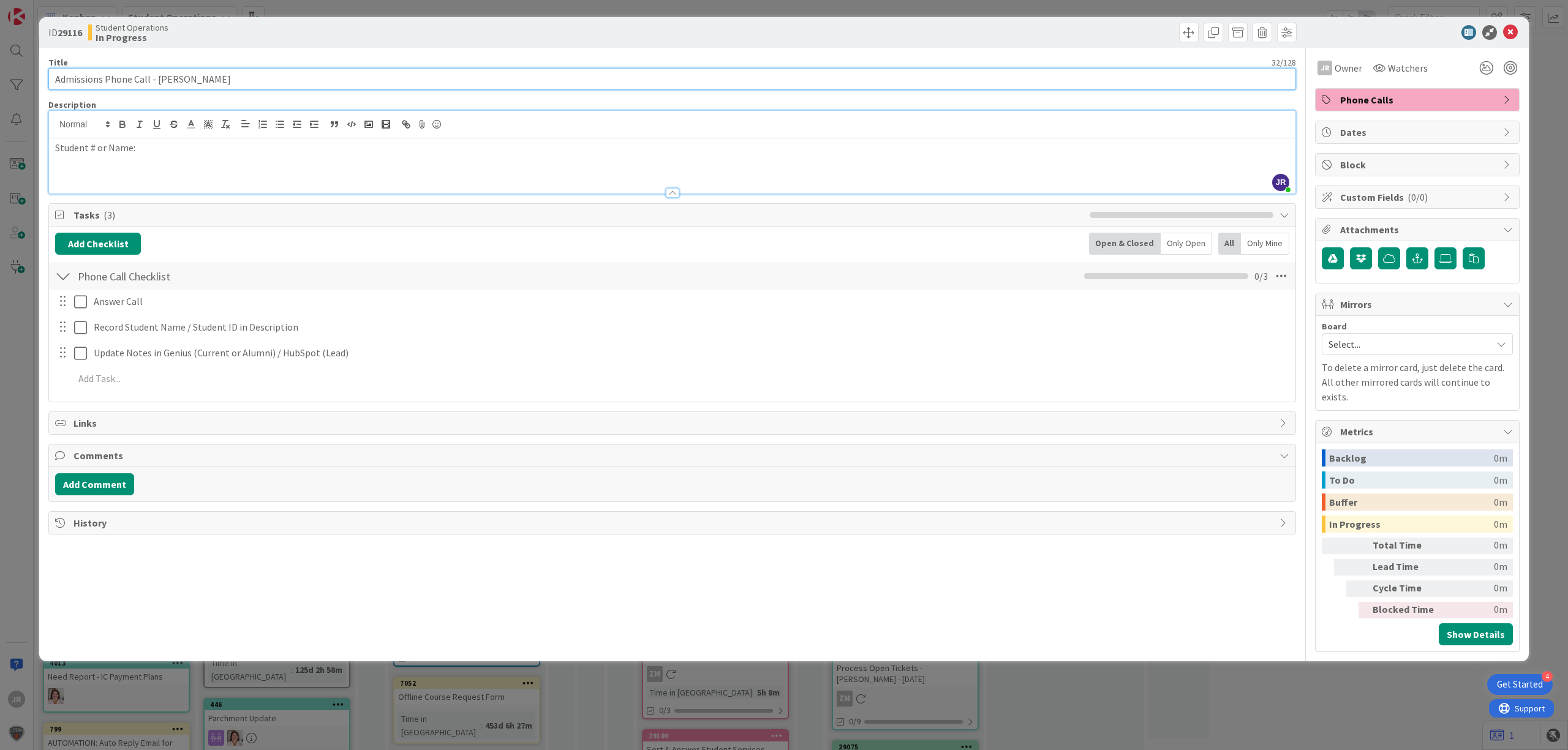
click at [246, 85] on input "Admissions Phone Call - [PERSON_NAME]" at bounding box center [672, 79] width 1248 height 22
type input "Admissions Phone Call - [PERSON_NAME]"
click at [270, 164] on div "Student # or Name:" at bounding box center [672, 166] width 1247 height 55
click at [1182, 37] on span at bounding box center [1188, 32] width 19 height 19
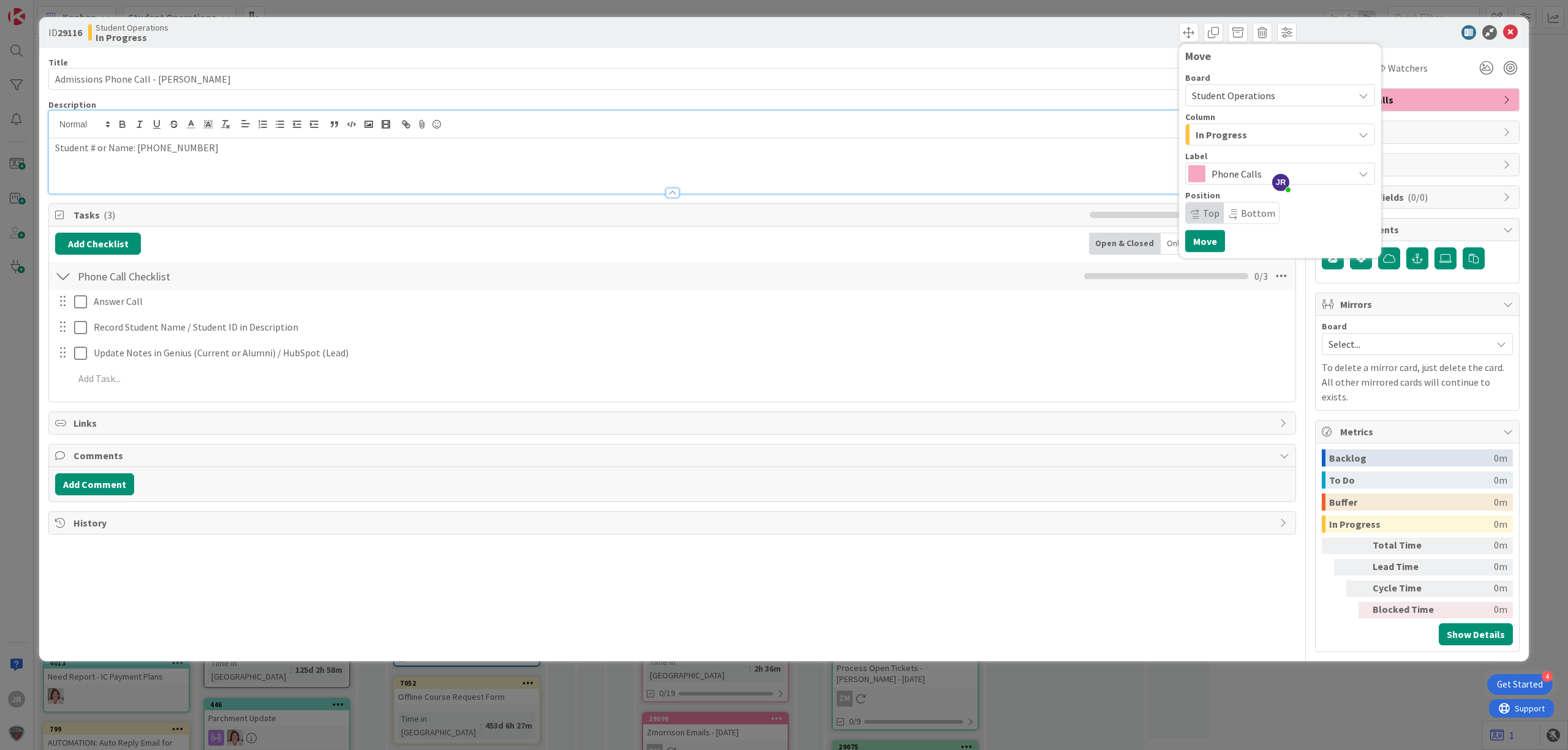
click at [254, 154] on p "Student # or Name: [PHONE_NUMBER]" at bounding box center [672, 147] width 1235 height 14
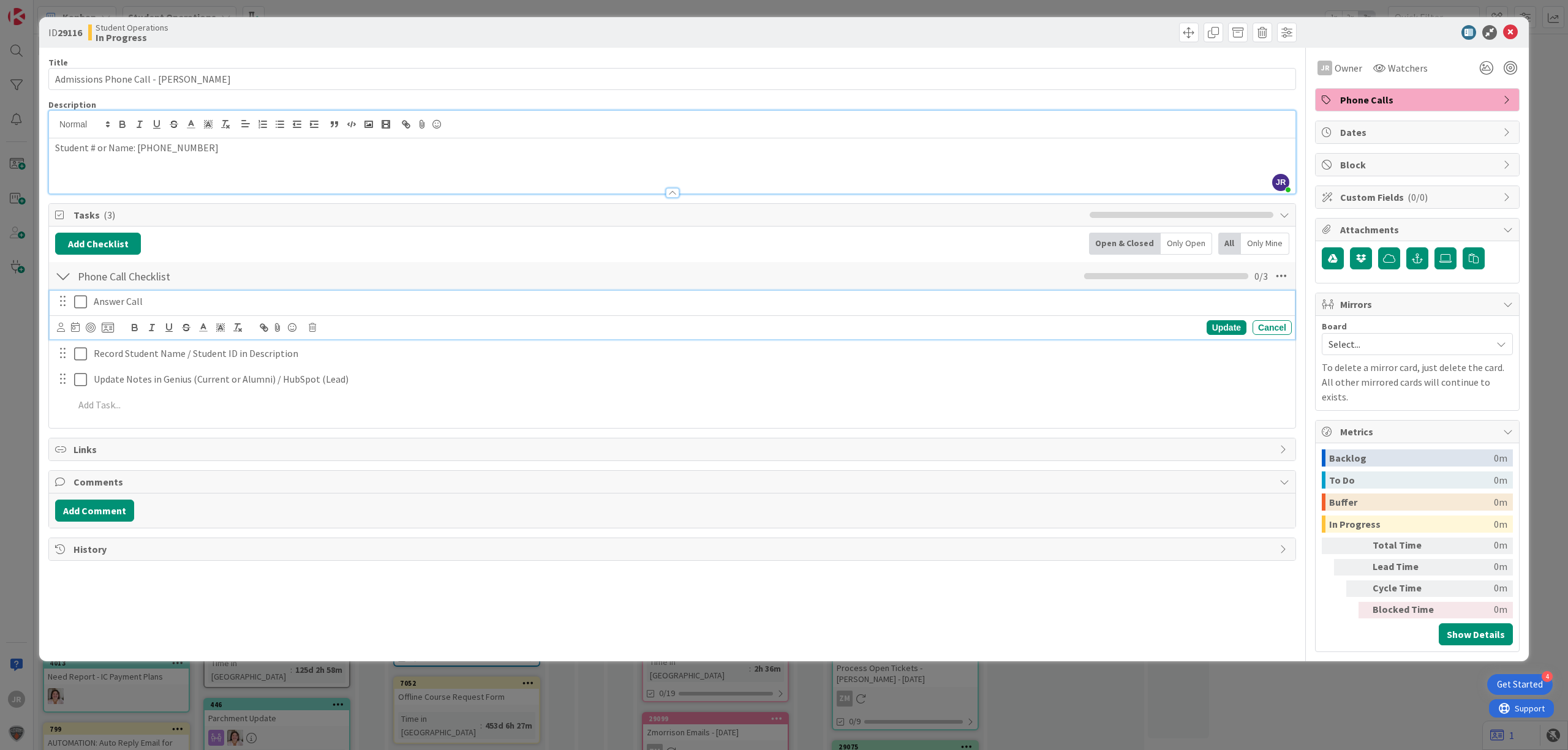
click at [89, 305] on button at bounding box center [82, 302] width 15 height 19
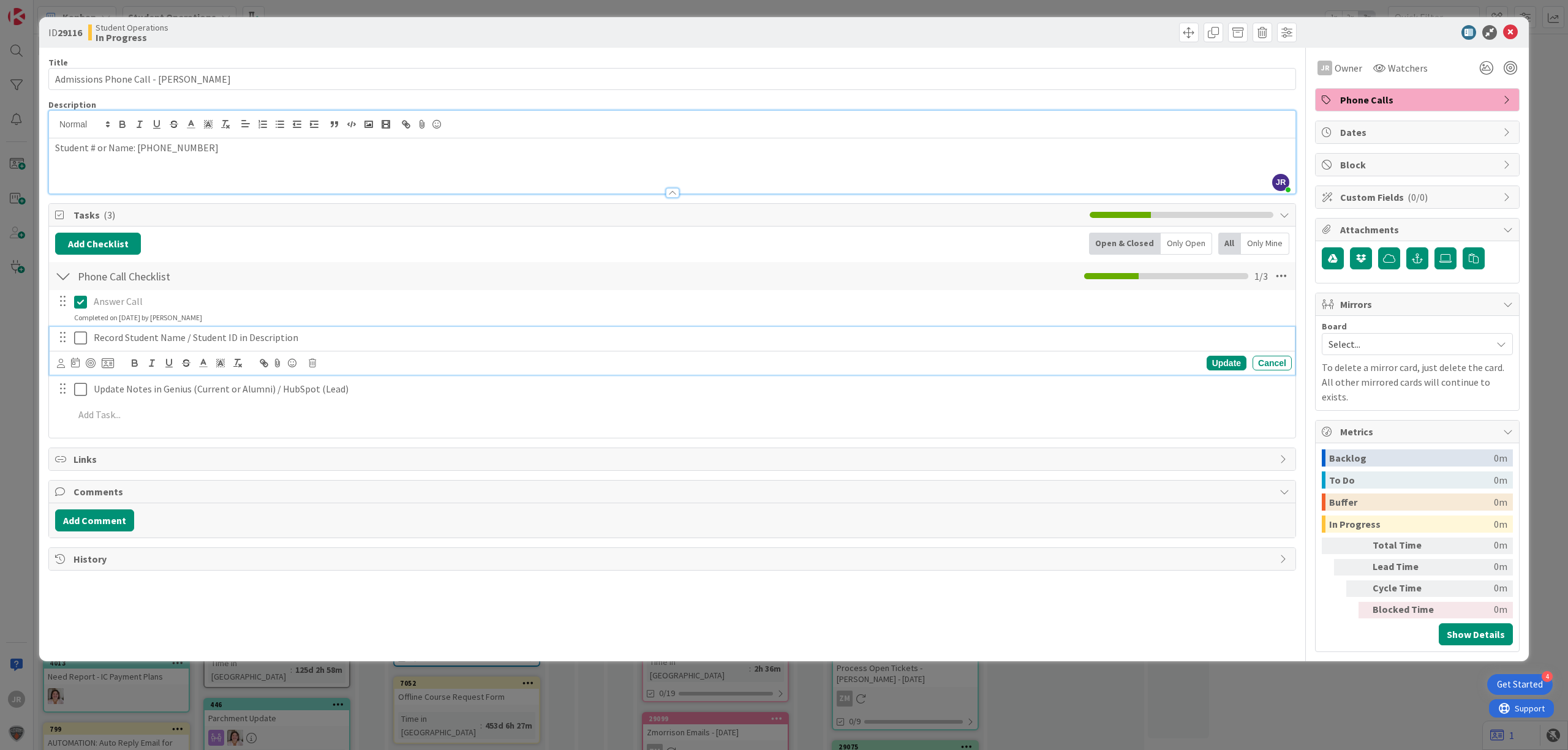
click at [82, 334] on icon at bounding box center [80, 338] width 13 height 15
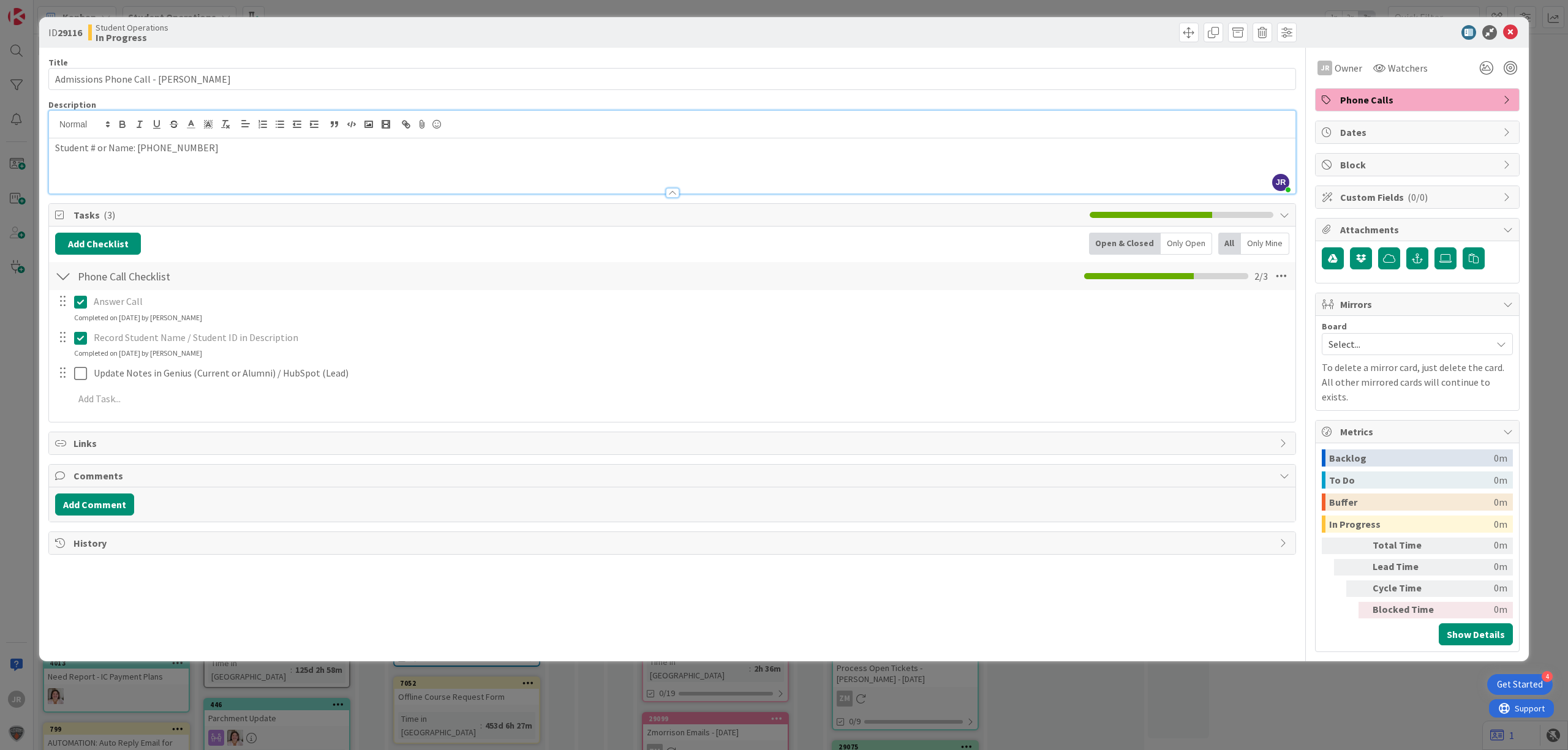
click at [275, 170] on div "Student # or Name: [PHONE_NUMBER]" at bounding box center [672, 166] width 1247 height 55
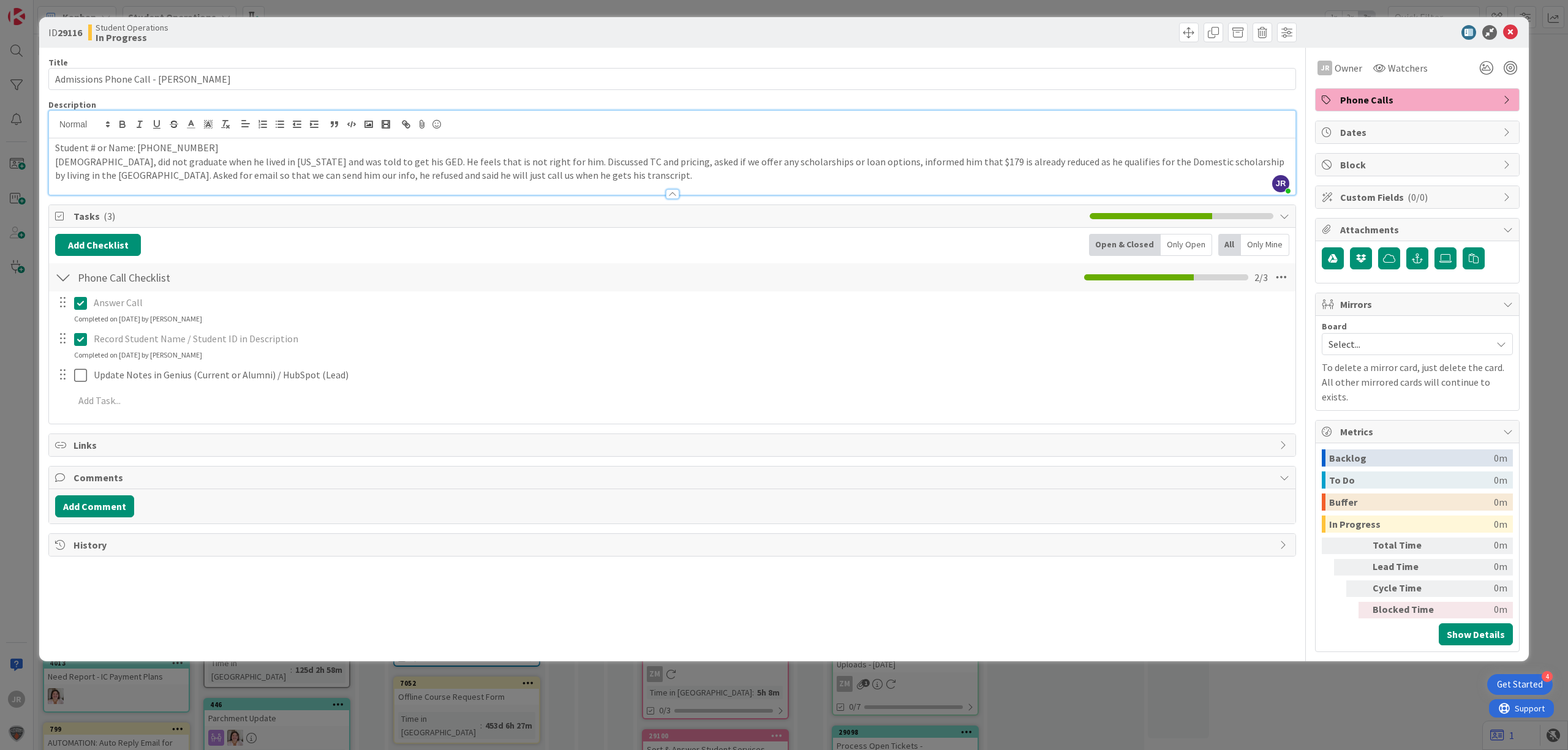
click at [1242, 161] on p "[DEMOGRAPHIC_DATA], did not graduate when he lived in [US_STATE] and was told t…" at bounding box center [672, 168] width 1235 height 28
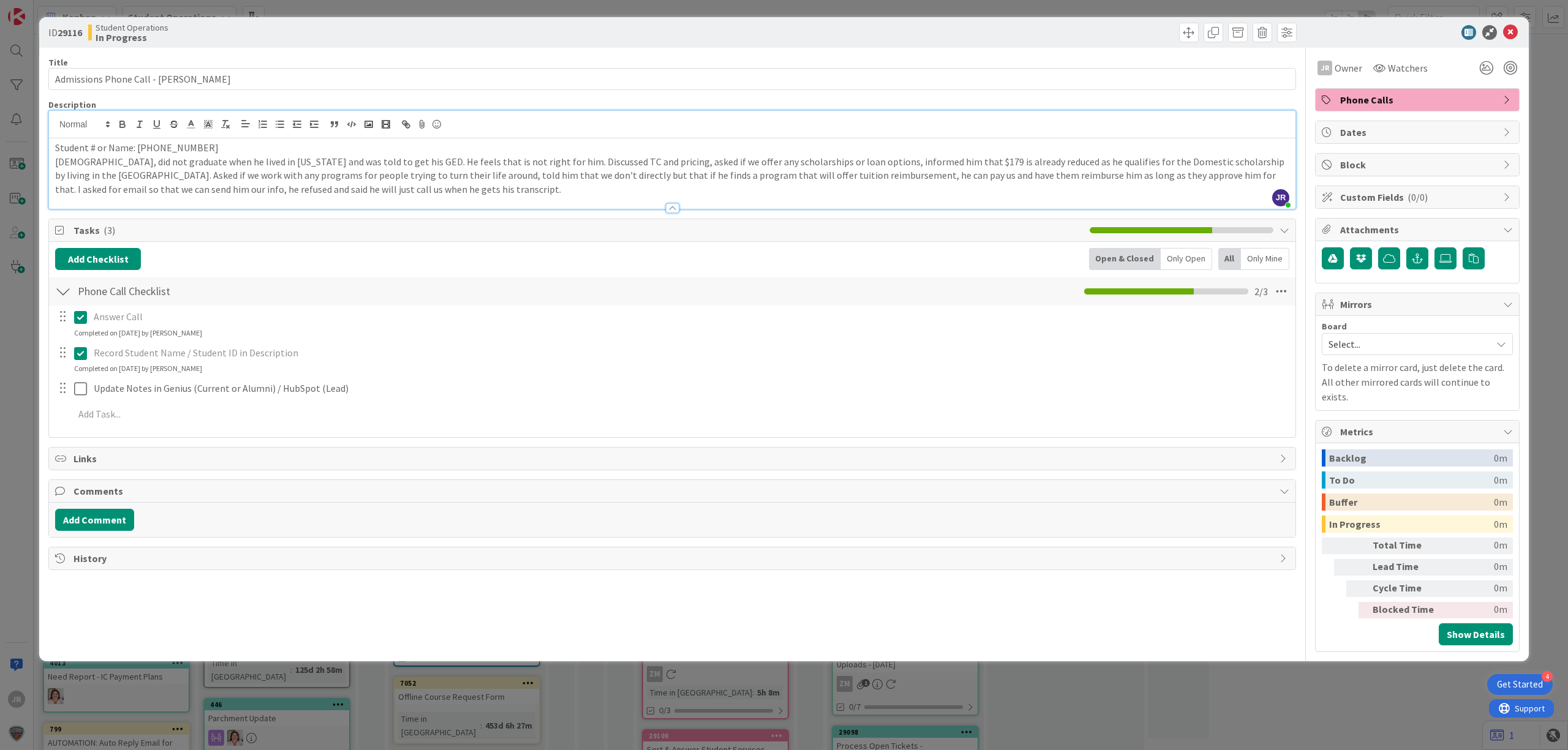
click at [1111, 176] on p "[DEMOGRAPHIC_DATA], did not graduate when he lived in [US_STATE] and was told t…" at bounding box center [672, 176] width 1235 height 42
click at [1151, 179] on p "[DEMOGRAPHIC_DATA], did not graduate when he lived in [US_STATE] and was told t…" at bounding box center [672, 176] width 1235 height 42
click at [959, 162] on p "[DEMOGRAPHIC_DATA], did not graduate when he lived in [US_STATE] and was told t…" at bounding box center [672, 176] width 1235 height 42
click at [1184, 180] on p "[DEMOGRAPHIC_DATA], did not graduate when he lived in [US_STATE] and was told t…" at bounding box center [672, 176] width 1235 height 42
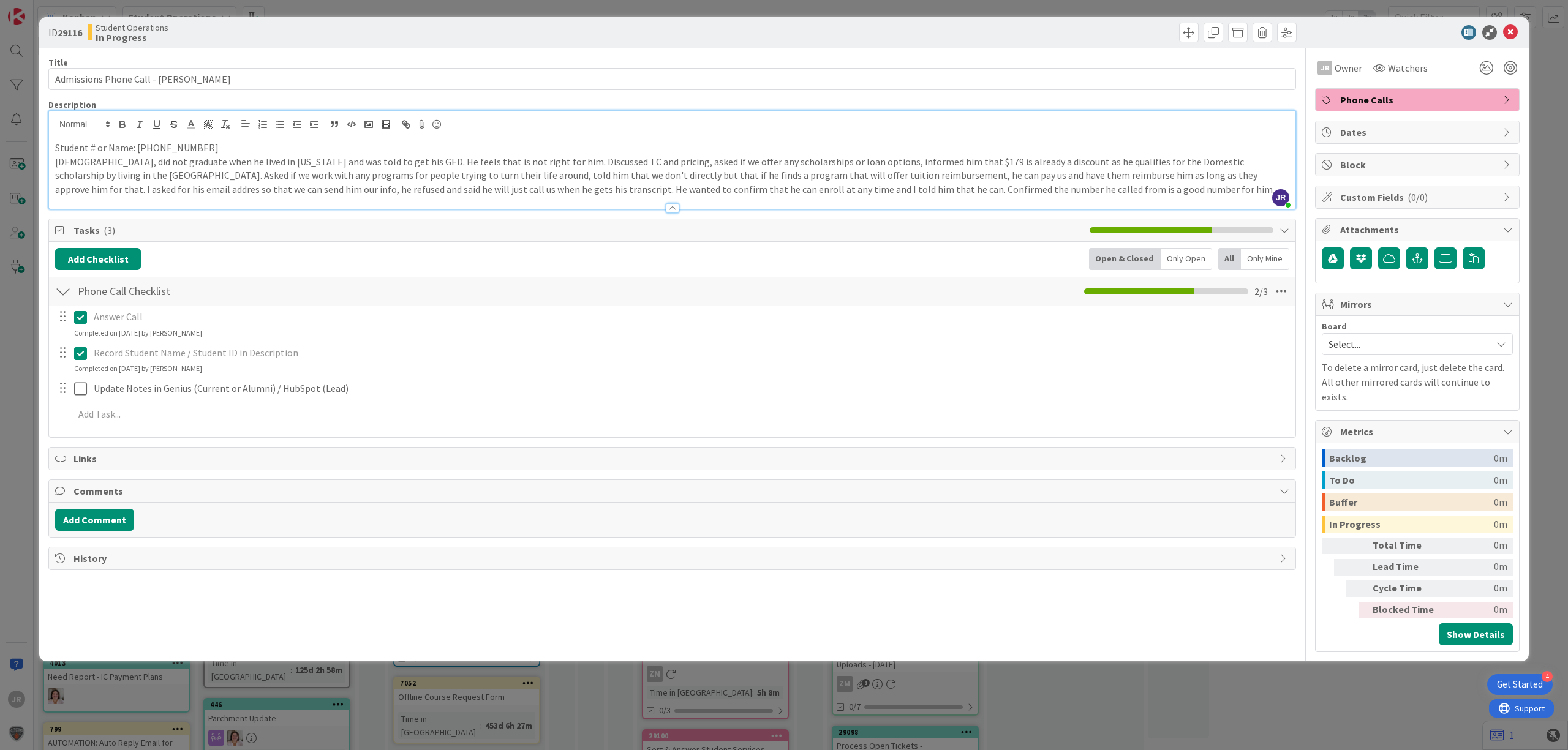
click at [1177, 177] on p "[DEMOGRAPHIC_DATA], did not graduate when he lived in [US_STATE] and was told t…" at bounding box center [672, 176] width 1235 height 42
click at [112, 197] on div at bounding box center [672, 202] width 1247 height 13
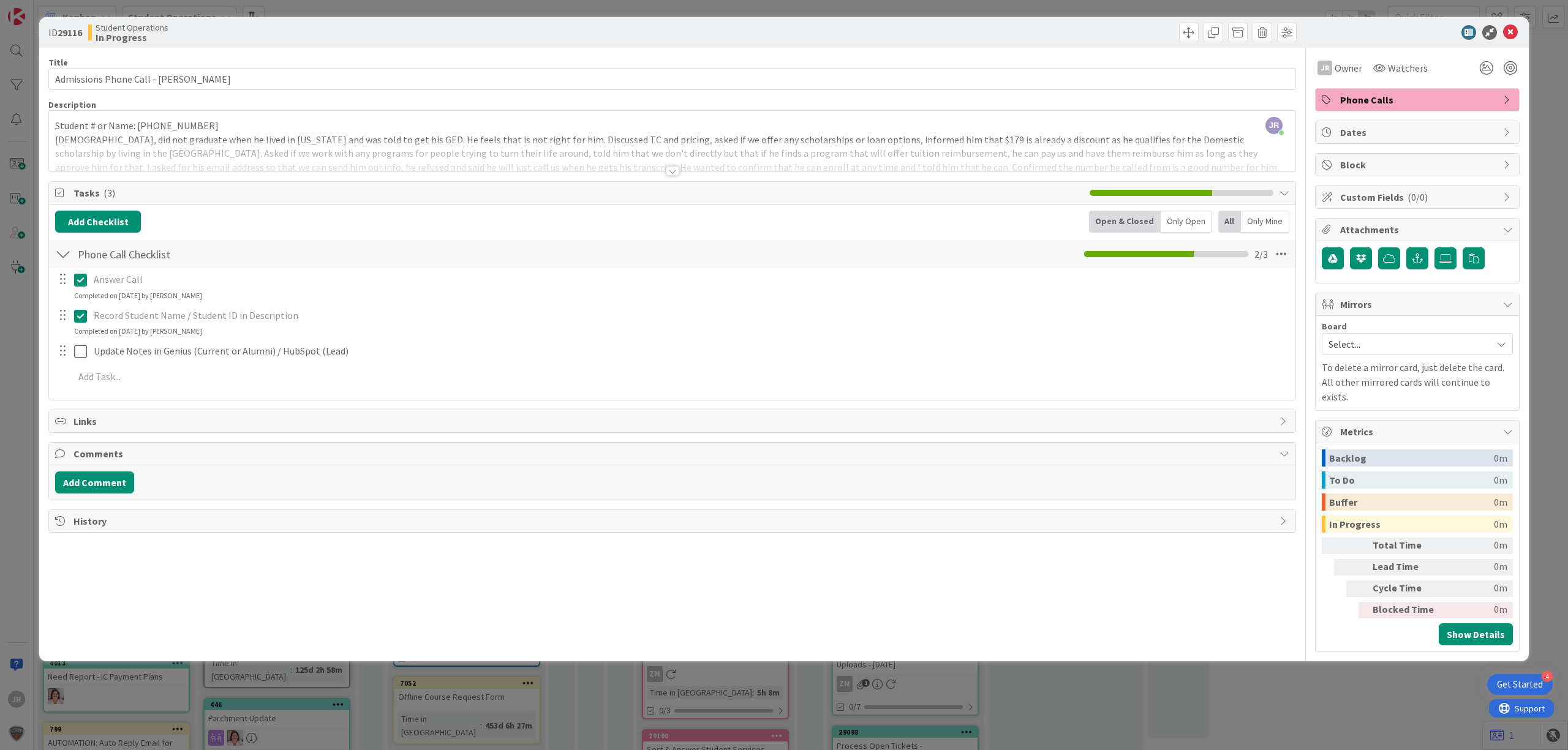
click at [116, 155] on div at bounding box center [672, 156] width 1247 height 31
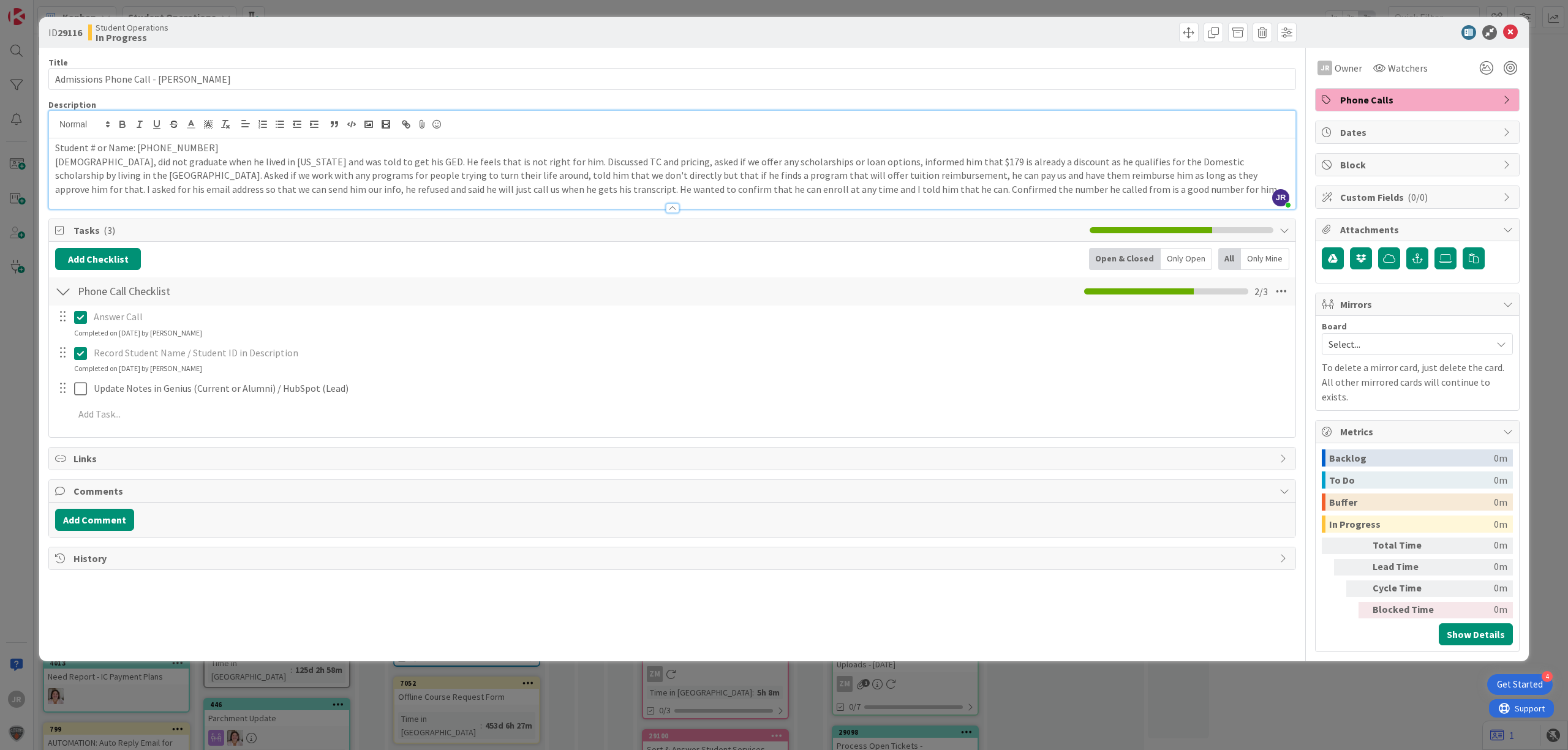
click at [123, 195] on p "[DEMOGRAPHIC_DATA], did not graduate when he lived in [US_STATE] and was told t…" at bounding box center [672, 176] width 1235 height 42
click at [1182, 32] on span at bounding box center [1188, 32] width 19 height 19
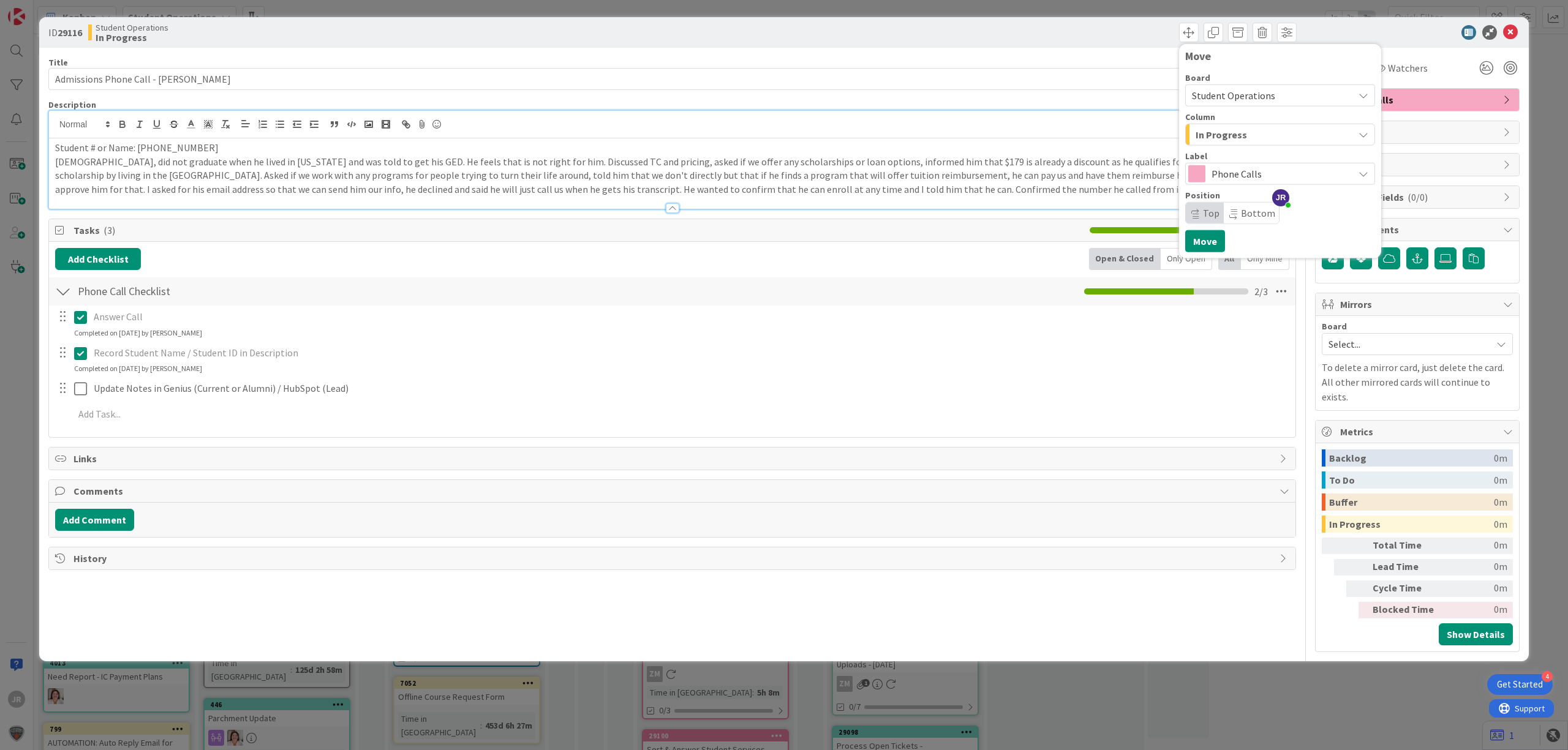
click at [1214, 133] on span "In Progress" at bounding box center [1221, 134] width 51 height 16
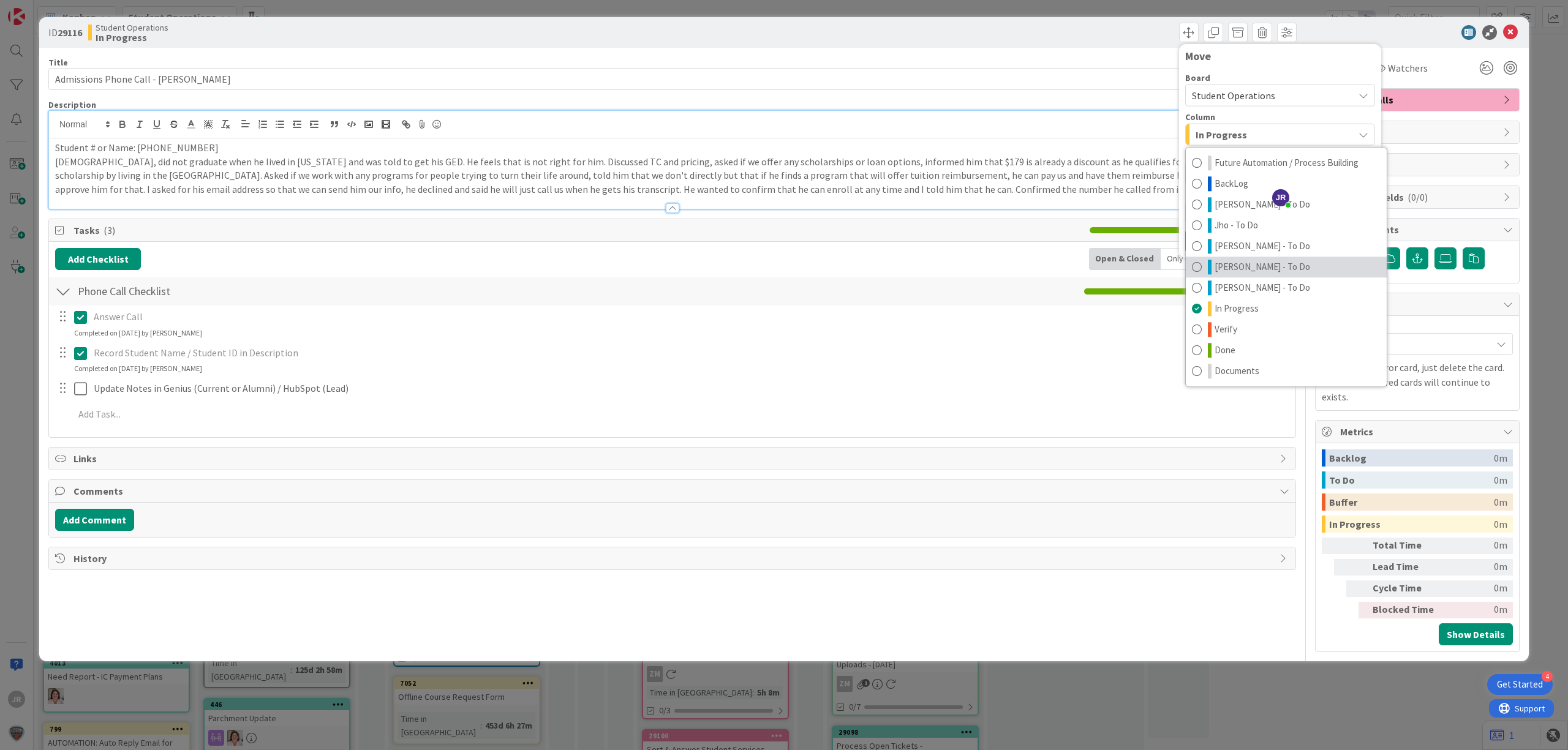
click at [1240, 267] on span "[PERSON_NAME] - To Do" at bounding box center [1262, 267] width 95 height 15
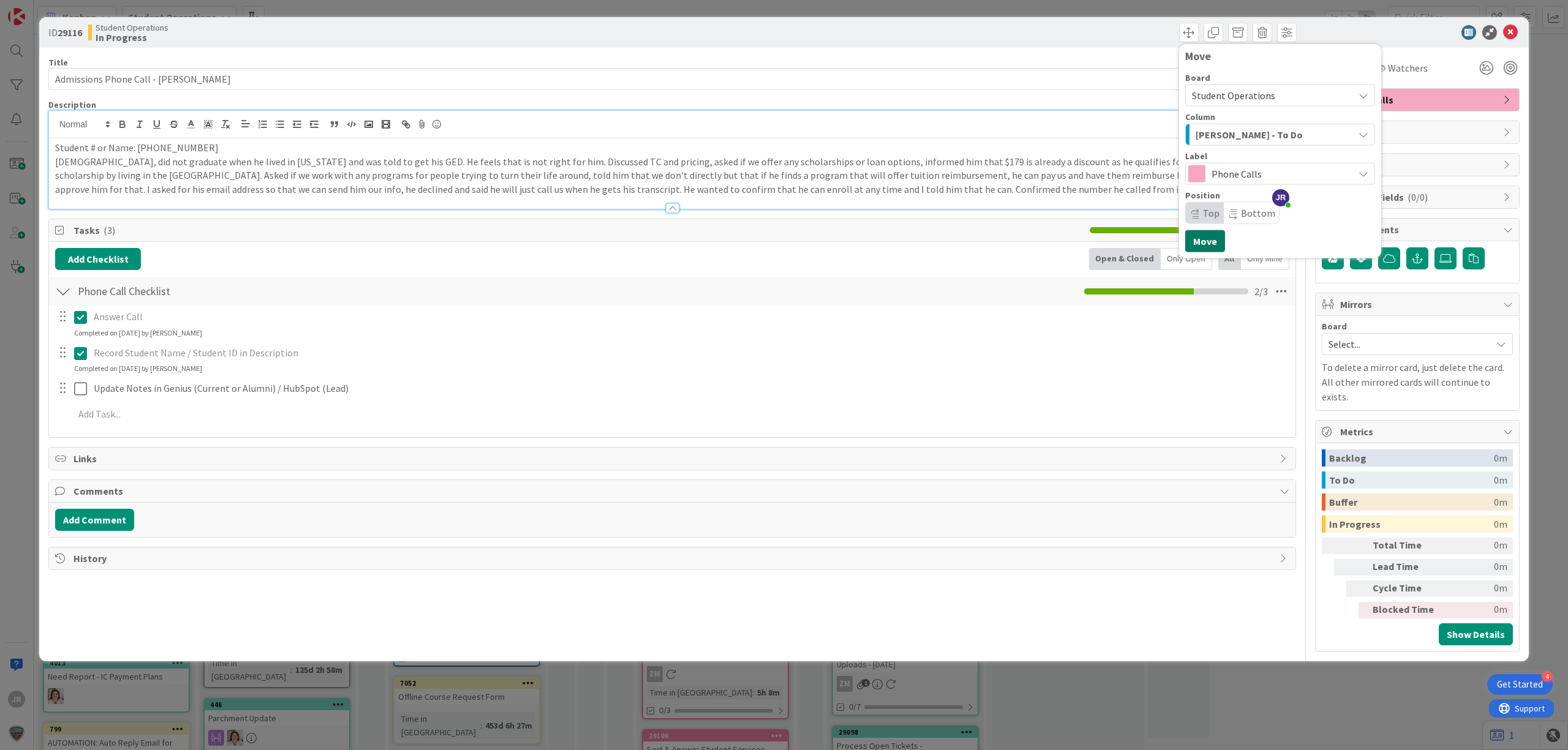
click at [1197, 244] on button "Move" at bounding box center [1206, 241] width 40 height 22
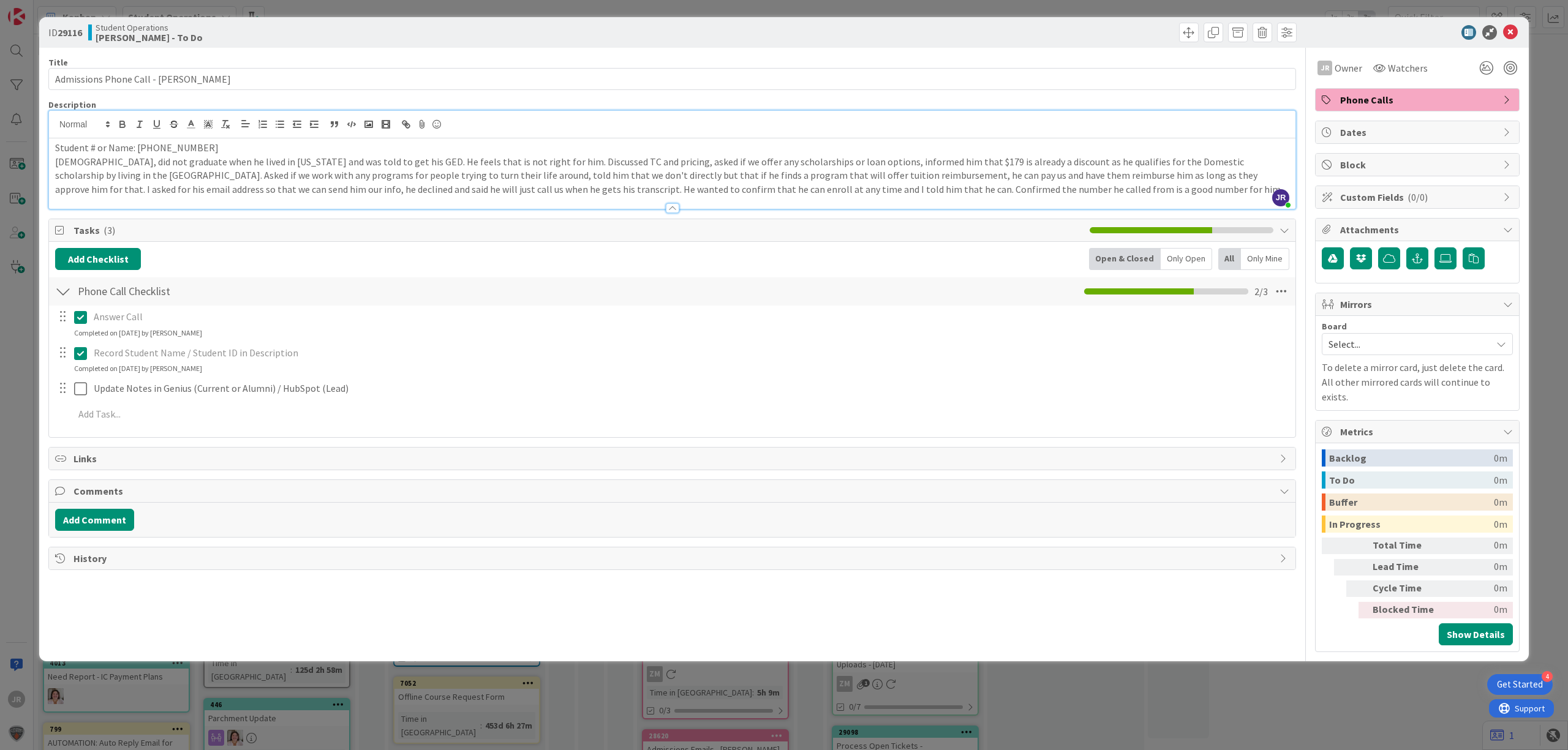
click at [479, 11] on div "ID 29116 Student Operations [PERSON_NAME] - To Do Move Move Title 39 / 128 Admi…" at bounding box center [784, 375] width 1568 height 750
